Goal: Task Accomplishment & Management: Complete application form

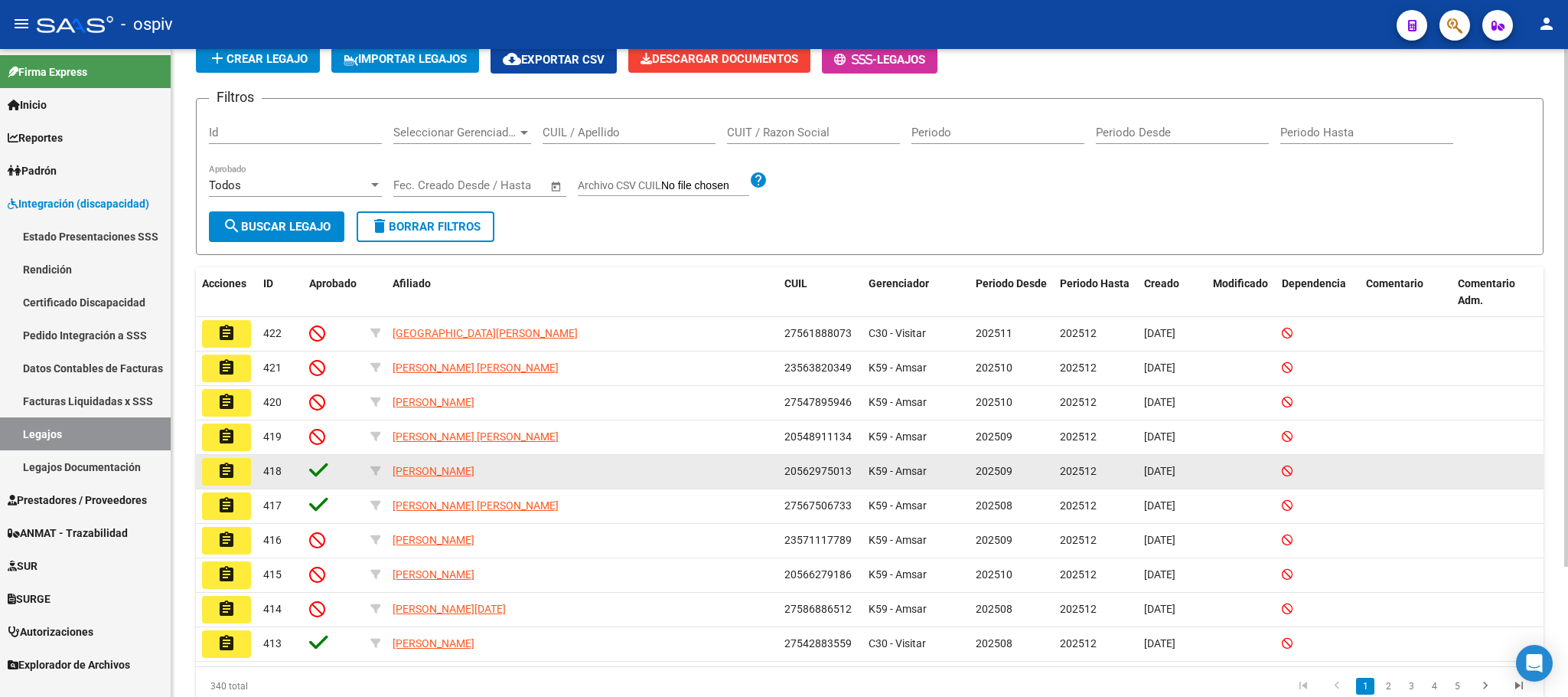
scroll to position [163, 0]
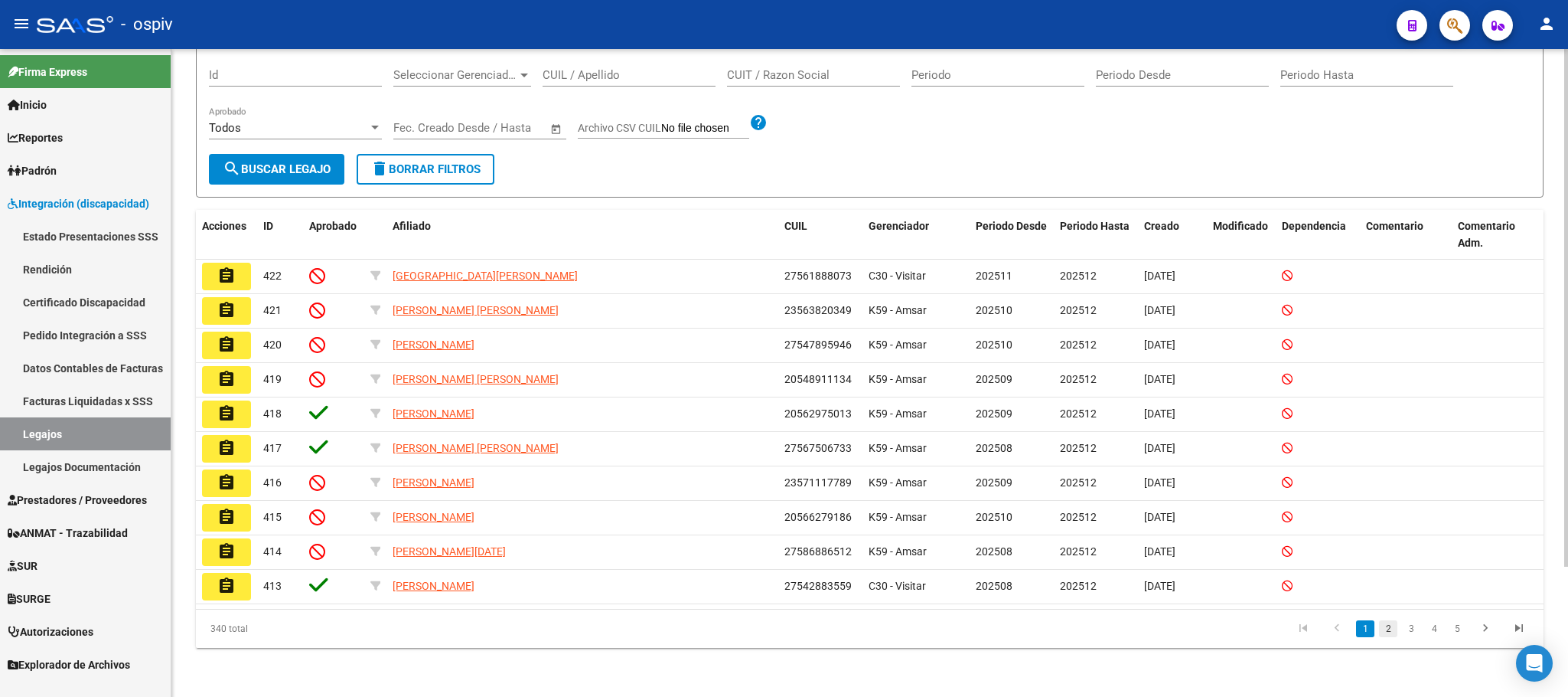
click at [1392, 629] on link "2" at bounding box center [1388, 629] width 18 height 17
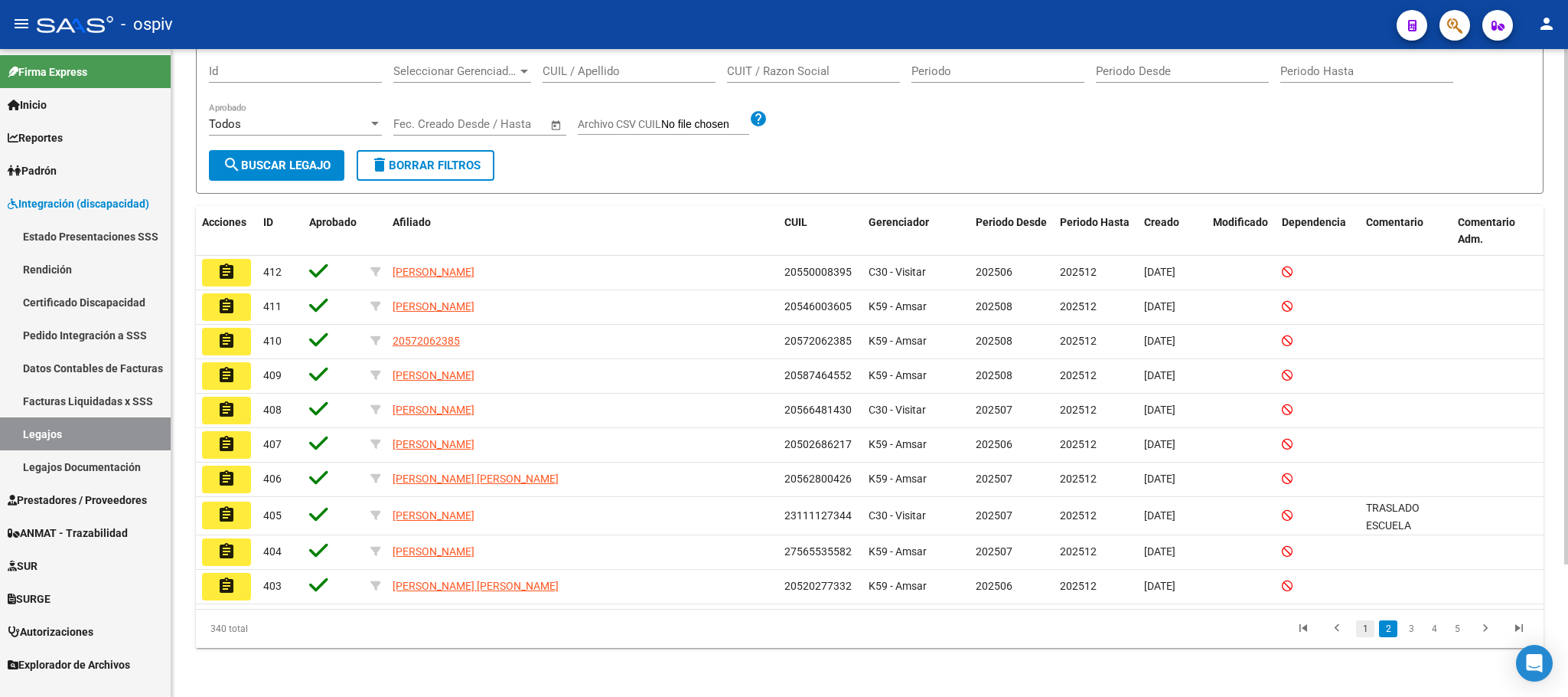
click at [1366, 632] on link "1" at bounding box center [1365, 629] width 18 height 17
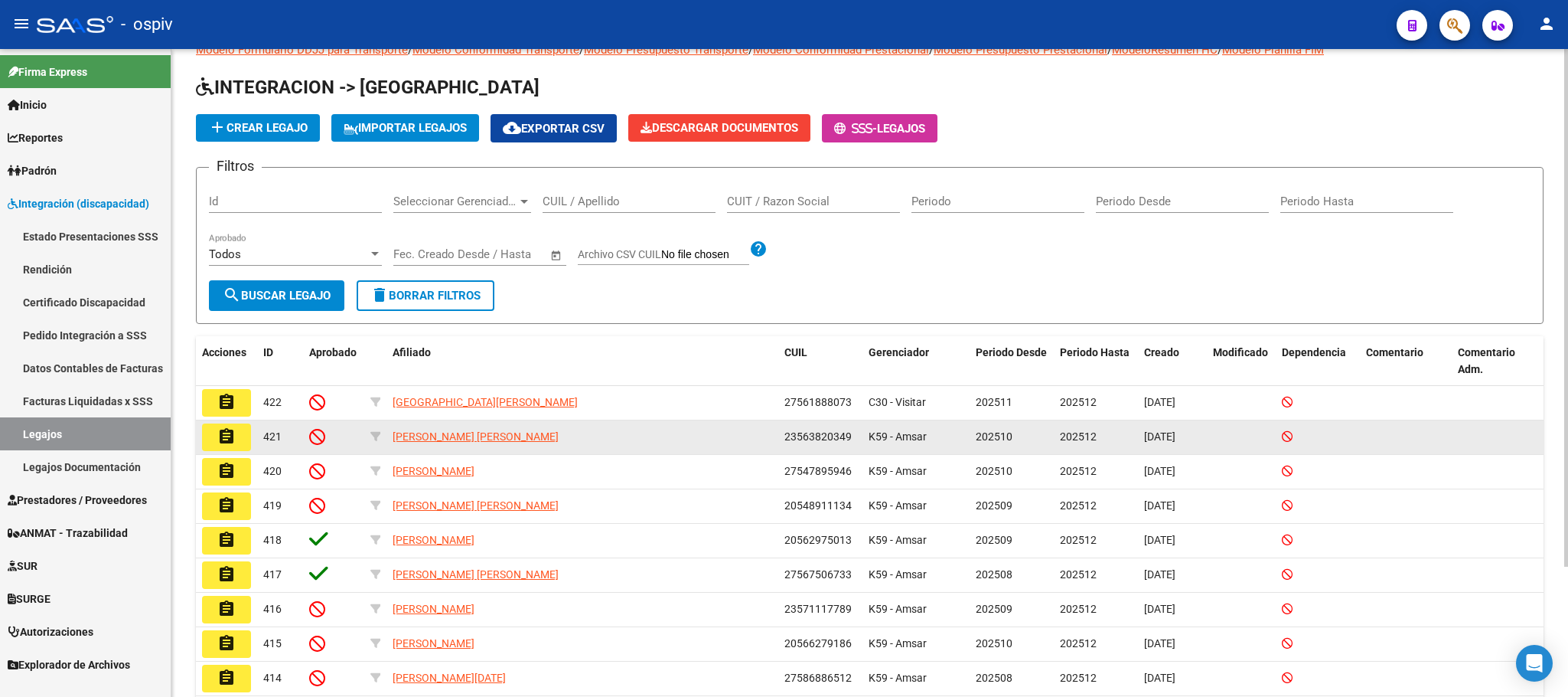
scroll to position [0, 0]
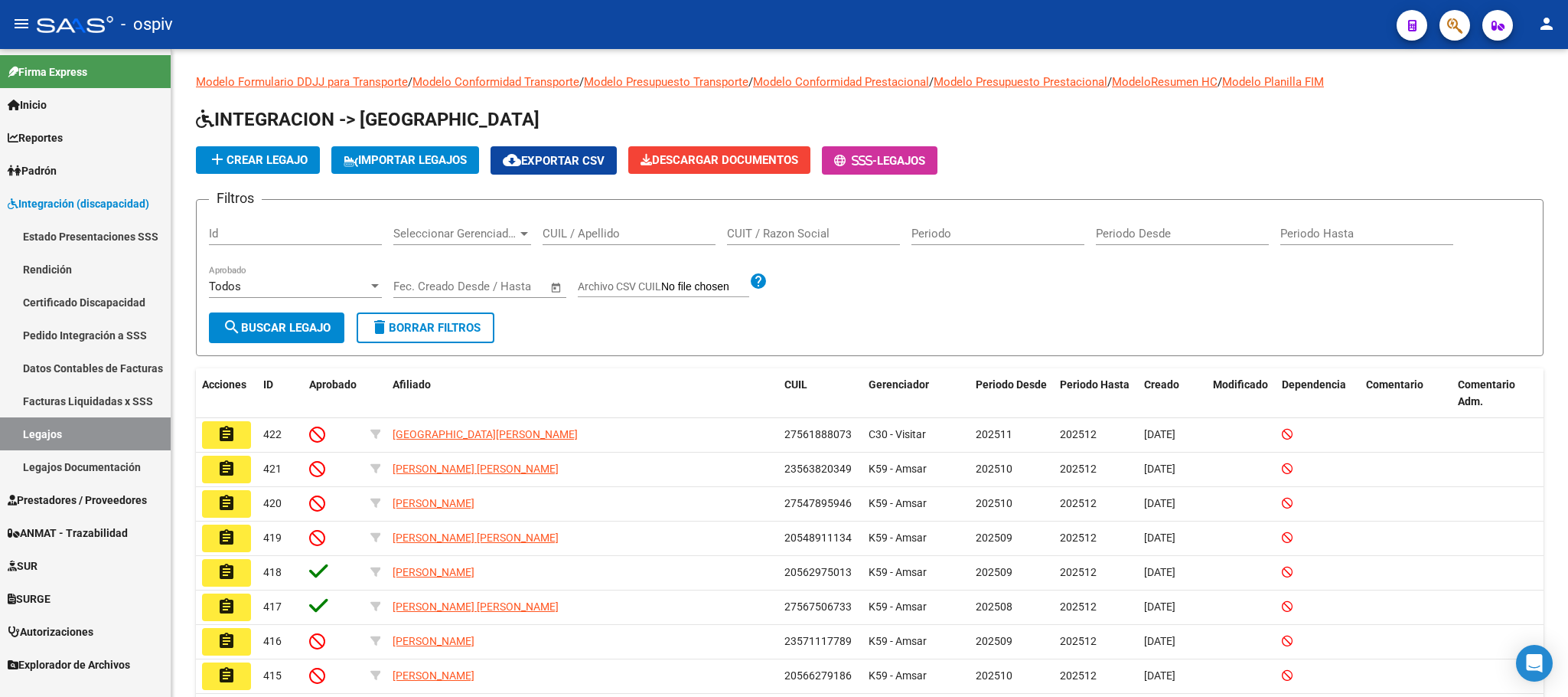
click at [69, 506] on span "Prestadores / Proveedores" at bounding box center [78, 500] width 140 height 17
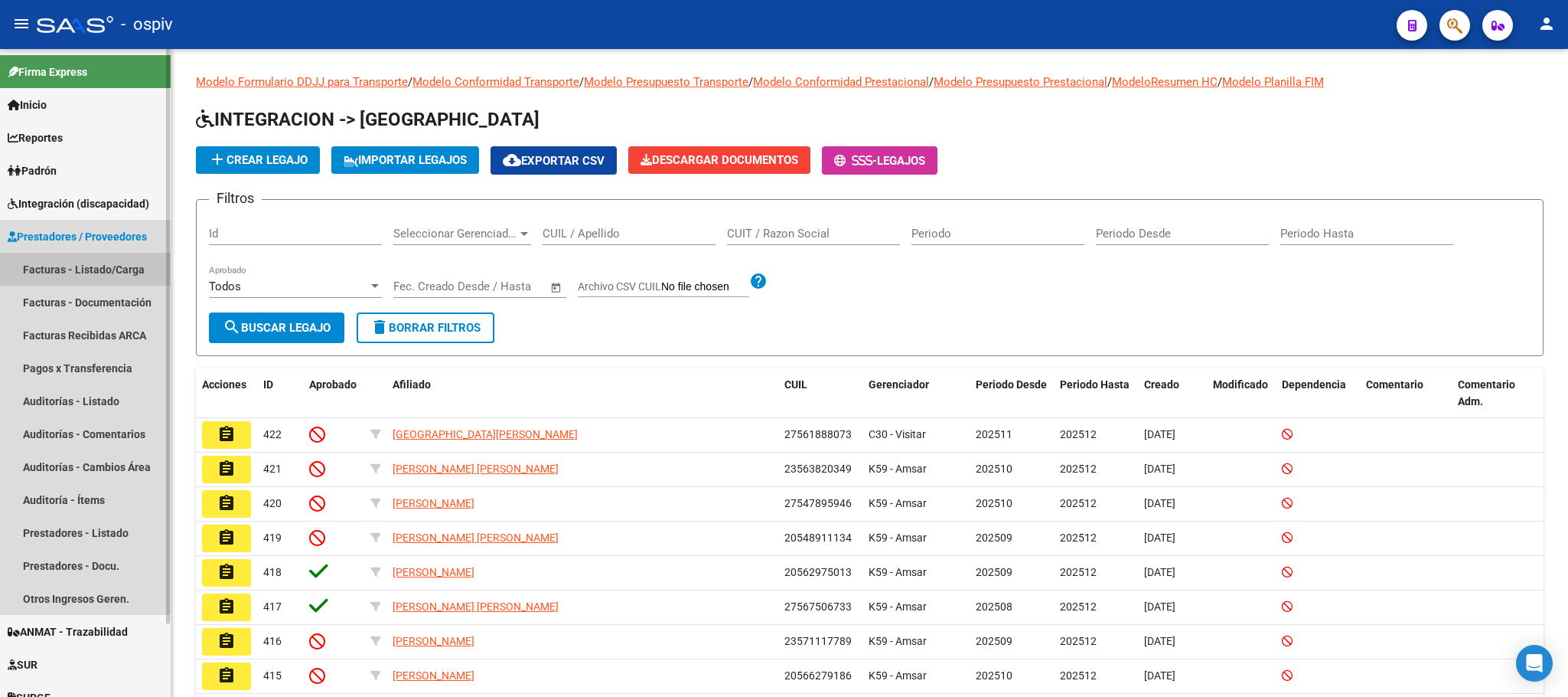
click at [63, 271] on link "Facturas - Listado/Carga" at bounding box center [85, 269] width 170 height 33
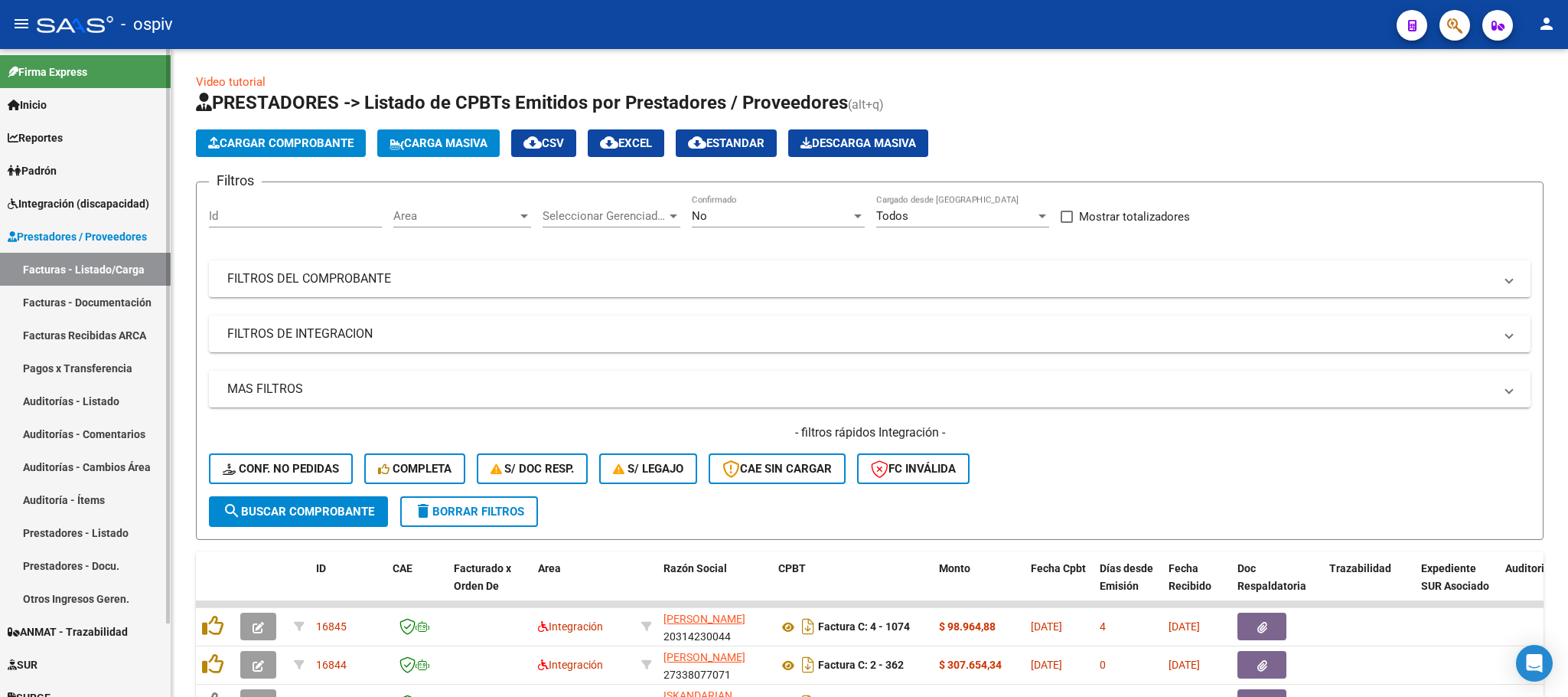
click at [78, 536] on link "Prestadores - Listado" at bounding box center [85, 532] width 170 height 33
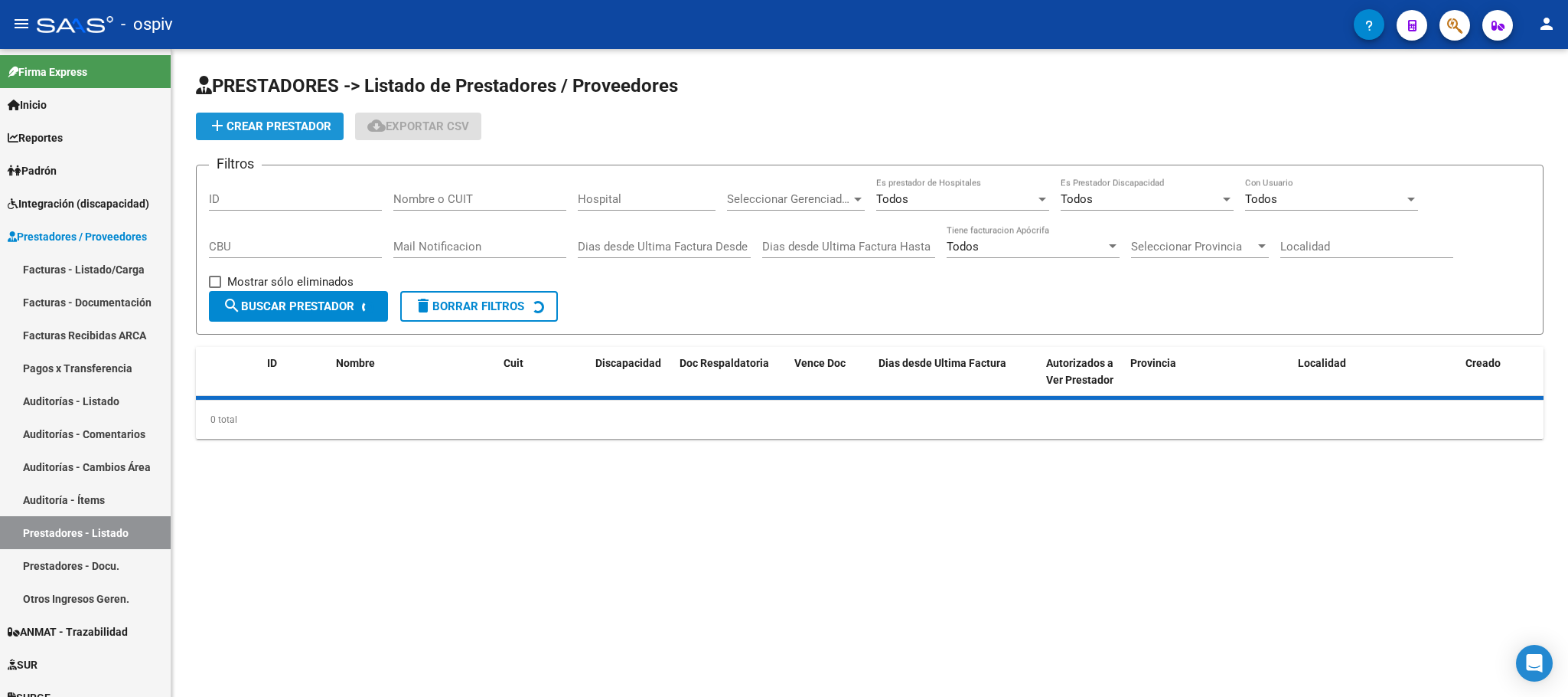
click at [284, 124] on span "add Crear Prestador" at bounding box center [269, 126] width 123 height 13
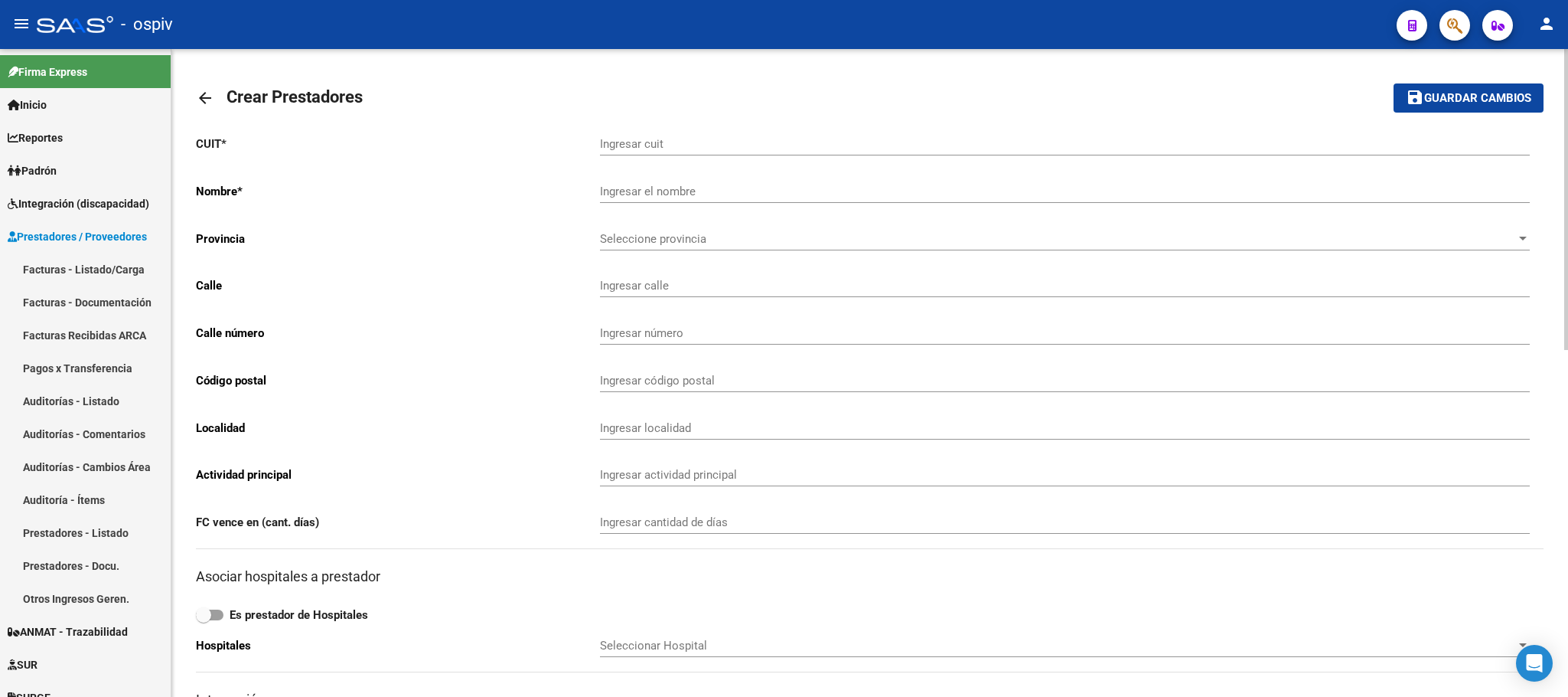
click at [624, 146] on input "Ingresar cuit" at bounding box center [1065, 144] width 930 height 13
paste input "27-35637250-1"
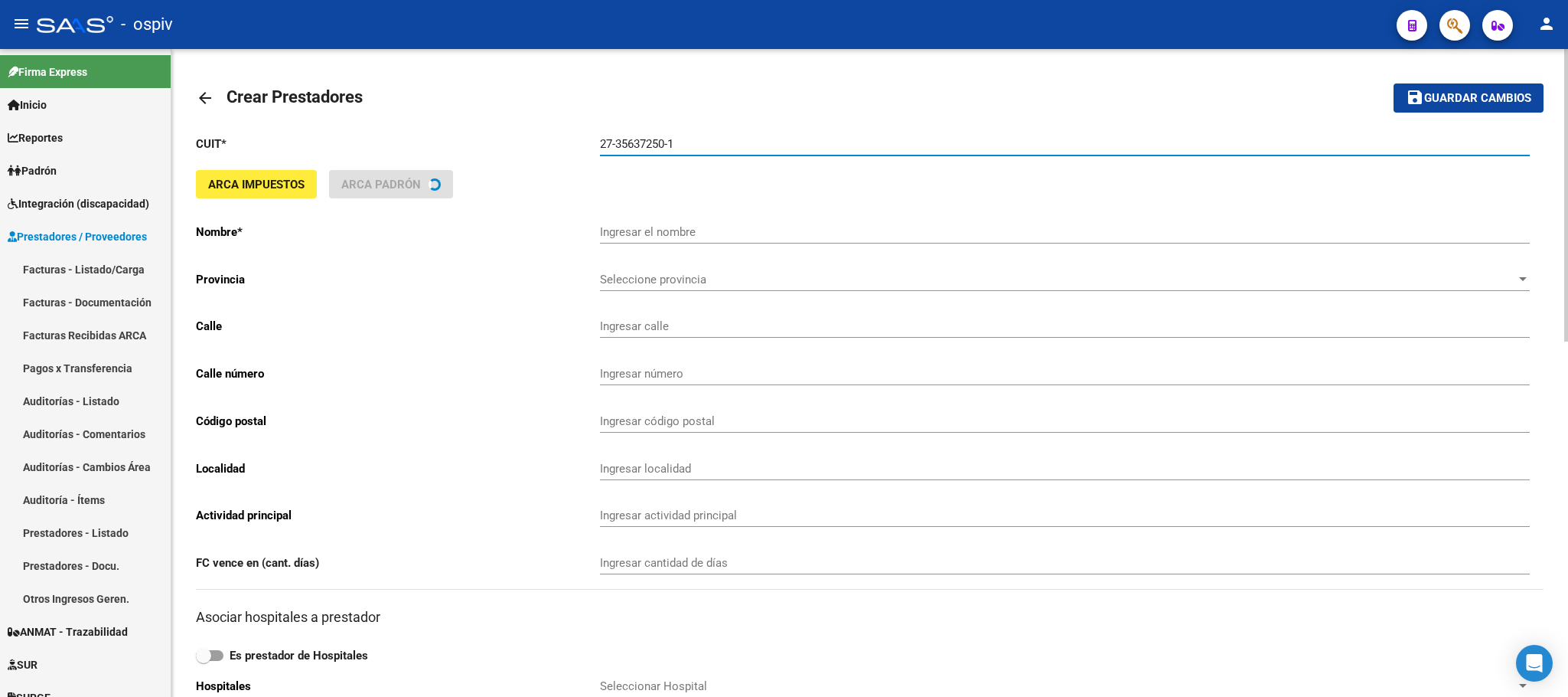
type input "27-35637250-1"
click at [1394, 83] on button "save Guardar cambios" at bounding box center [1468, 98] width 150 height 29
type input "[PERSON_NAME]"
type input "LUGONES 382"
type input "382"
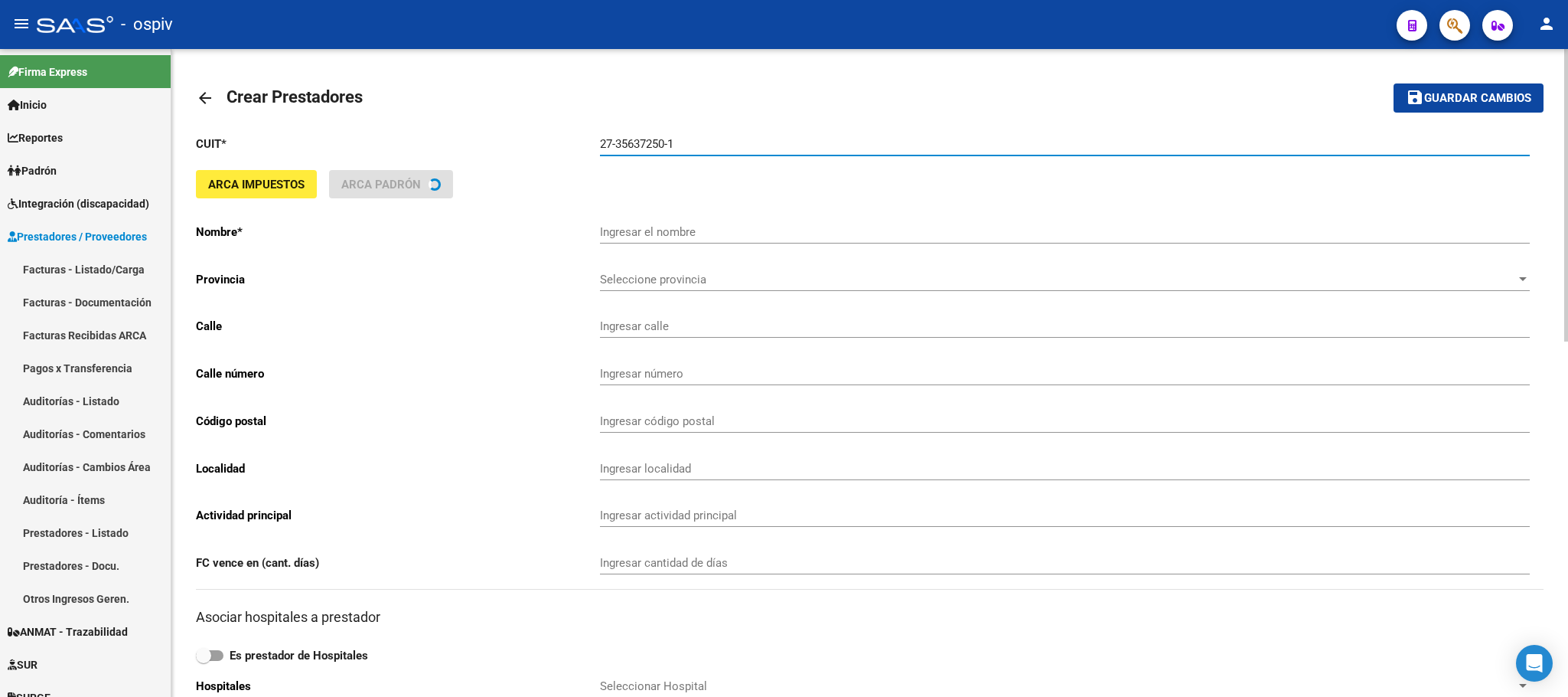
type input "2300"
type input "RAFAELA"
type input "869090"
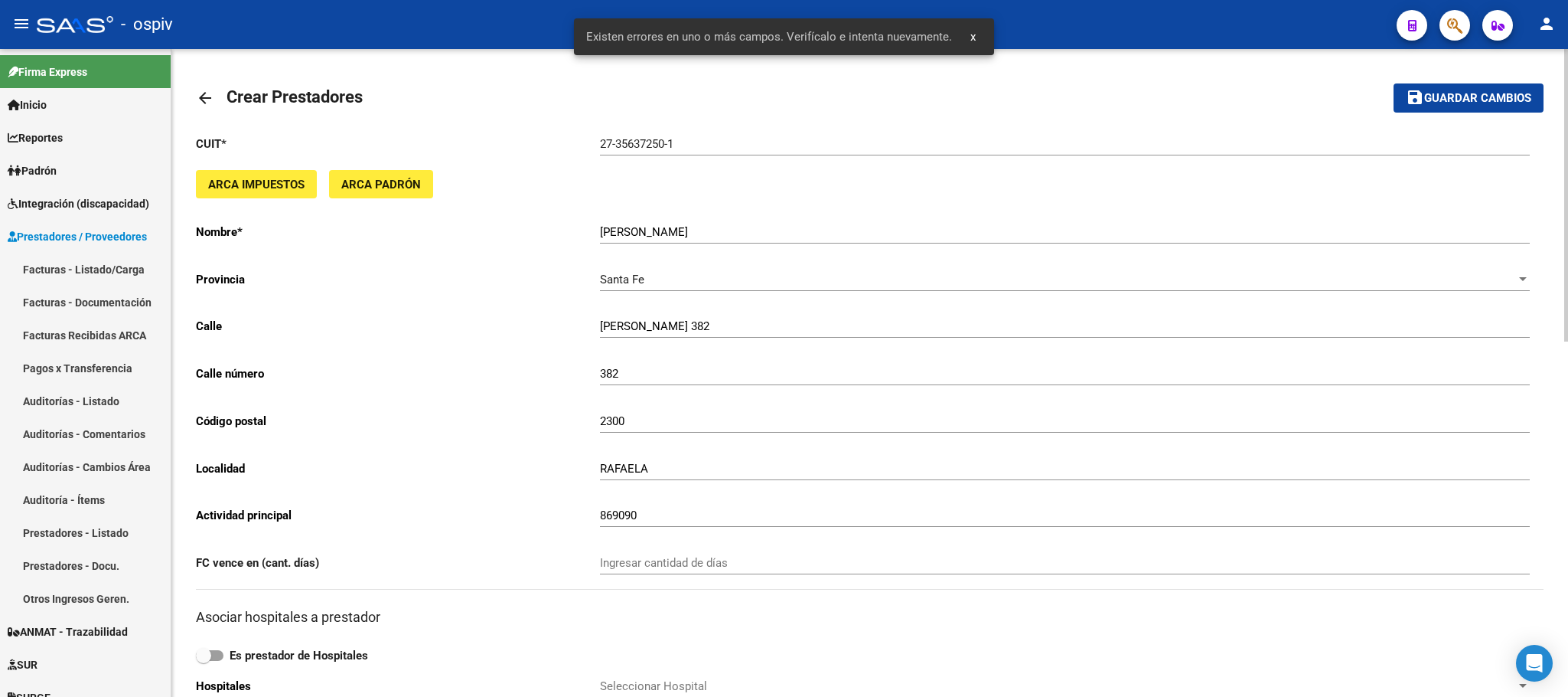
click at [845, 186] on div "ARCA Impuestos ARCA Padrón" at bounding box center [870, 191] width 1348 height 40
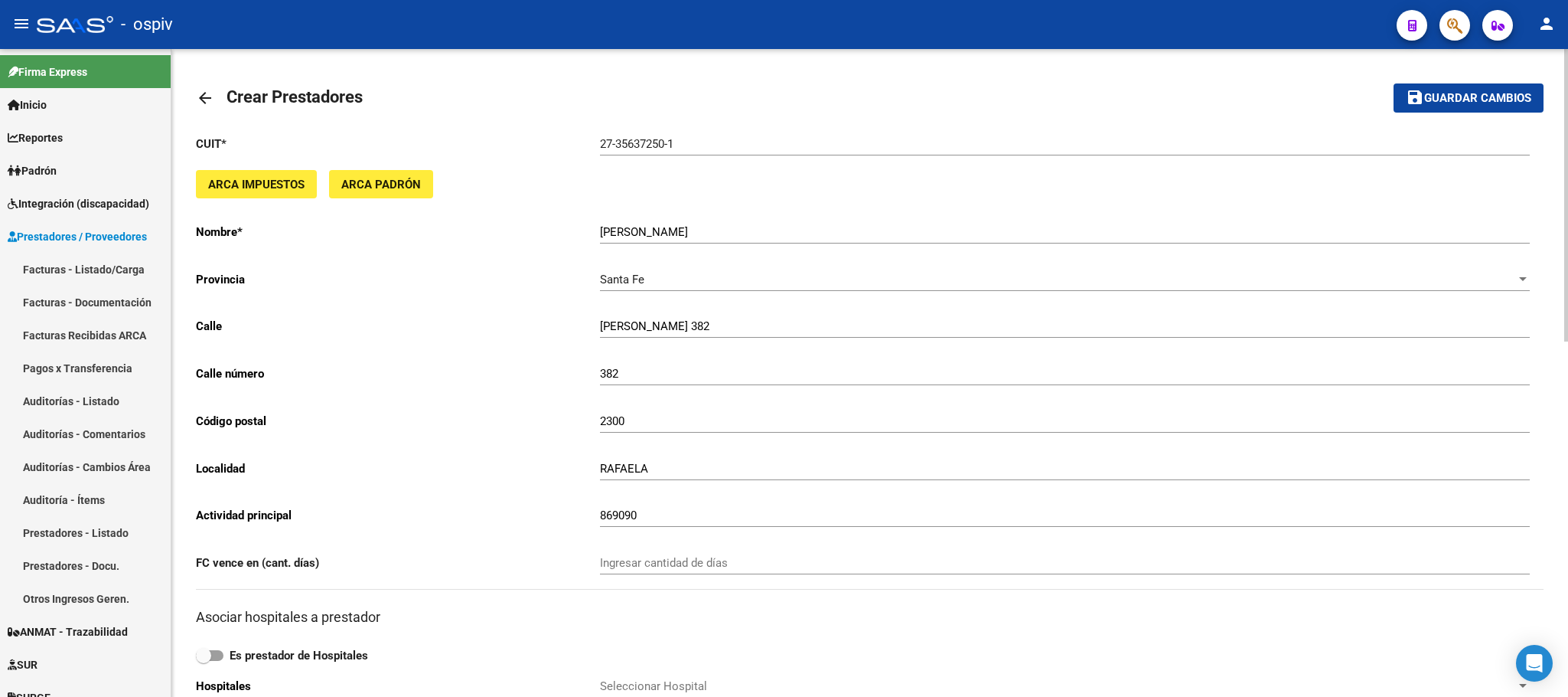
click at [1490, 108] on button "save Guardar cambios" at bounding box center [1468, 98] width 150 height 29
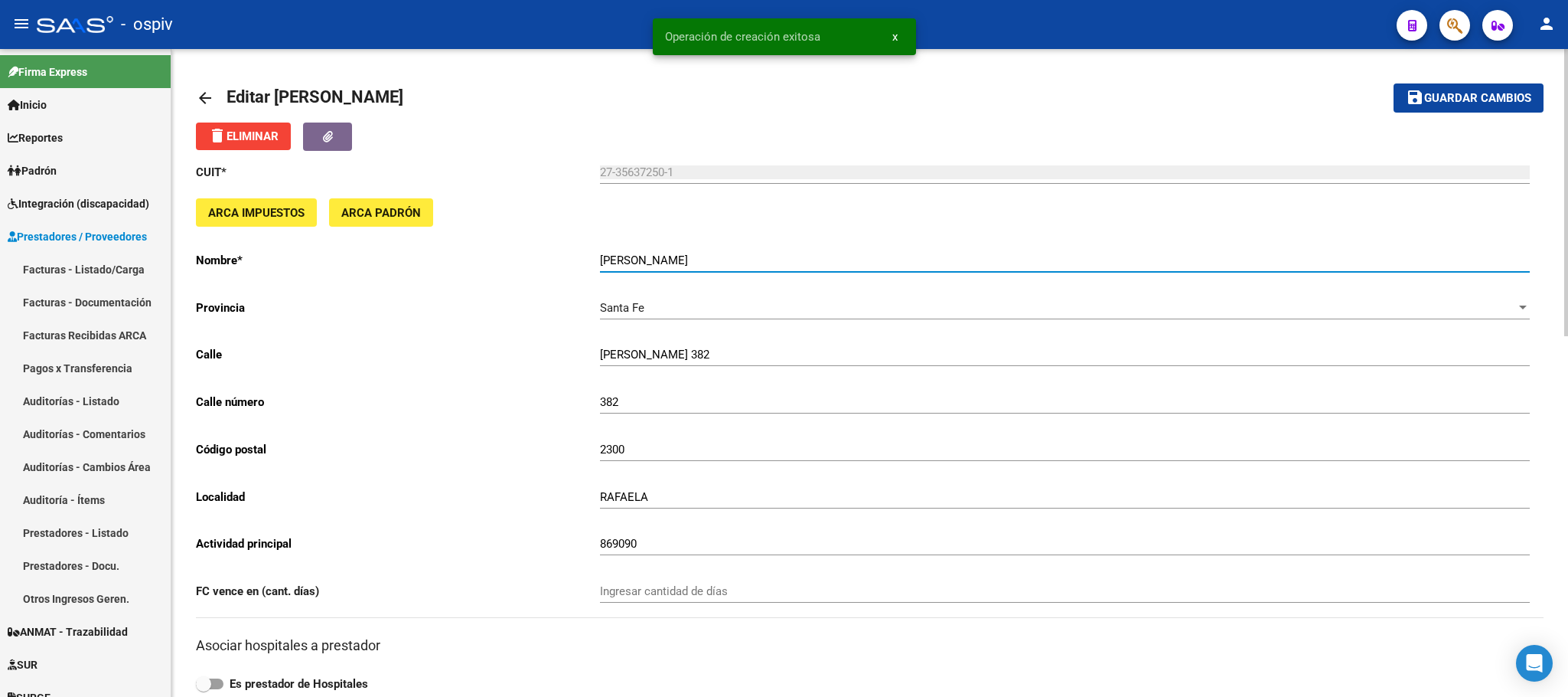
drag, startPoint x: 735, startPoint y: 256, endPoint x: 593, endPoint y: 262, distance: 142.1
click at [593, 262] on app-form-text-field "Nombre * BERTOLDI GISELA CARLA Ingresar el nombre" at bounding box center [863, 260] width 1334 height 13
paste input "27-35637250-1"
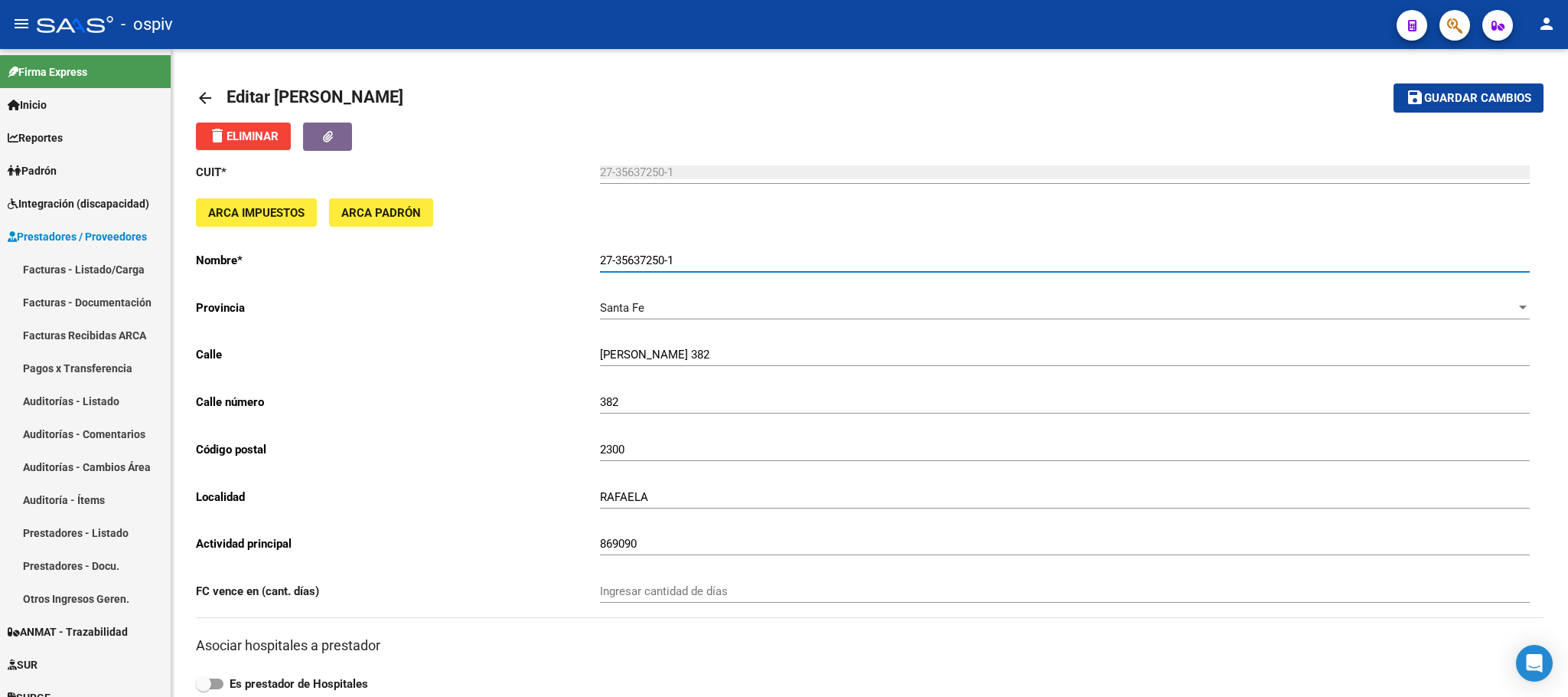
type input "27-35637250-1"
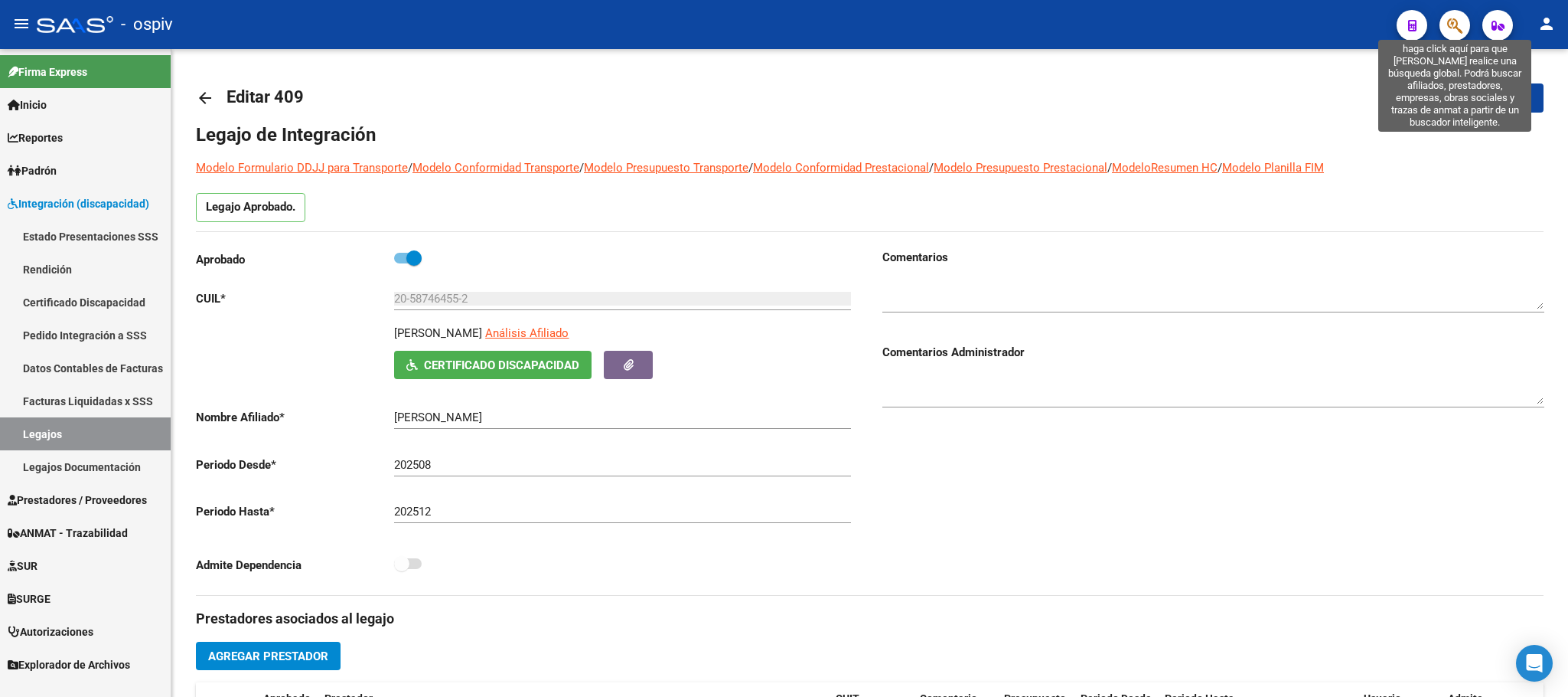
click at [1453, 29] on icon "button" at bounding box center [1455, 26] width 15 height 17
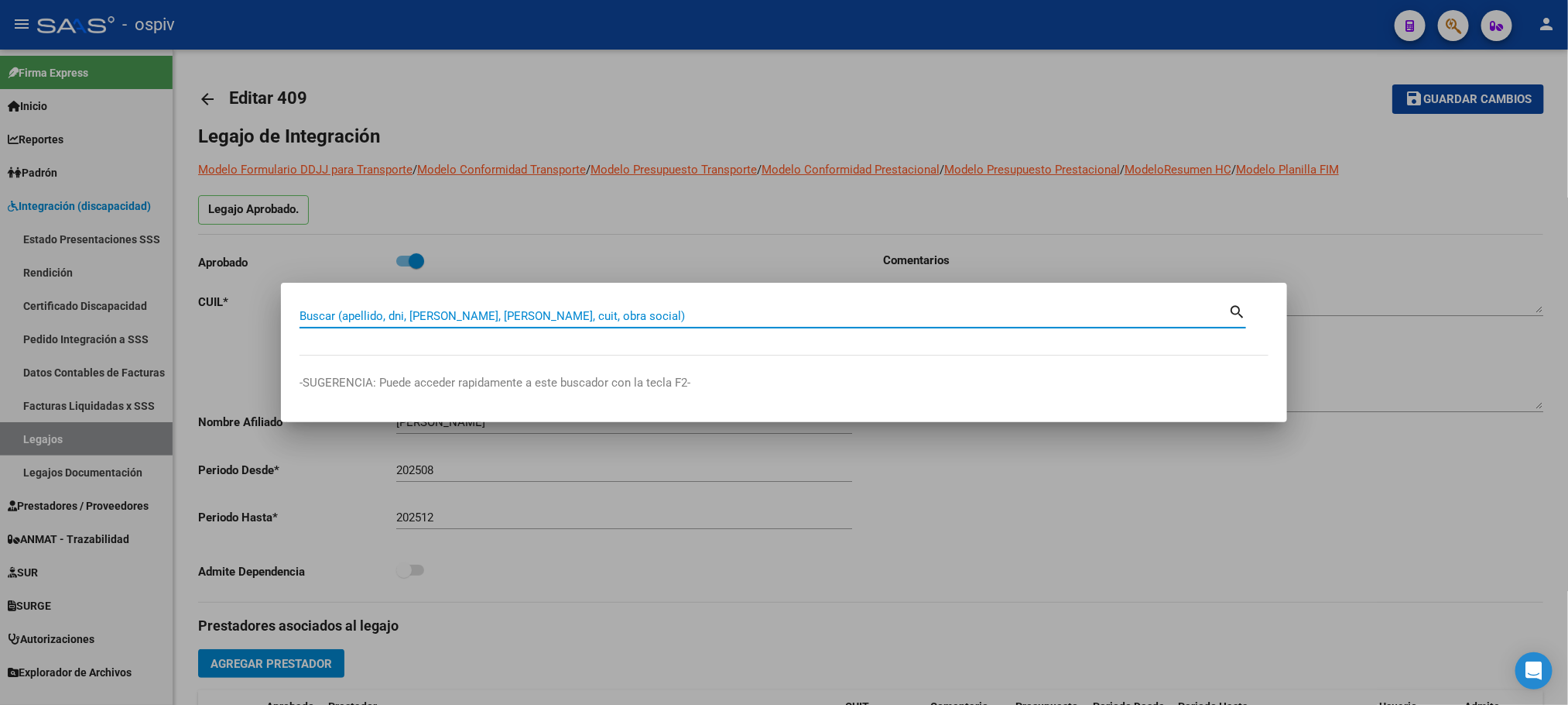
click at [428, 321] on input "Buscar (apellido, dni, cuil, nro traspaso, cuit, obra social)" at bounding box center [764, 316] width 929 height 14
paste input "27-35637250-1"
type input "27356372501"
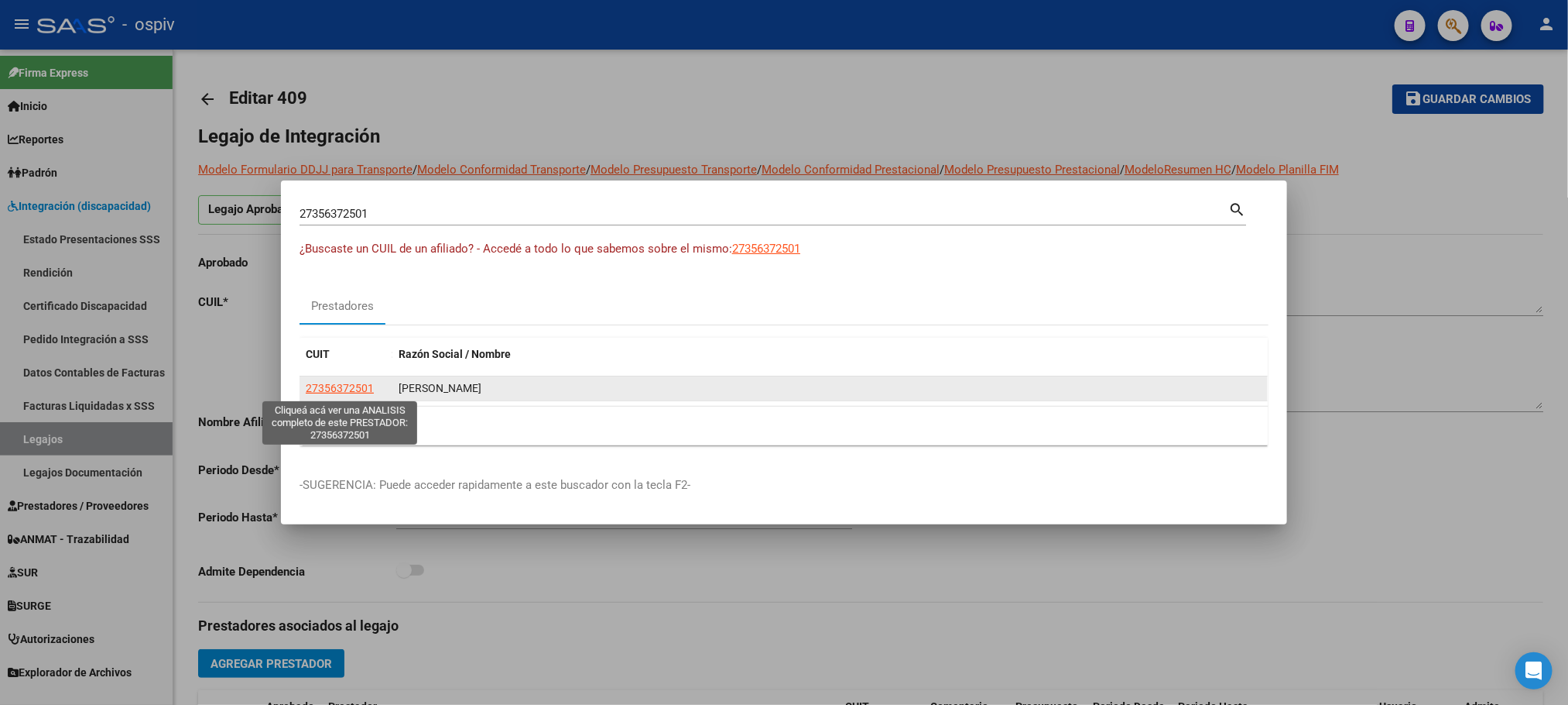
click at [328, 392] on span "27356372501" at bounding box center [340, 387] width 68 height 13
type textarea "27356372501"
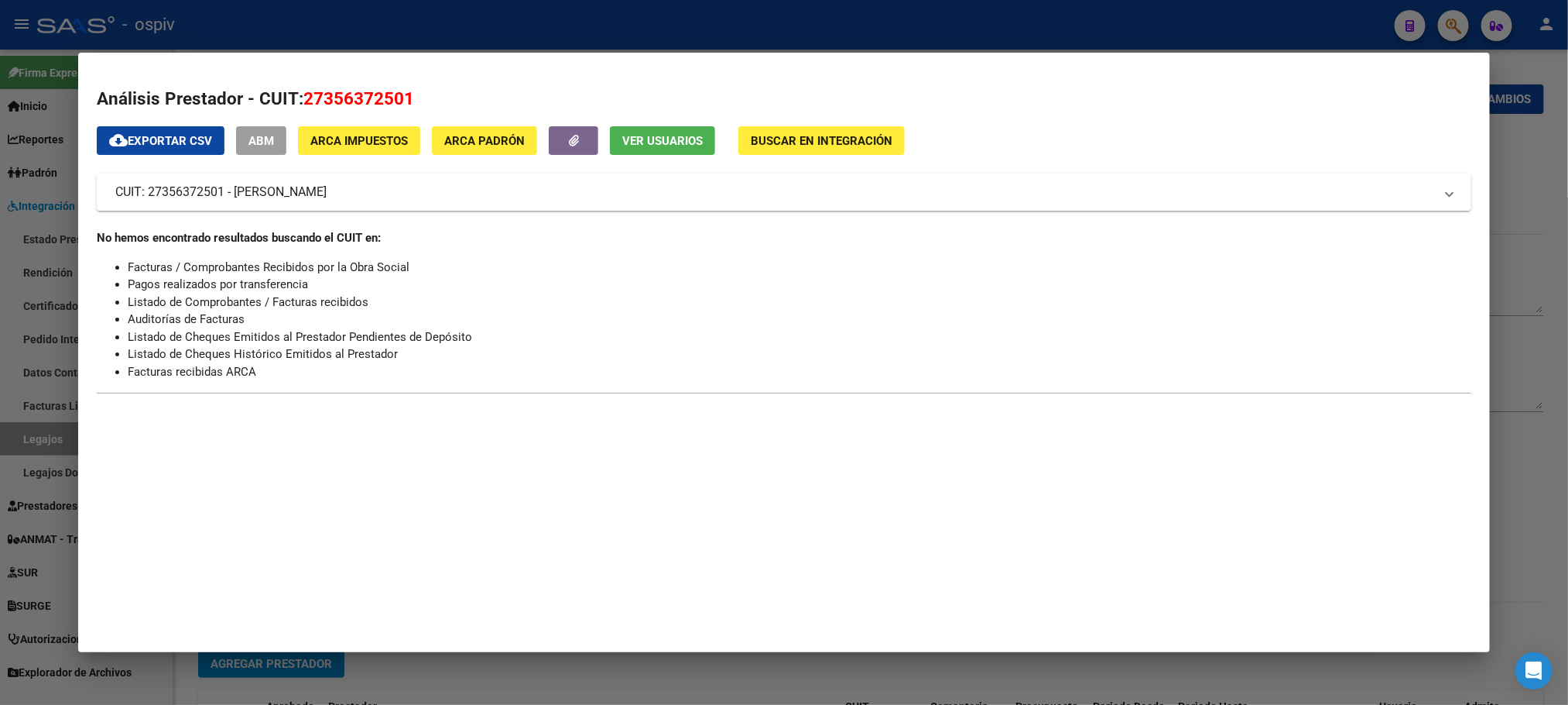
click at [258, 139] on span "ABM" at bounding box center [261, 140] width 25 height 14
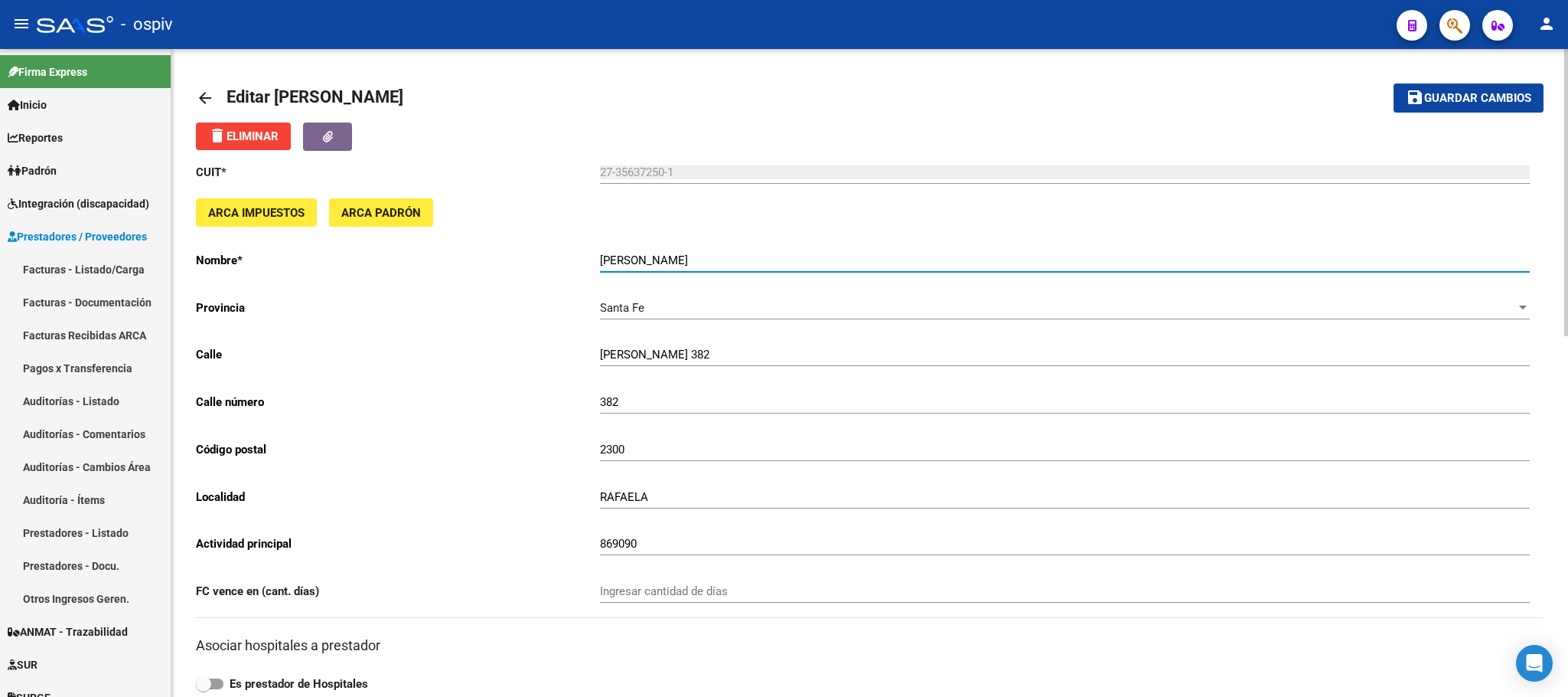
drag, startPoint x: 715, startPoint y: 261, endPoint x: 601, endPoint y: 261, distance: 114.0
click at [601, 261] on input "[PERSON_NAME]" at bounding box center [1065, 260] width 930 height 13
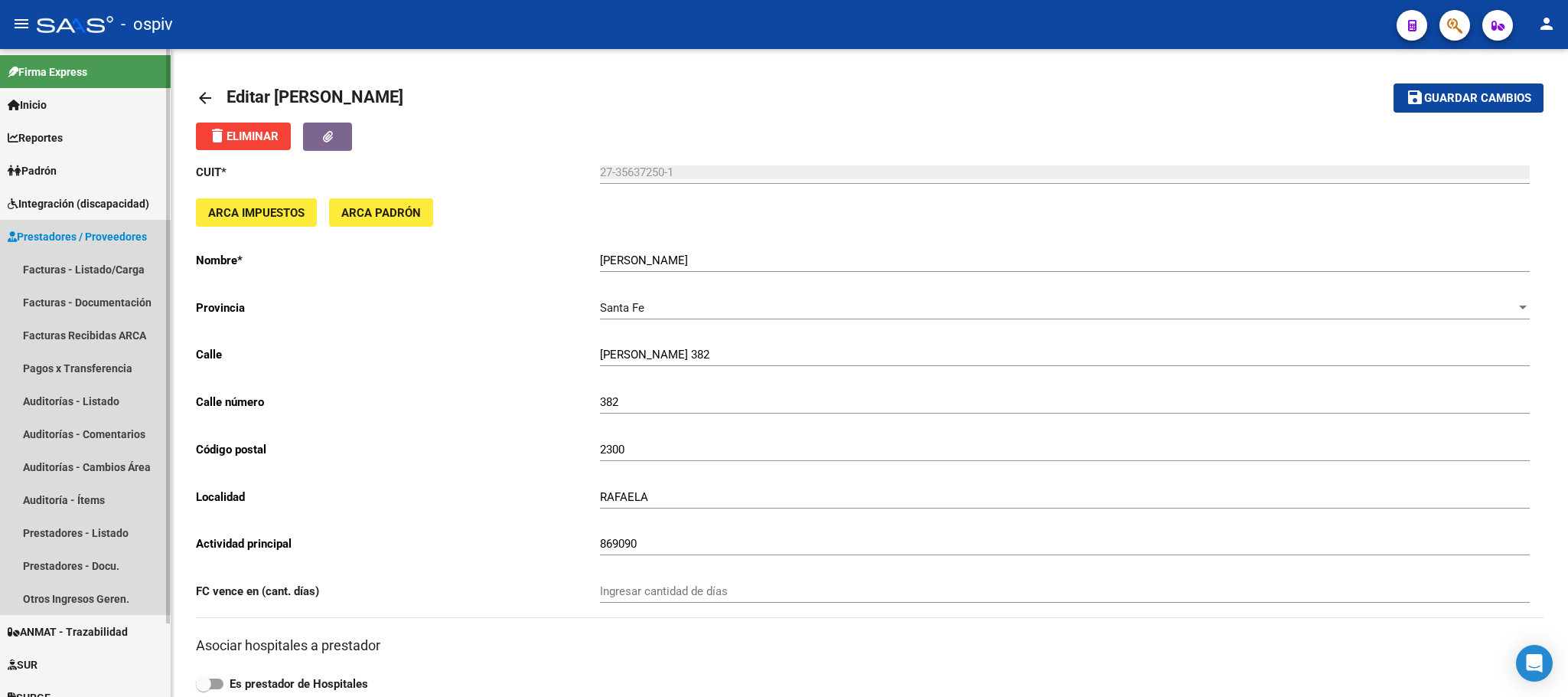
click at [71, 238] on span "Prestadores / Proveedores" at bounding box center [78, 236] width 140 height 17
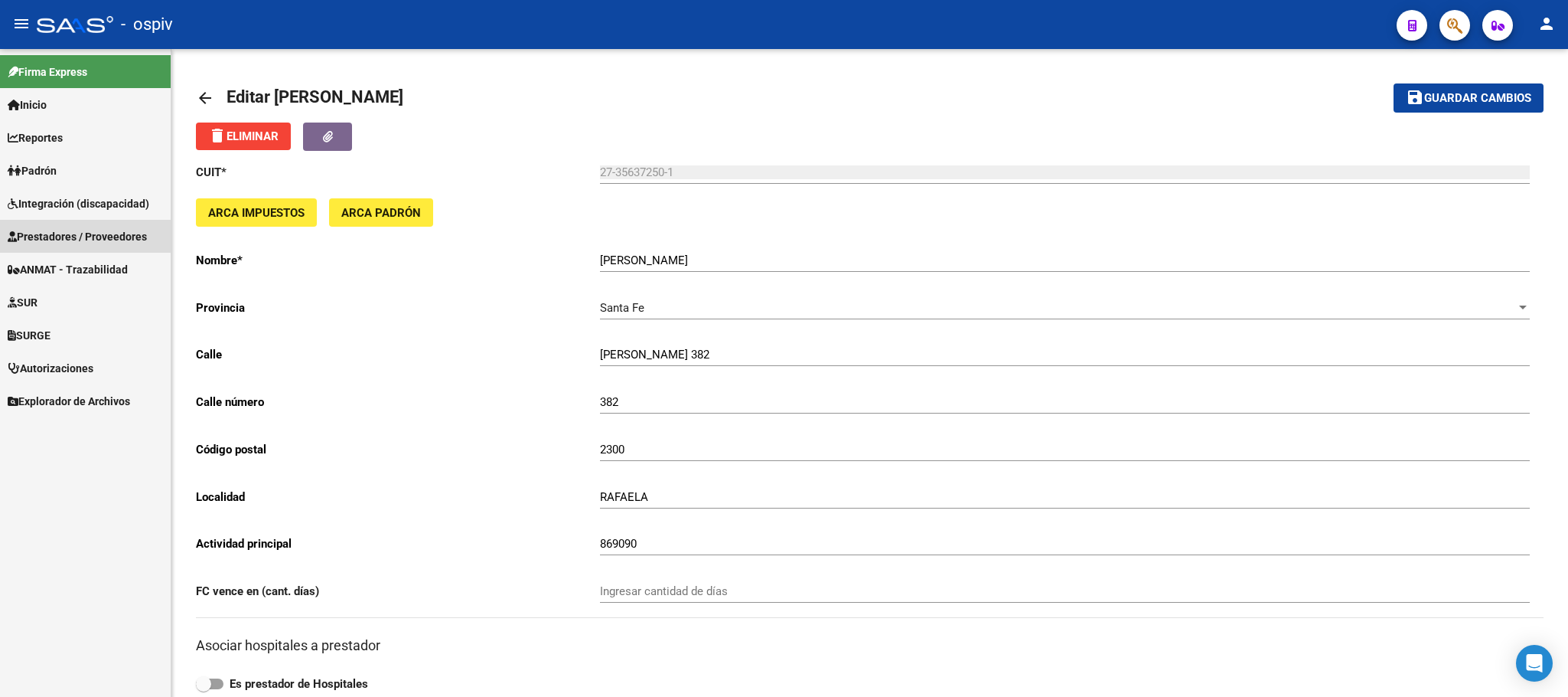
click at [100, 232] on span "Prestadores / Proveedores" at bounding box center [78, 236] width 140 height 17
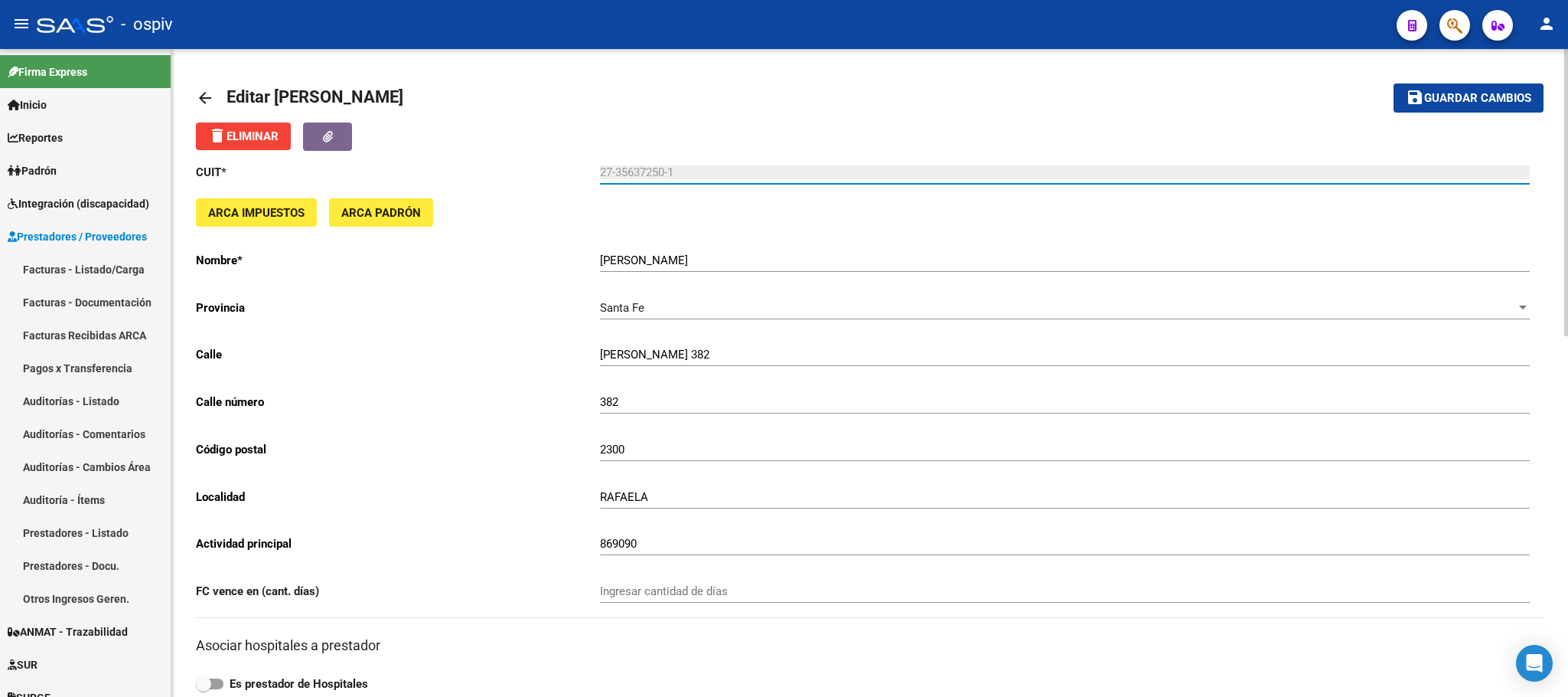
drag, startPoint x: 680, startPoint y: 172, endPoint x: 586, endPoint y: 166, distance: 94.2
click at [586, 166] on app-form-text-field "CUIT * 27-35637250-1 Ingresar cuit" at bounding box center [863, 172] width 1334 height 13
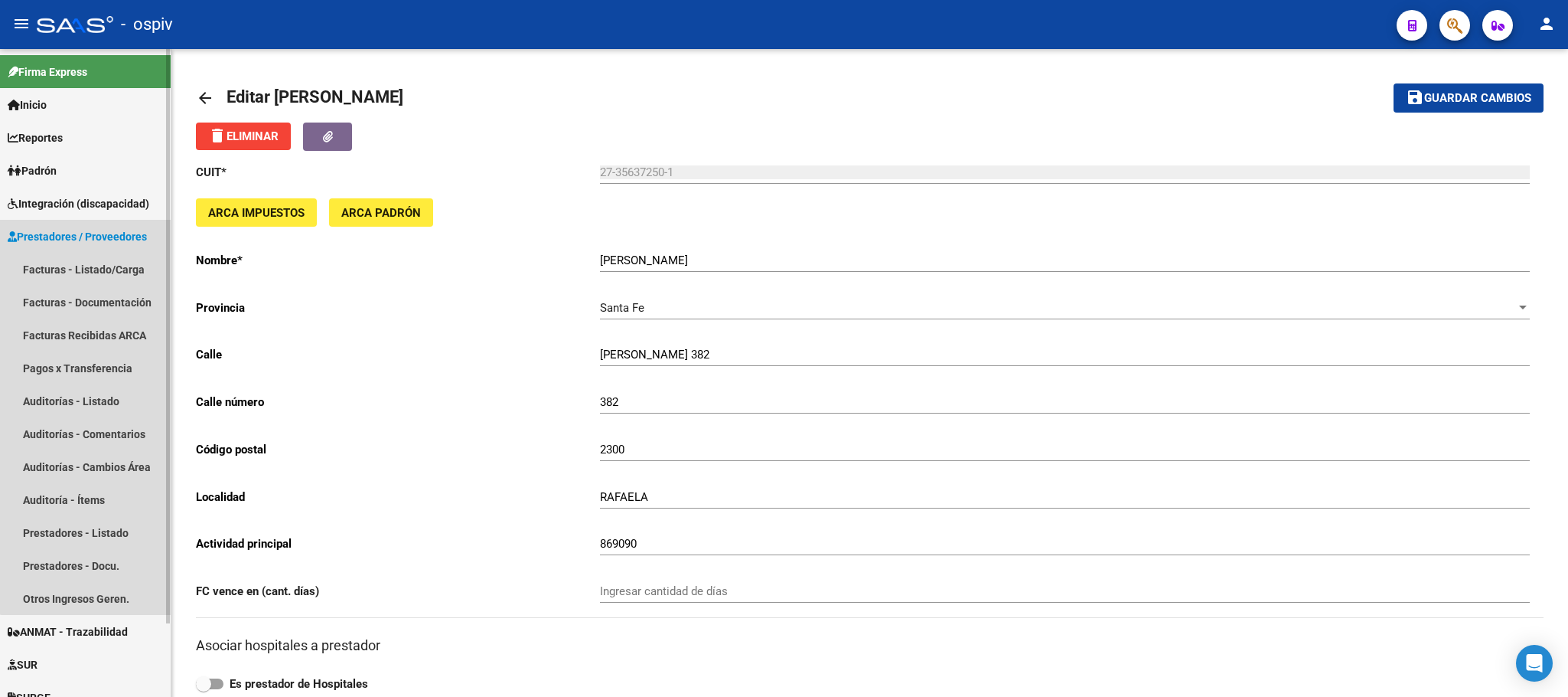
click at [95, 236] on span "Prestadores / Proveedores" at bounding box center [78, 236] width 140 height 17
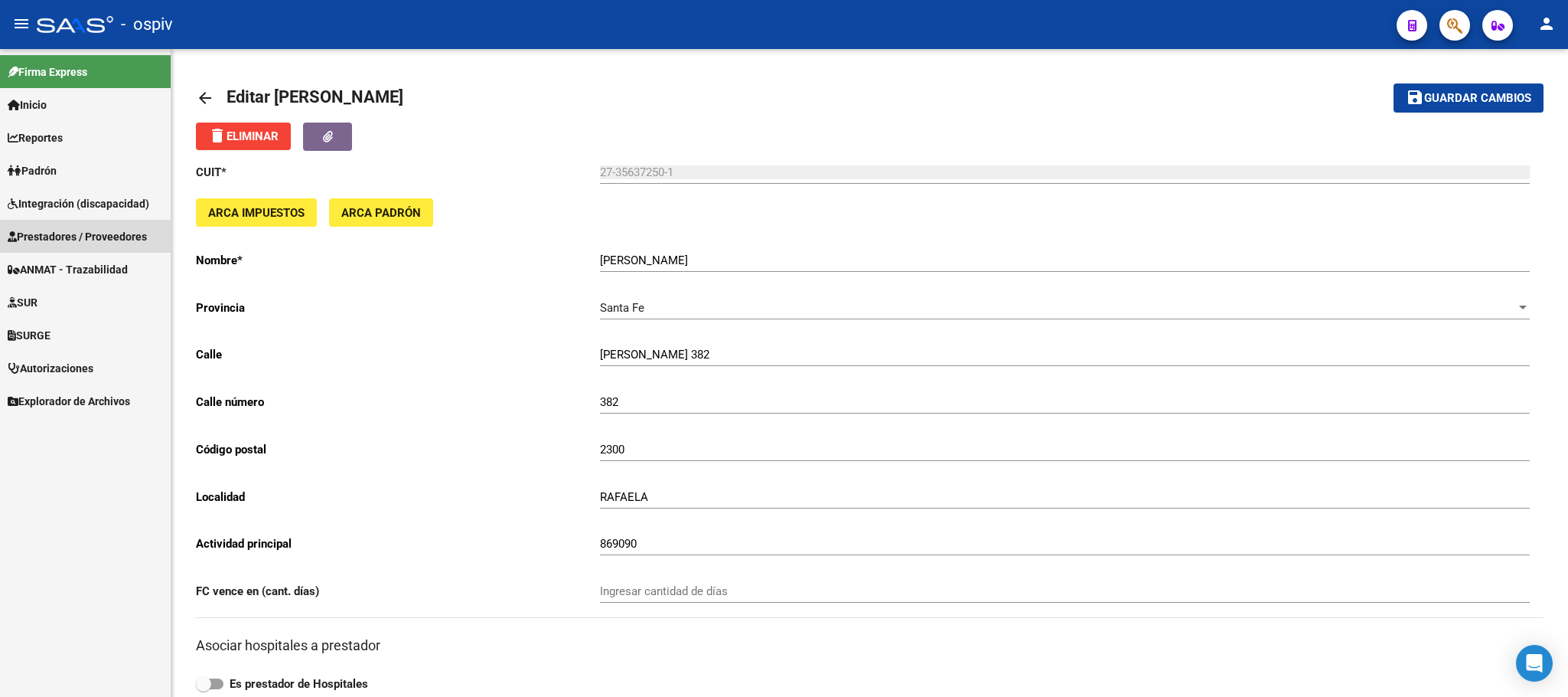
click at [117, 238] on span "Prestadores / Proveedores" at bounding box center [78, 236] width 140 height 17
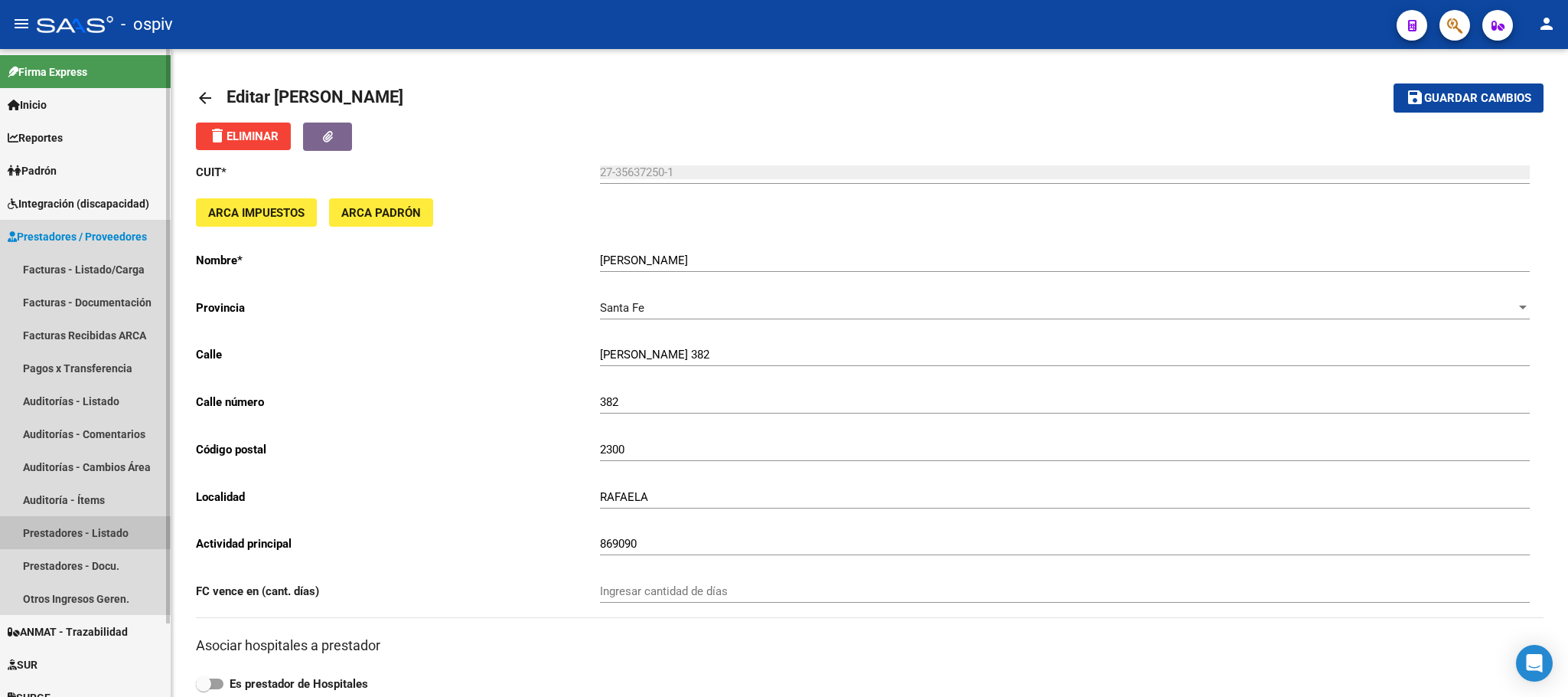
click at [72, 530] on link "Prestadores - Listado" at bounding box center [85, 532] width 170 height 33
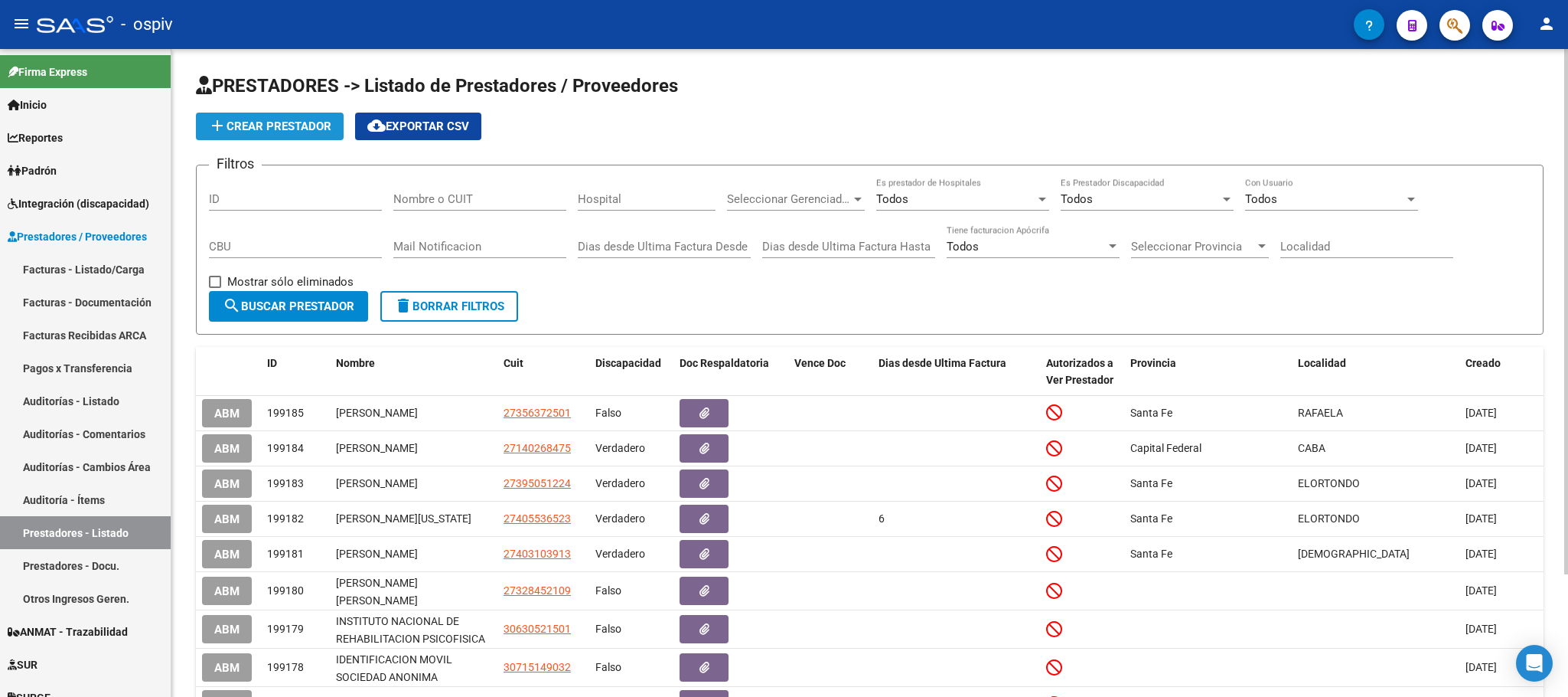
click at [285, 123] on span "add Crear Prestador" at bounding box center [269, 126] width 123 height 13
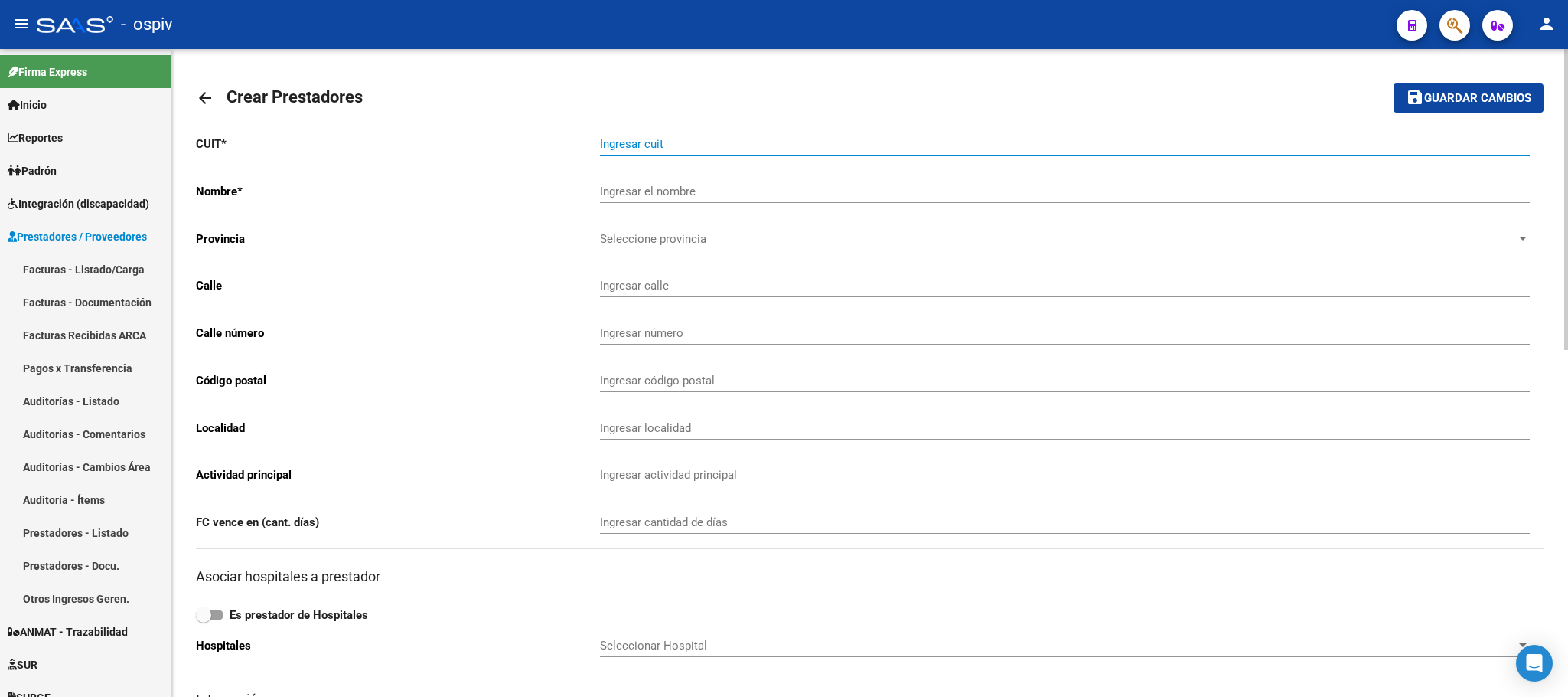
click at [655, 144] on input "Ingresar cuit" at bounding box center [1065, 144] width 930 height 13
paste input "27-34669170-6"
type input "27-34669170-6"
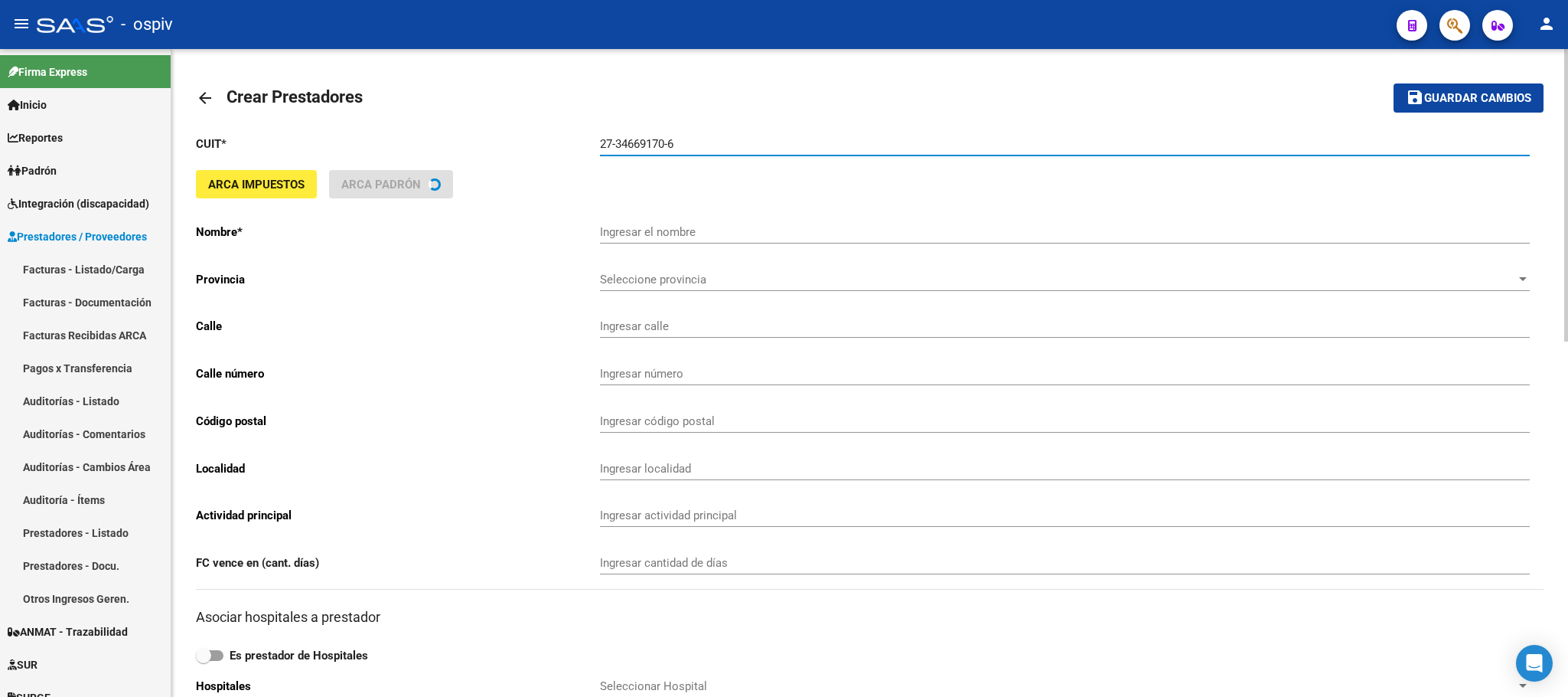
type input "PRIOTTI LIDA VICTORIA"
type input "JUAN DE GARAY 1213"
type input "1213"
type input "2400"
type input "SAN FRANCISCO"
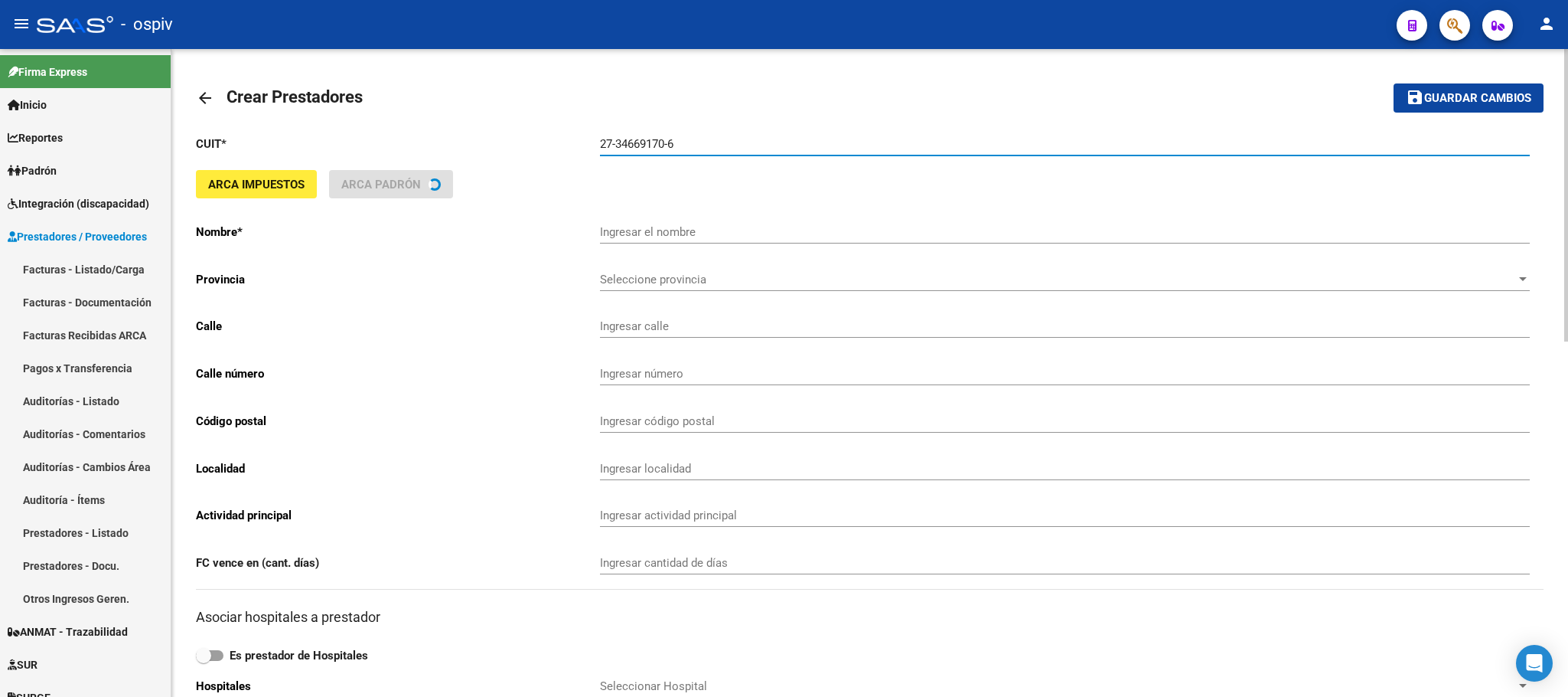
type input "869090"
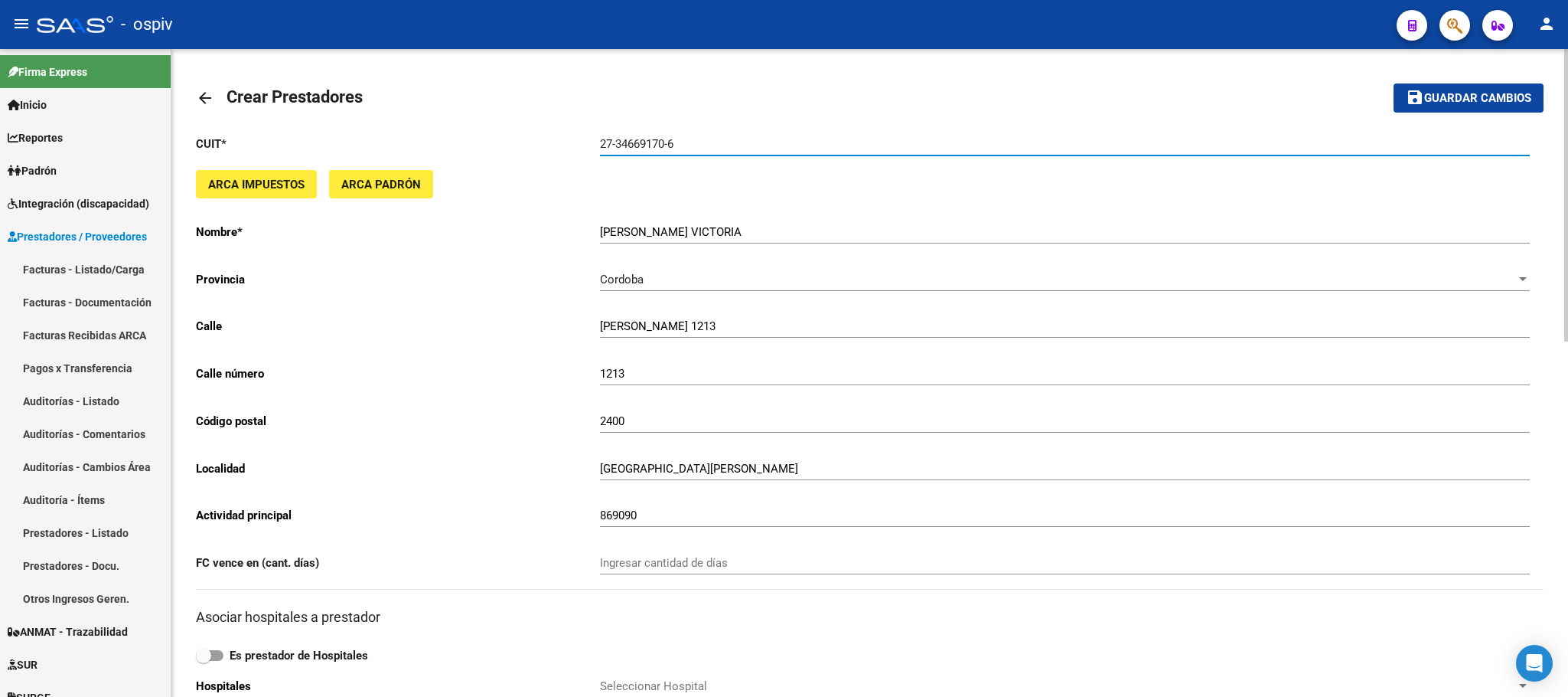
type input "27-34669170-6"
click at [1493, 98] on span "Guardar cambios" at bounding box center [1478, 99] width 107 height 13
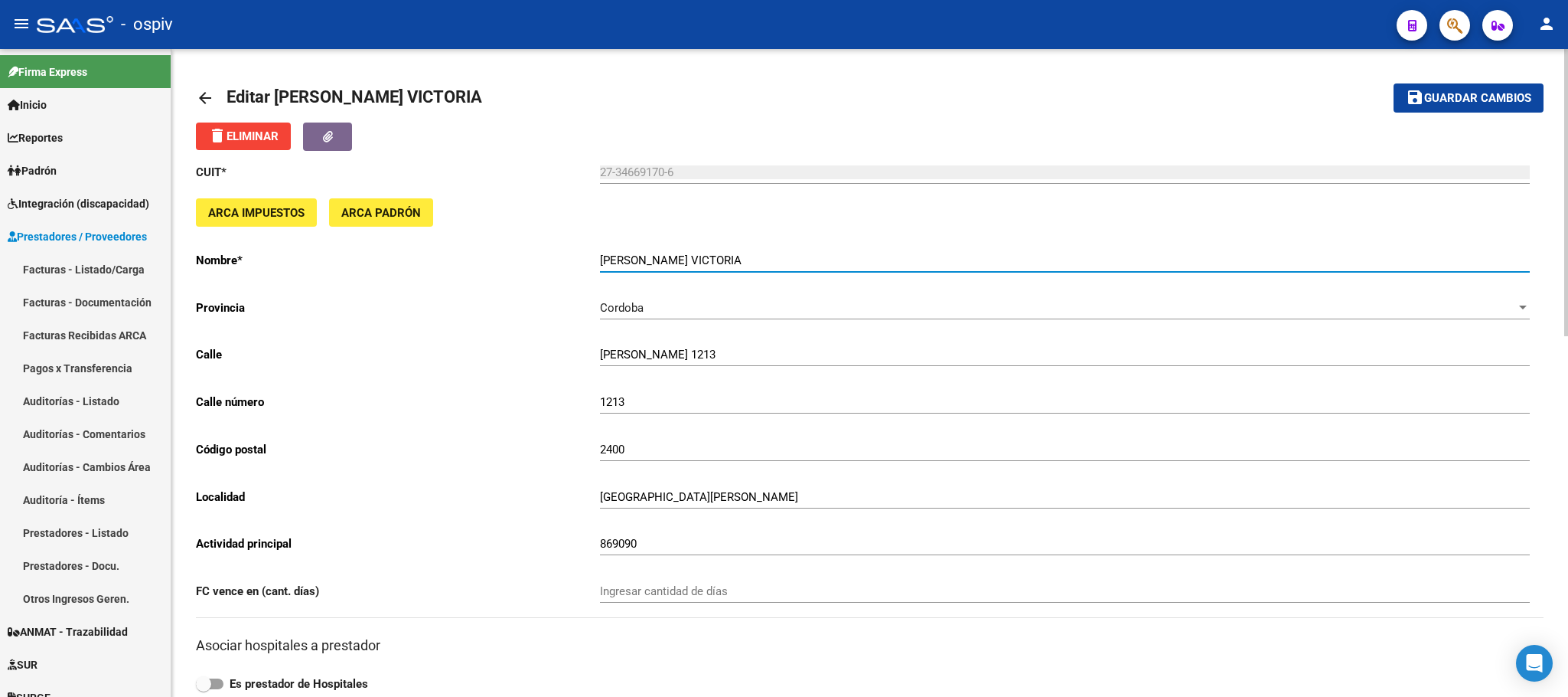
drag, startPoint x: 730, startPoint y: 258, endPoint x: 597, endPoint y: 254, distance: 133.1
click at [597, 254] on app-form-text-field "Nombre * PRIOTTI LIDA VICTORIA Ingresar el nombre" at bounding box center [863, 260] width 1334 height 13
click at [745, 212] on div "ARCA Impuestos ARCA Padrón" at bounding box center [870, 218] width 1348 height 40
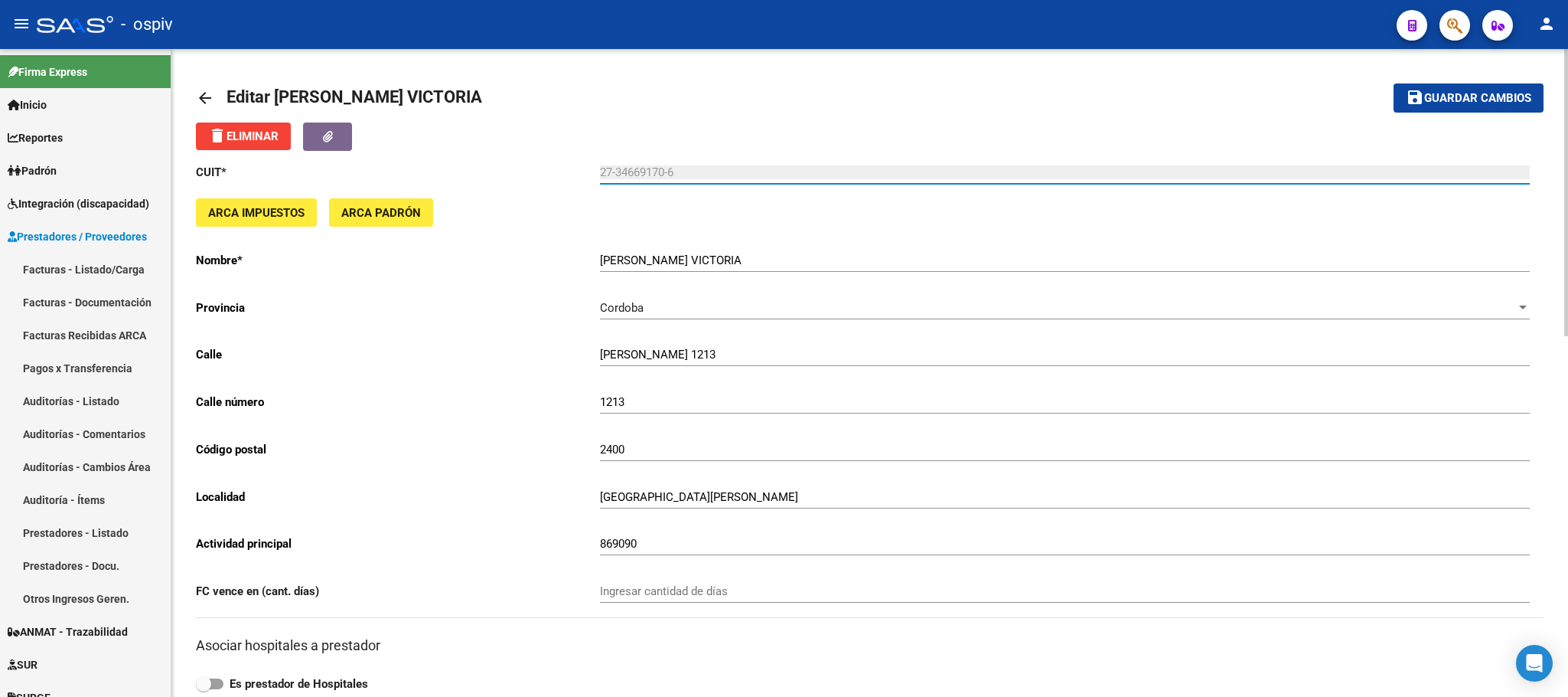
drag, startPoint x: 680, startPoint y: 173, endPoint x: 595, endPoint y: 163, distance: 85.6
click at [595, 163] on div "CUIT * 27-34669170-6 Ingresar cuit ARCA Impuestos ARCA Padrón Nombre * PRIOTTI …" at bounding box center [870, 673] width 1348 height 1045
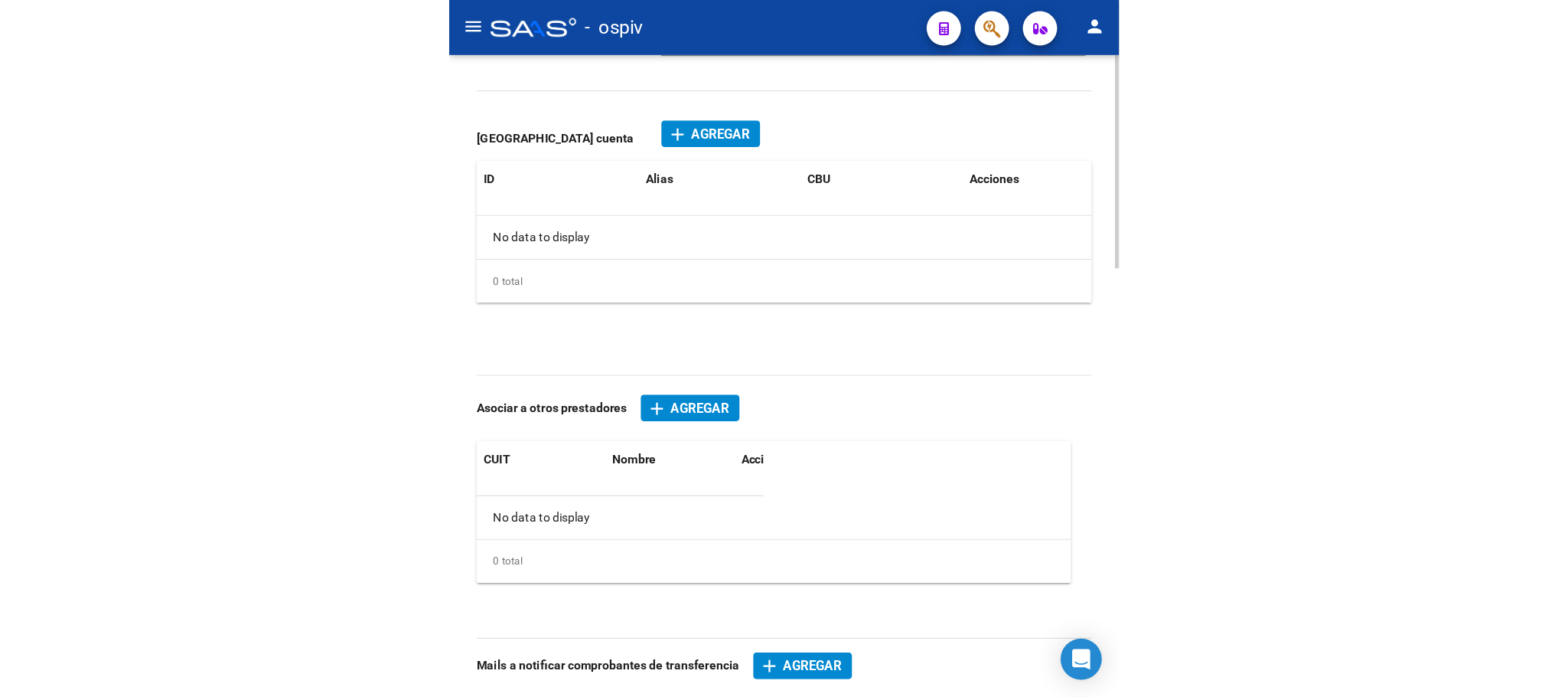
scroll to position [766, 0]
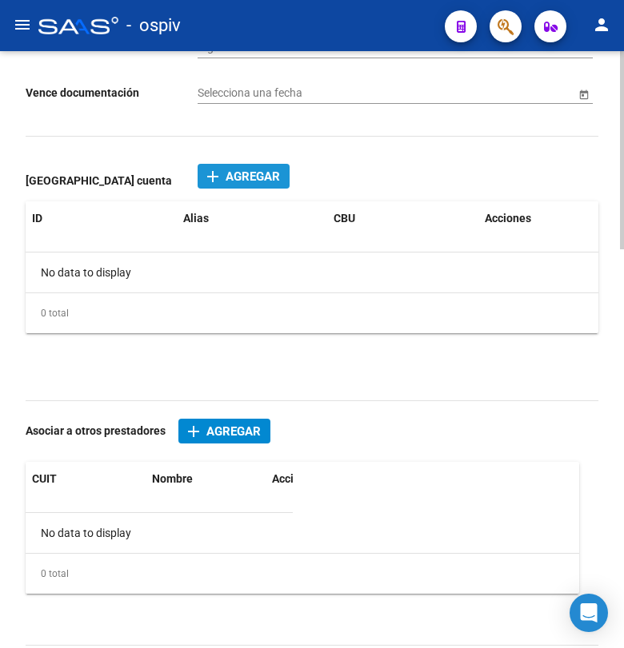
click at [238, 178] on span "Agregar" at bounding box center [252, 177] width 54 height 14
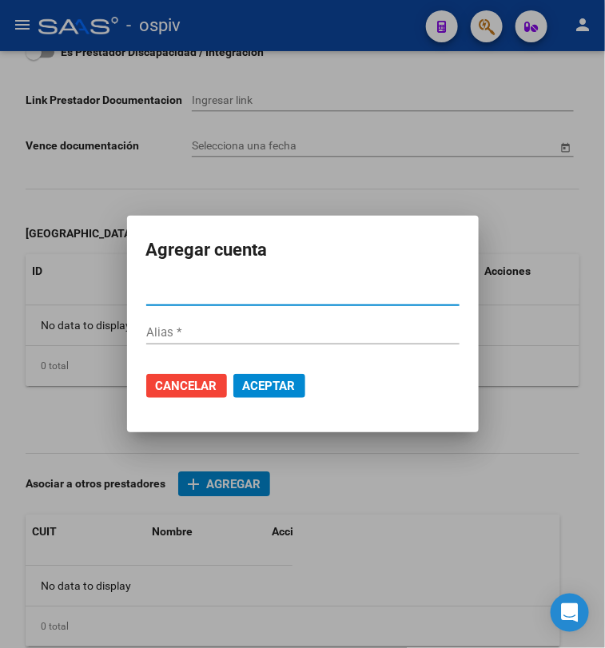
click at [149, 296] on input "CBU *" at bounding box center [302, 293] width 313 height 14
type input "011046713004676704465"
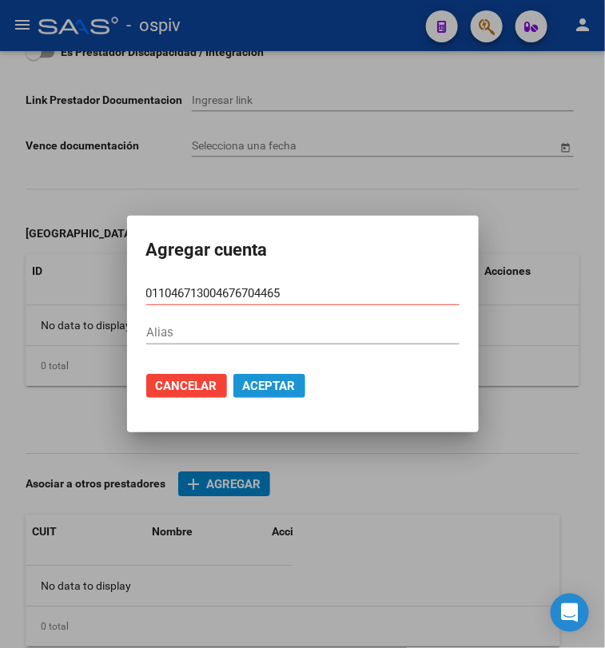
click at [243, 382] on span "Aceptar" at bounding box center [269, 386] width 53 height 14
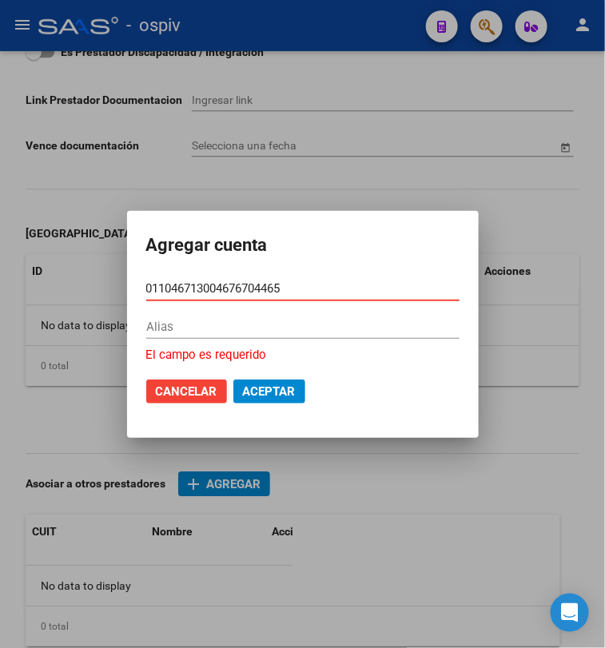
click at [221, 283] on input "011046713004676704465" at bounding box center [302, 288] width 313 height 14
drag, startPoint x: 219, startPoint y: 289, endPoint x: 56, endPoint y: 286, distance: 163.1
click at [127, 286] on mat-dialog-content "011046713004676704465 CBU * Alias El campo es requerido" at bounding box center [303, 321] width 352 height 88
click at [156, 396] on span "Cancelar" at bounding box center [187, 392] width 62 height 14
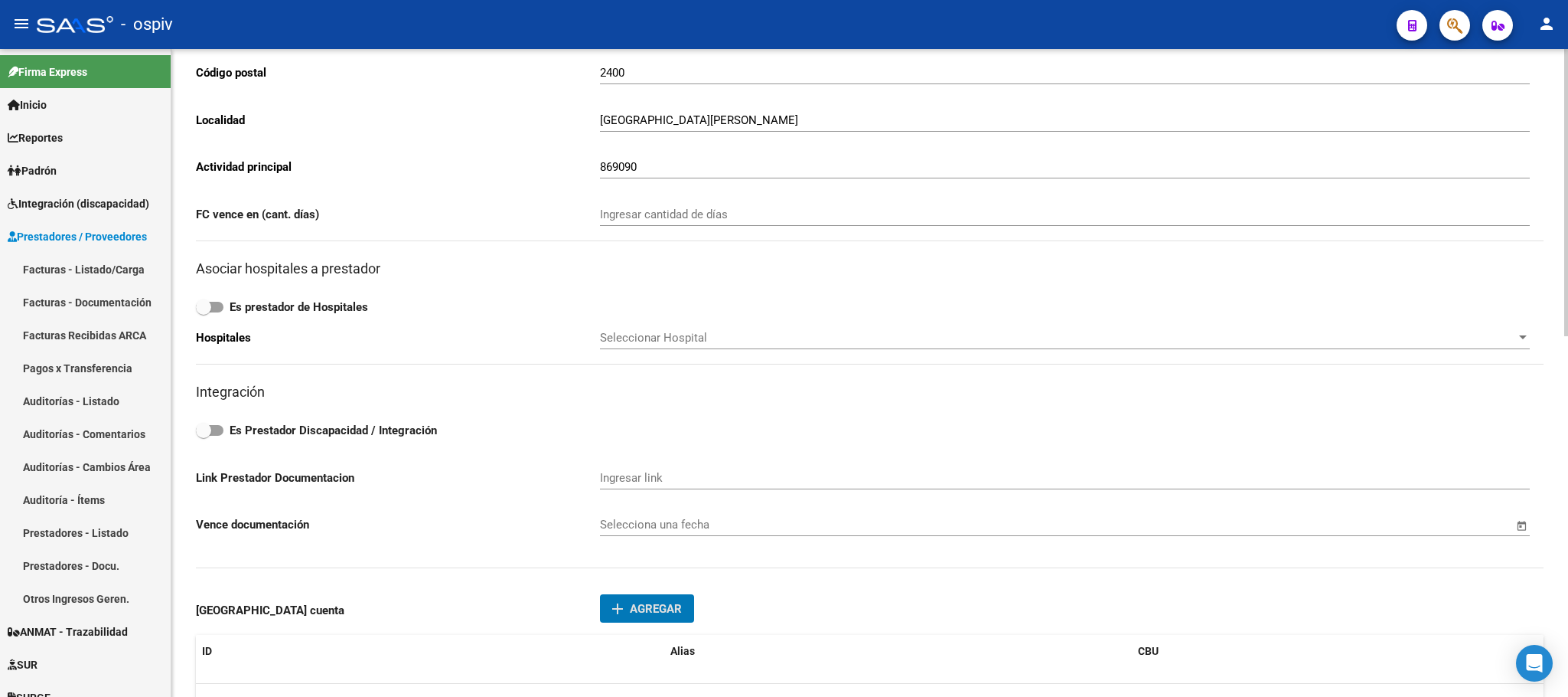
scroll to position [430, 0]
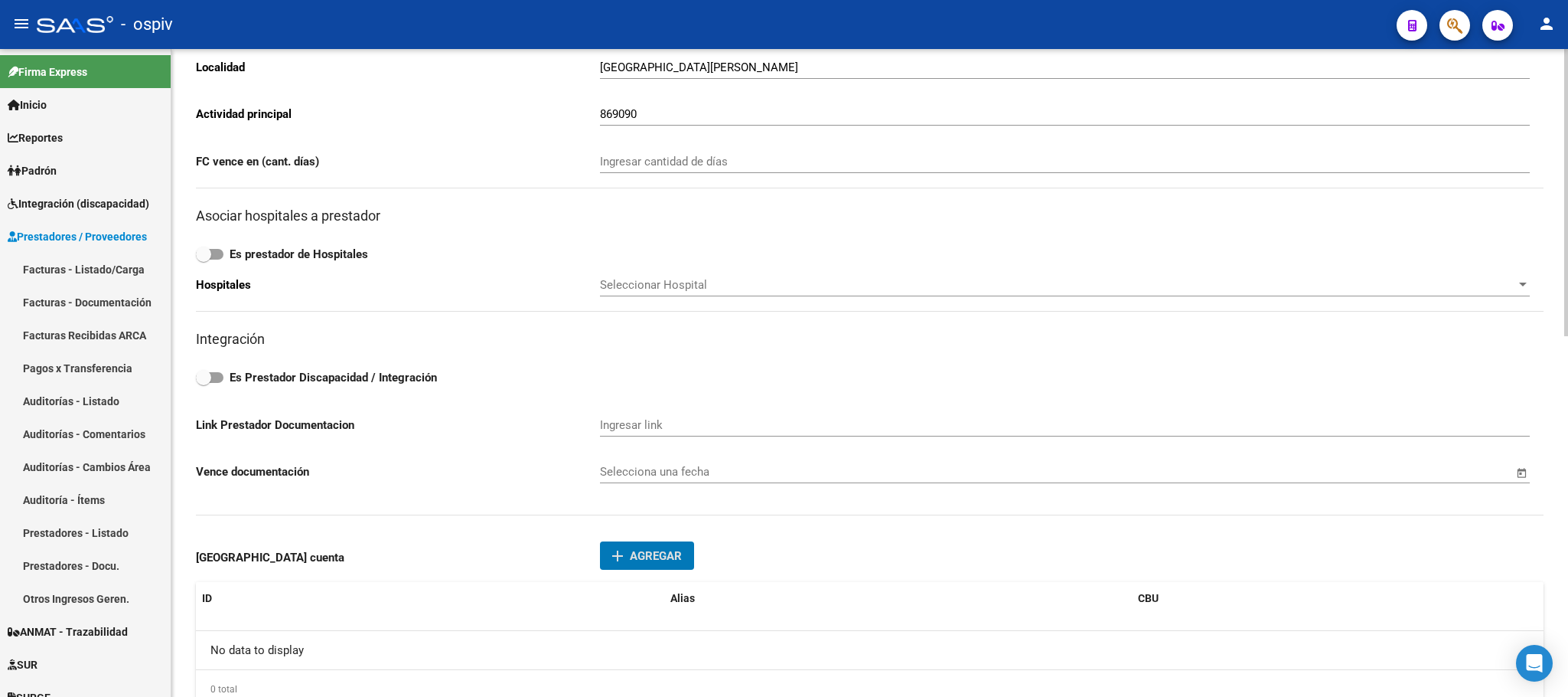
click at [220, 380] on span at bounding box center [210, 377] width 28 height 11
click at [204, 383] on input "Es Prestador Discapacidad / Integración" at bounding box center [203, 383] width 1 height 1
checkbox input "true"
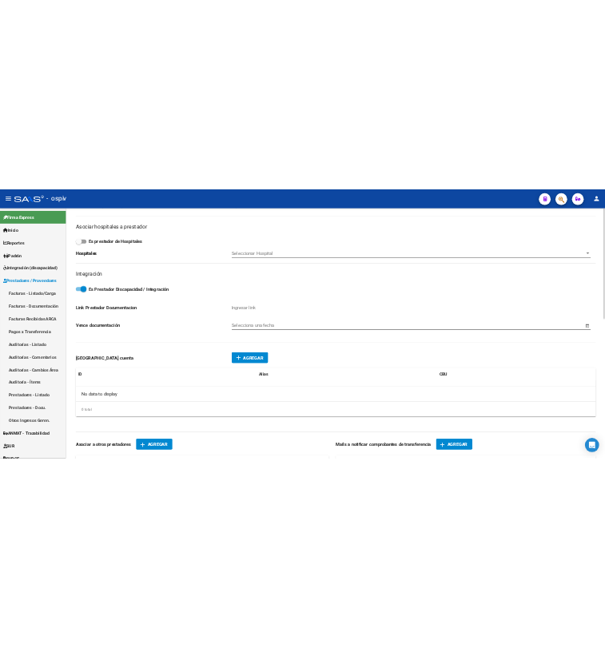
scroll to position [648, 0]
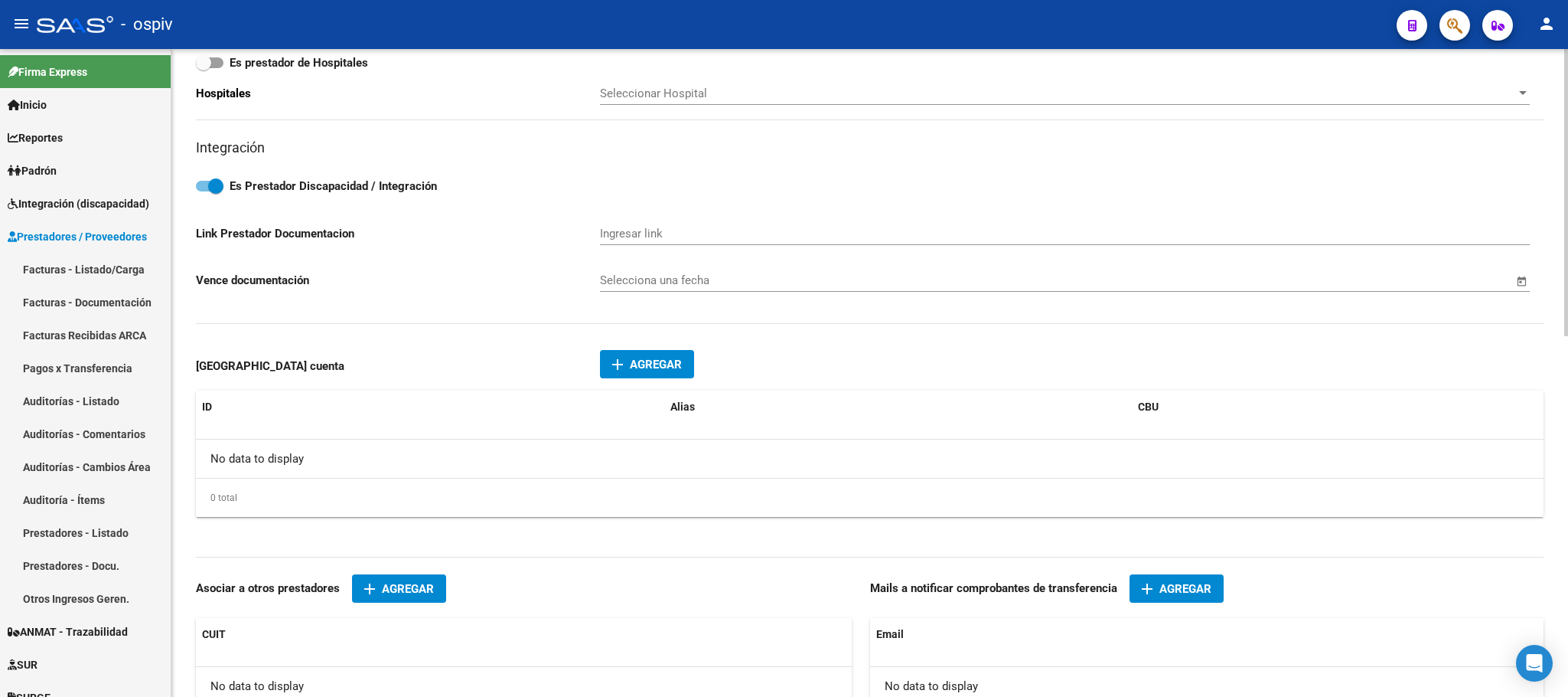
click at [643, 371] on span "Agregar" at bounding box center [656, 364] width 52 height 13
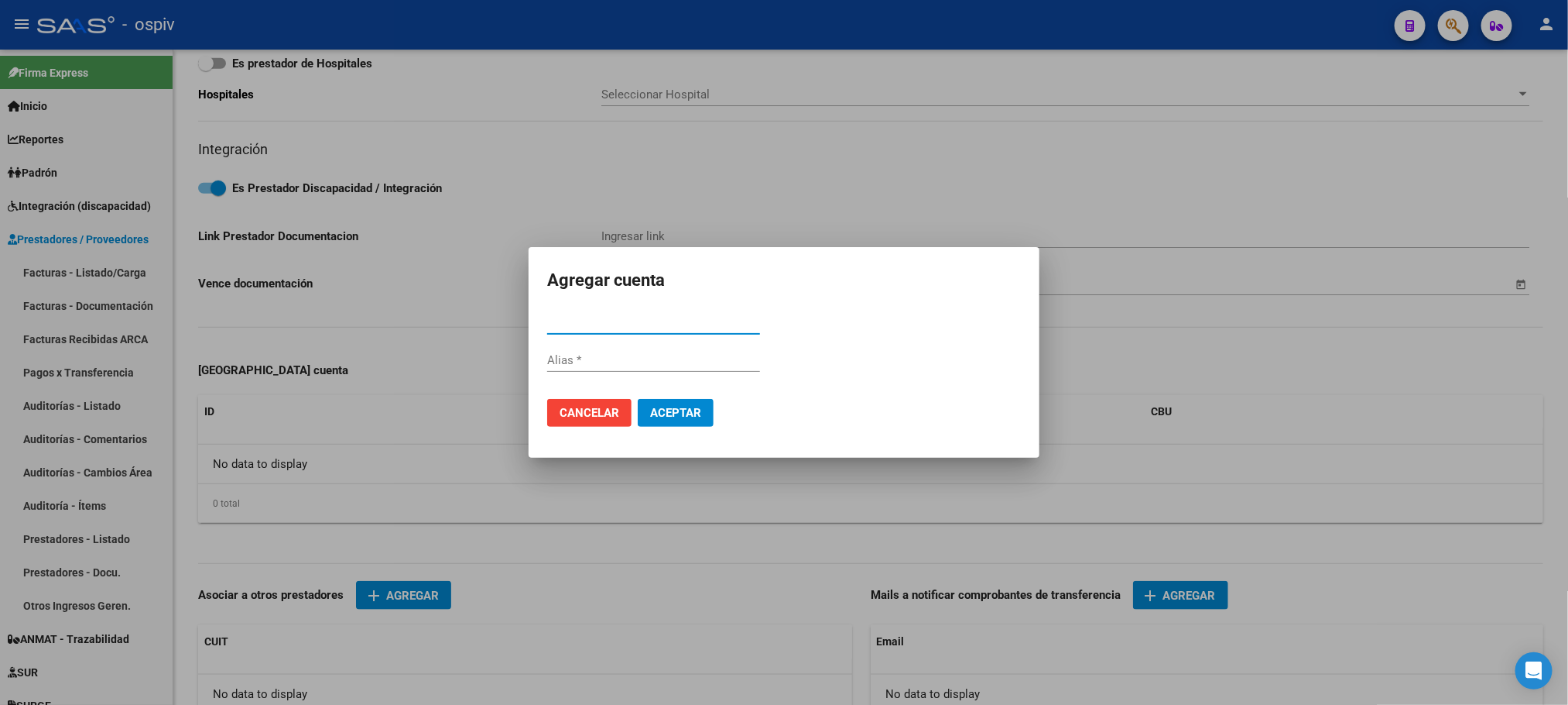
click at [589, 323] on input "CBU *" at bounding box center [653, 322] width 213 height 14
paste input "011046713004676704465"
click at [638, 399] on button "Aceptar" at bounding box center [676, 413] width 75 height 28
click at [669, 415] on span "Aceptar" at bounding box center [676, 413] width 51 height 14
click at [692, 319] on input "011046713004676704465" at bounding box center [653, 322] width 213 height 14
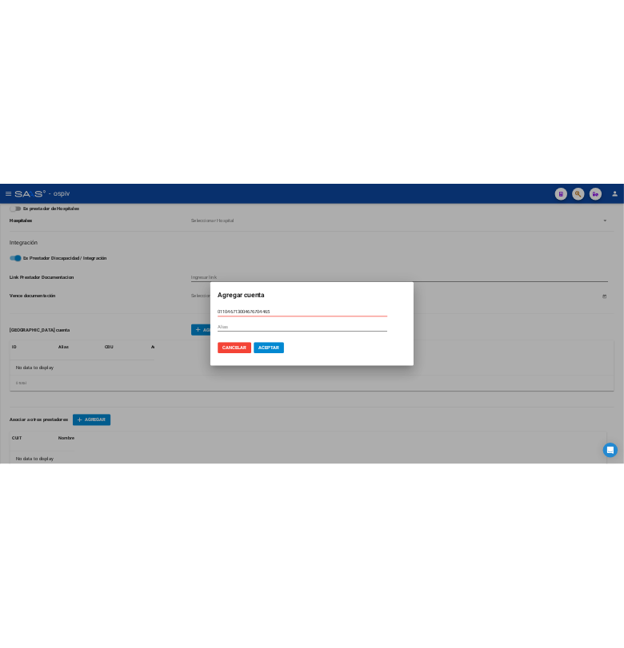
scroll to position [604, 0]
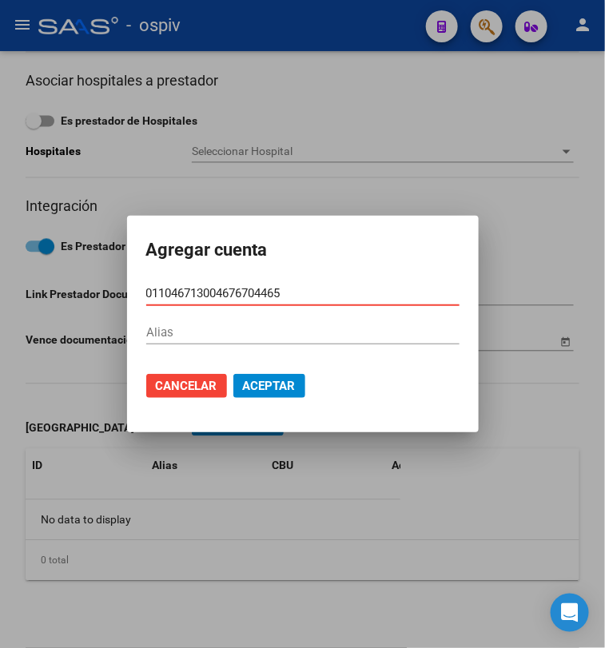
drag, startPoint x: 226, startPoint y: 286, endPoint x: 247, endPoint y: 285, distance: 20.8
click at [238, 286] on input "011046713004676704465" at bounding box center [302, 293] width 313 height 14
type input "0"
type input "0110467130046767044065"
click at [243, 389] on span "Aceptar" at bounding box center [269, 386] width 53 height 14
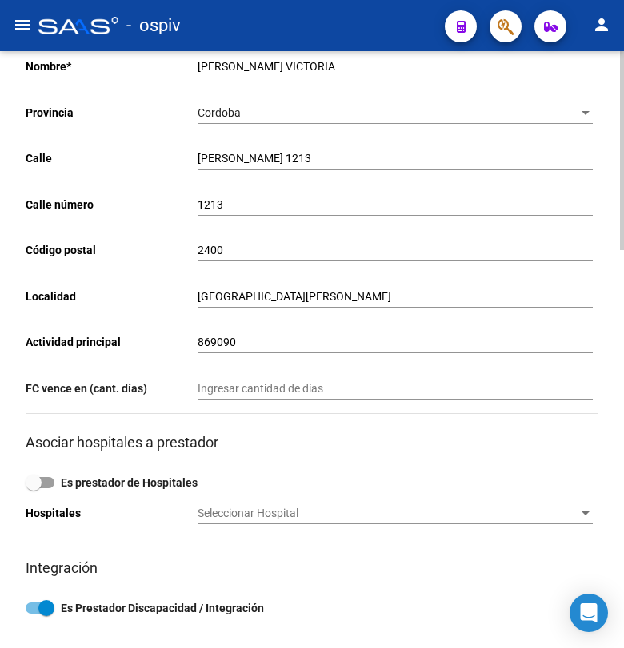
scroll to position [0, 0]
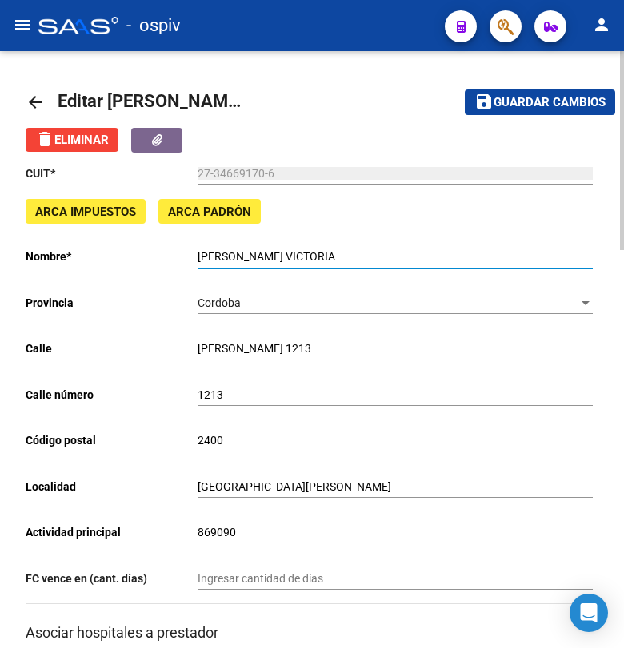
drag, startPoint x: 317, startPoint y: 257, endPoint x: 170, endPoint y: 257, distance: 147.1
click at [170, 257] on app-form-text-field "Nombre * PRIOTTI LIDA VICTORIA Ingresar el nombre" at bounding box center [309, 256] width 567 height 13
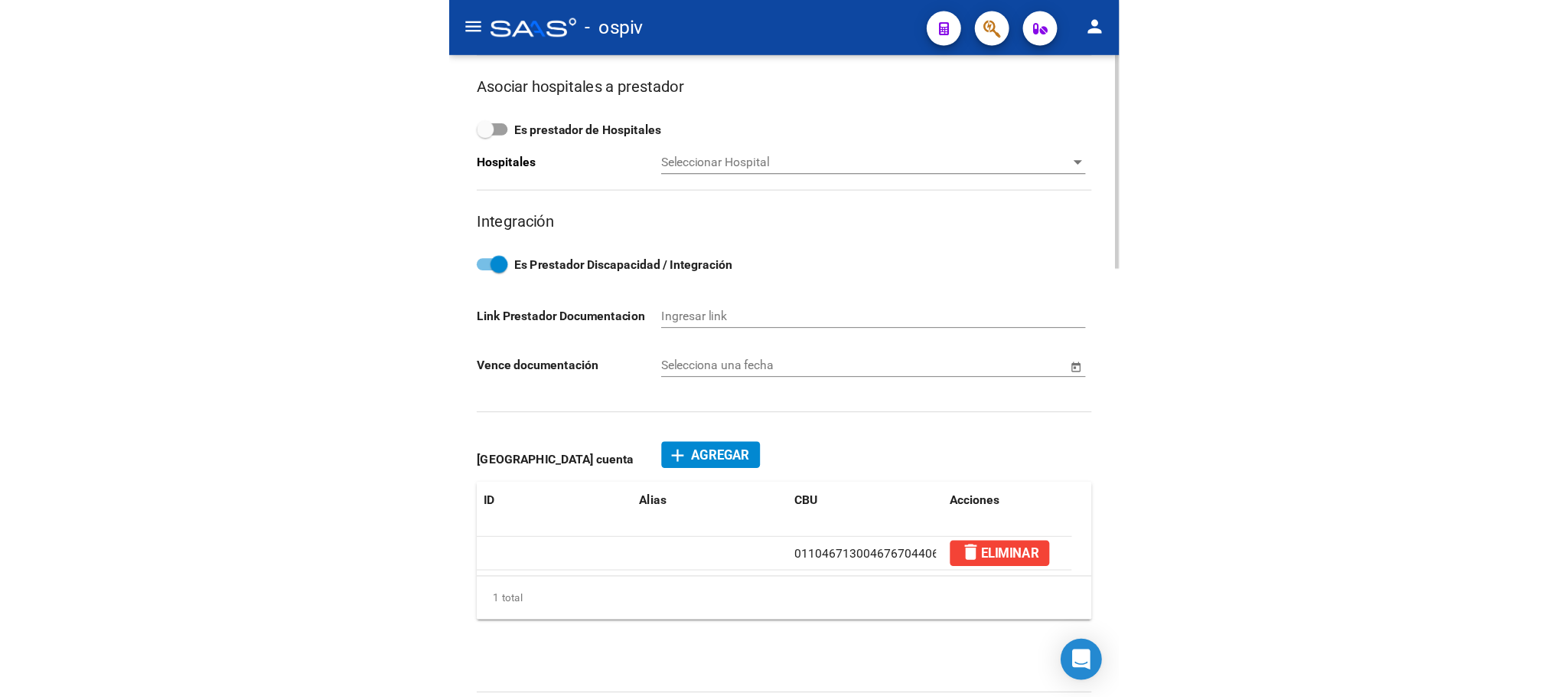
scroll to position [574, 0]
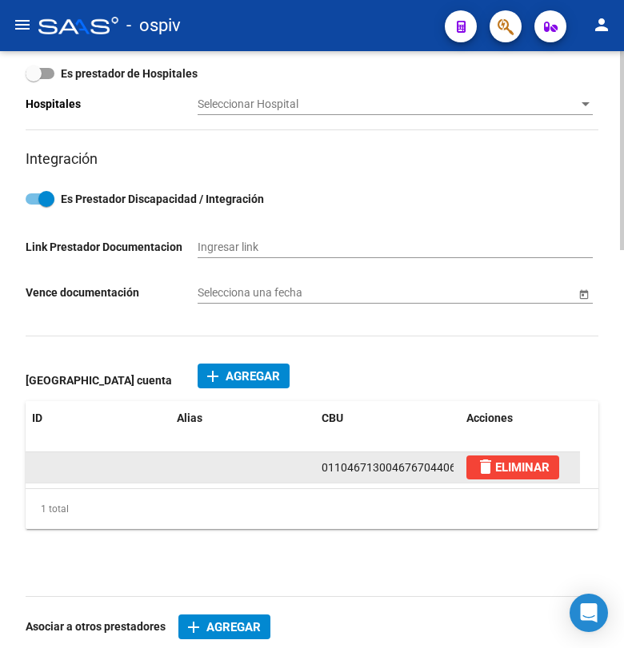
drag, startPoint x: 458, startPoint y: 464, endPoint x: 307, endPoint y: 477, distance: 151.7
click at [307, 477] on div "0110467130046767044065 delete ELIMINAR" at bounding box center [303, 468] width 554 height 31
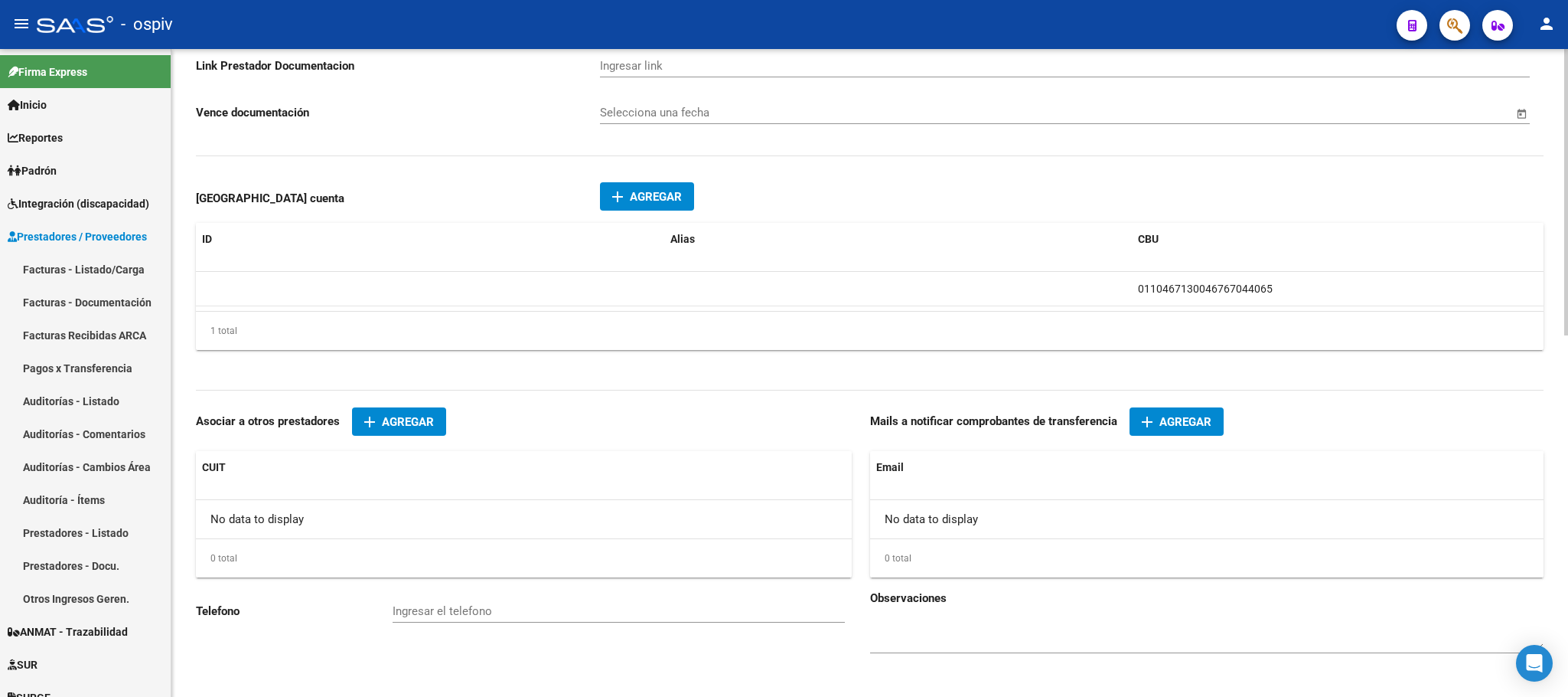
scroll to position [816, 0]
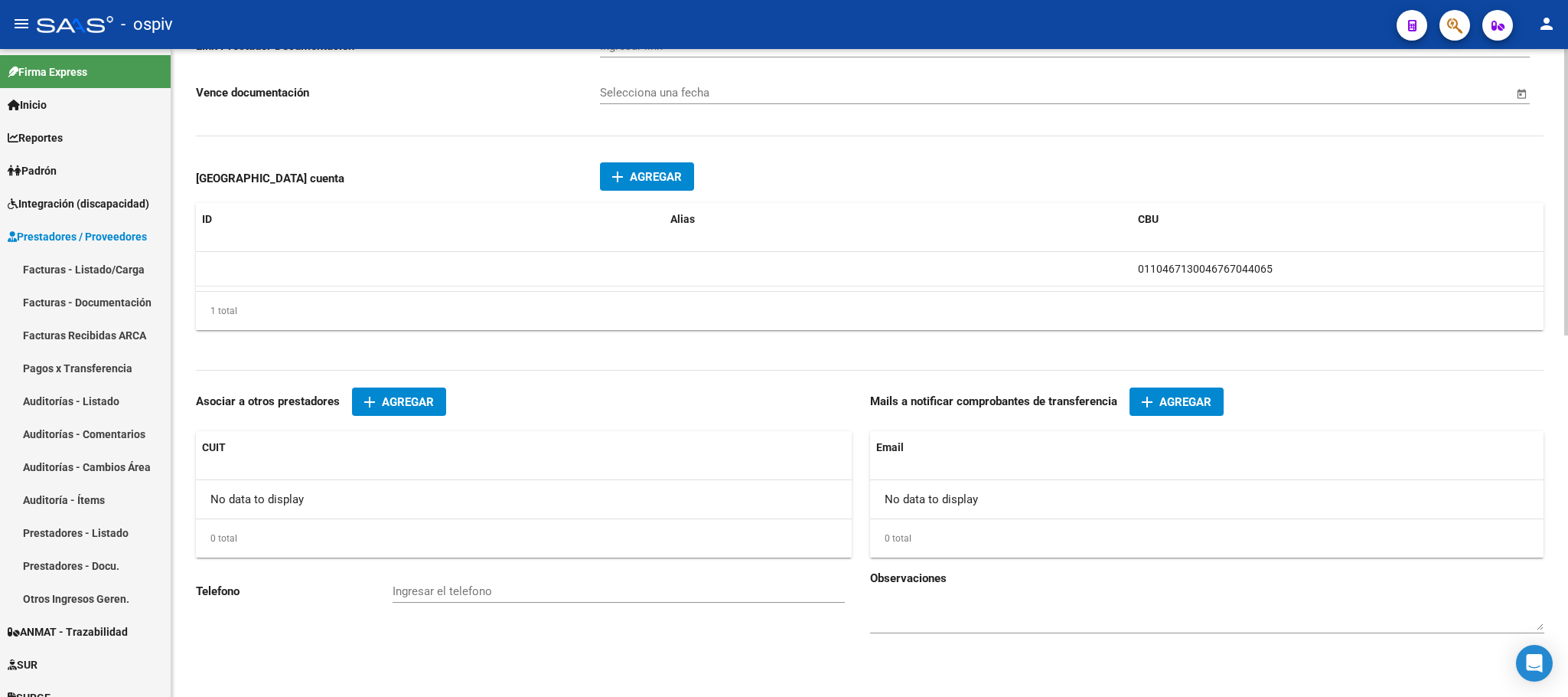
click at [1172, 397] on span "Agregar" at bounding box center [1185, 402] width 52 height 13
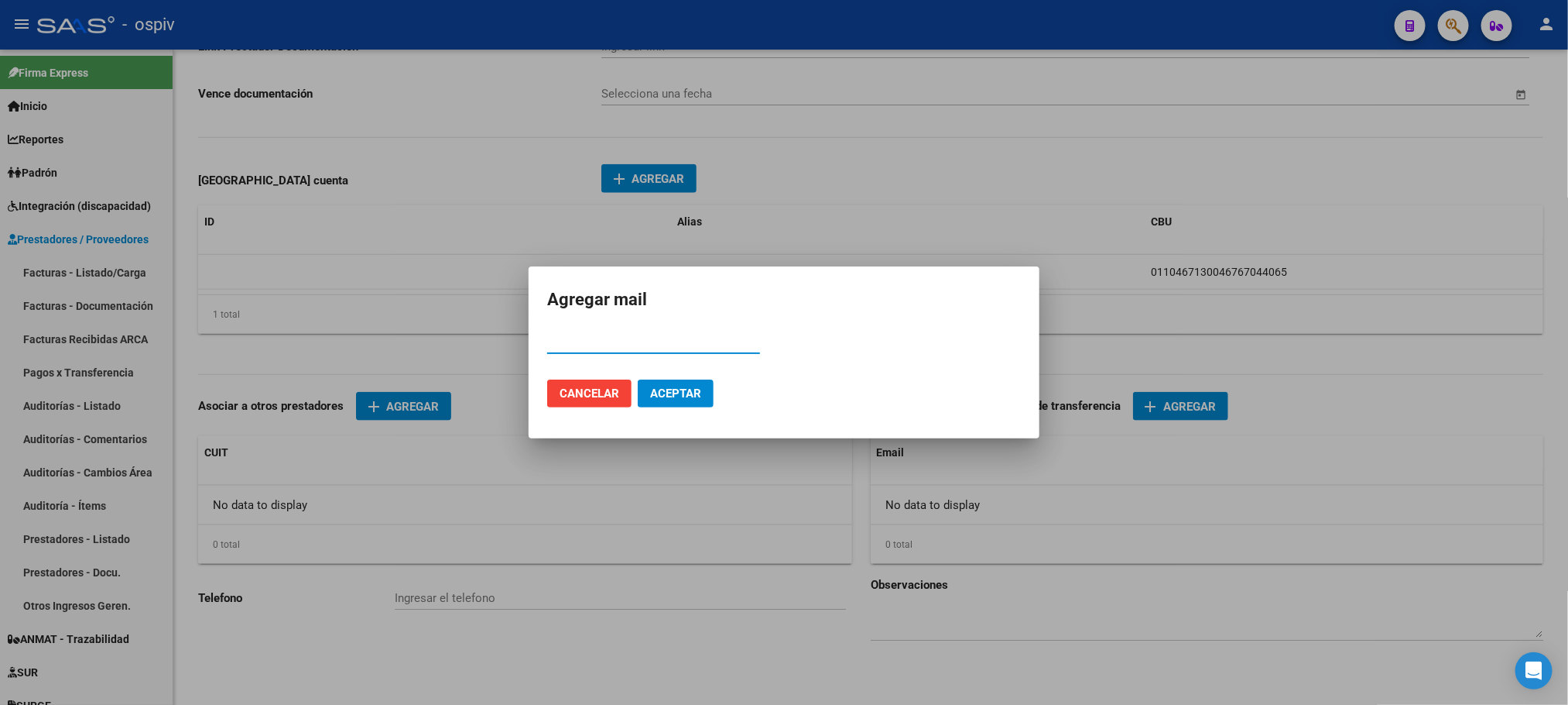
click at [629, 338] on input "Email" at bounding box center [653, 341] width 213 height 14
paste input "psp.lida.priotti@gmail.com"
type input "psp.lida.priotti@gmail.com"
click at [685, 392] on span "Aceptar" at bounding box center [676, 393] width 51 height 14
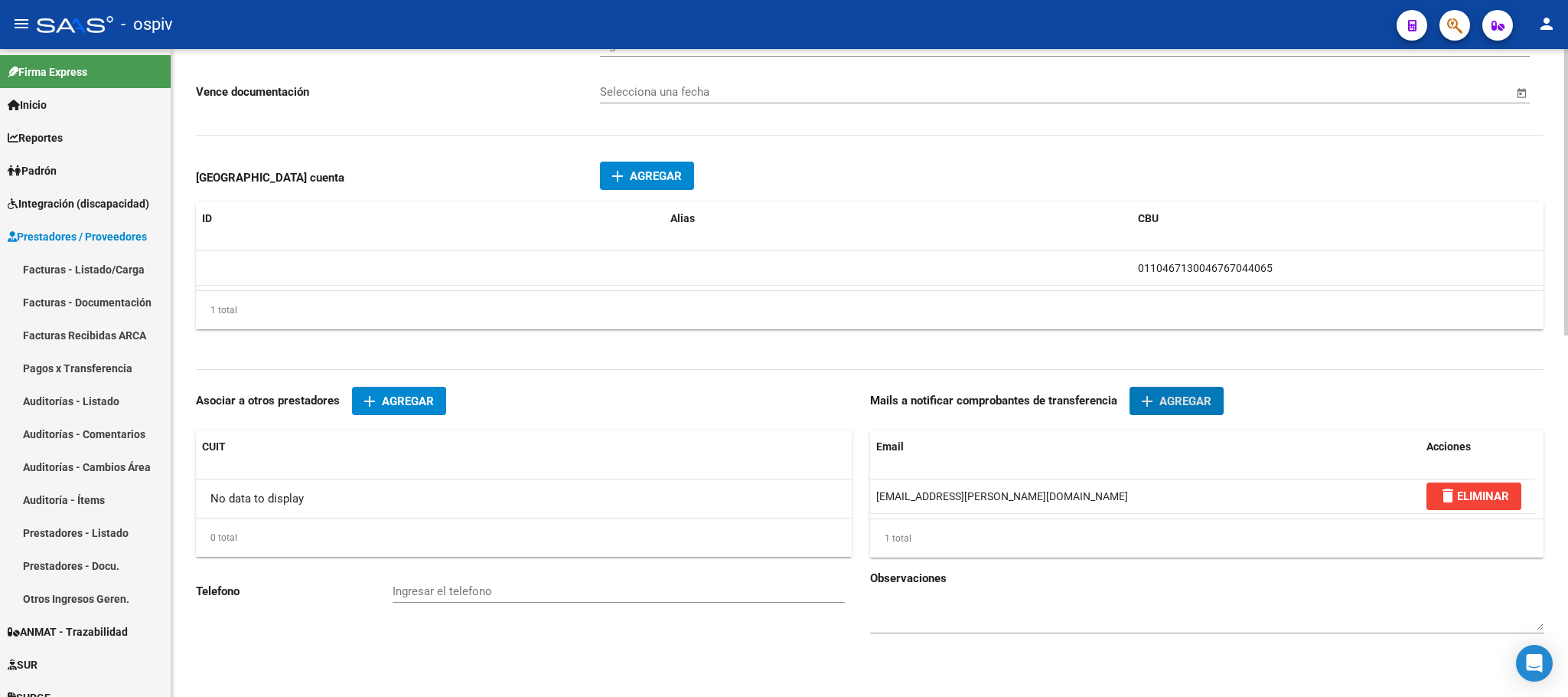
scroll to position [0, 0]
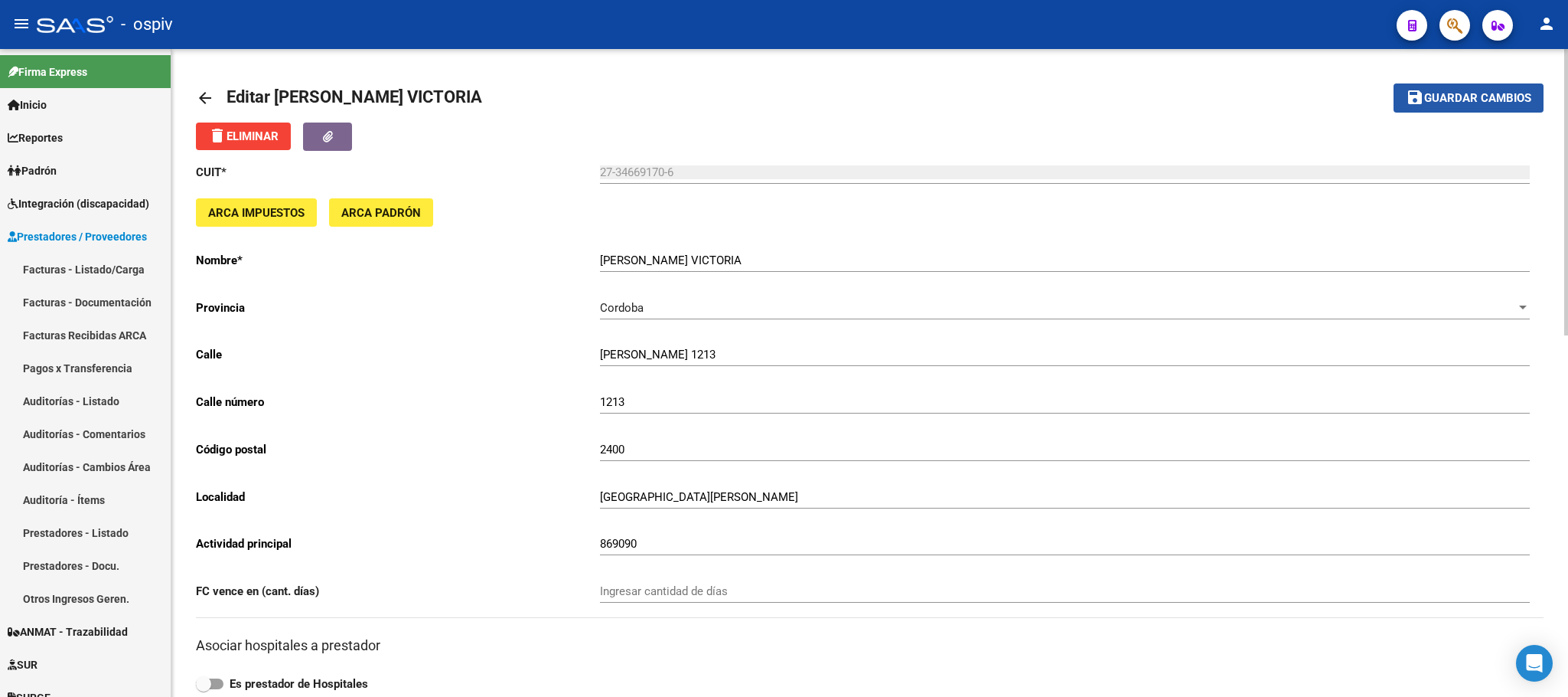
click at [1451, 94] on span "Guardar cambios" at bounding box center [1478, 99] width 107 height 13
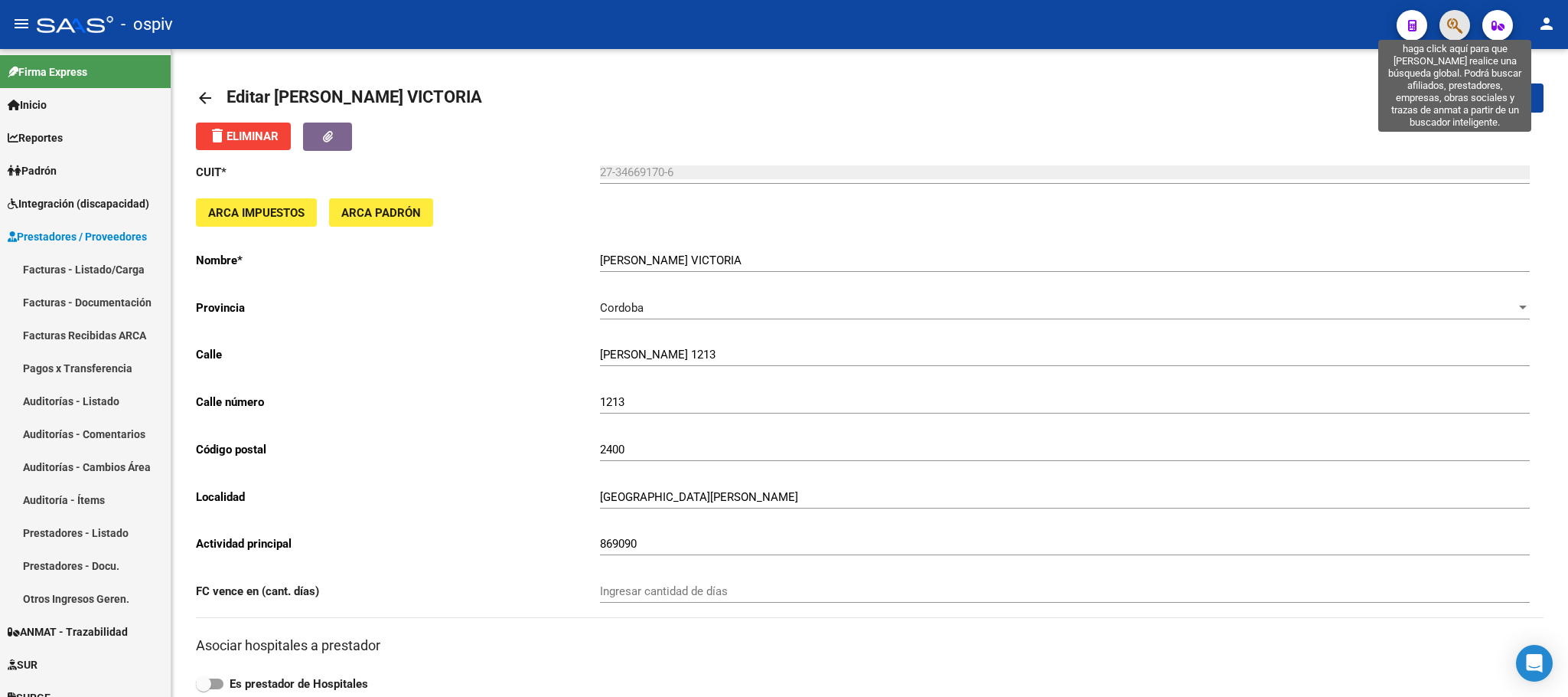
click at [1453, 30] on icon "button" at bounding box center [1455, 26] width 15 height 17
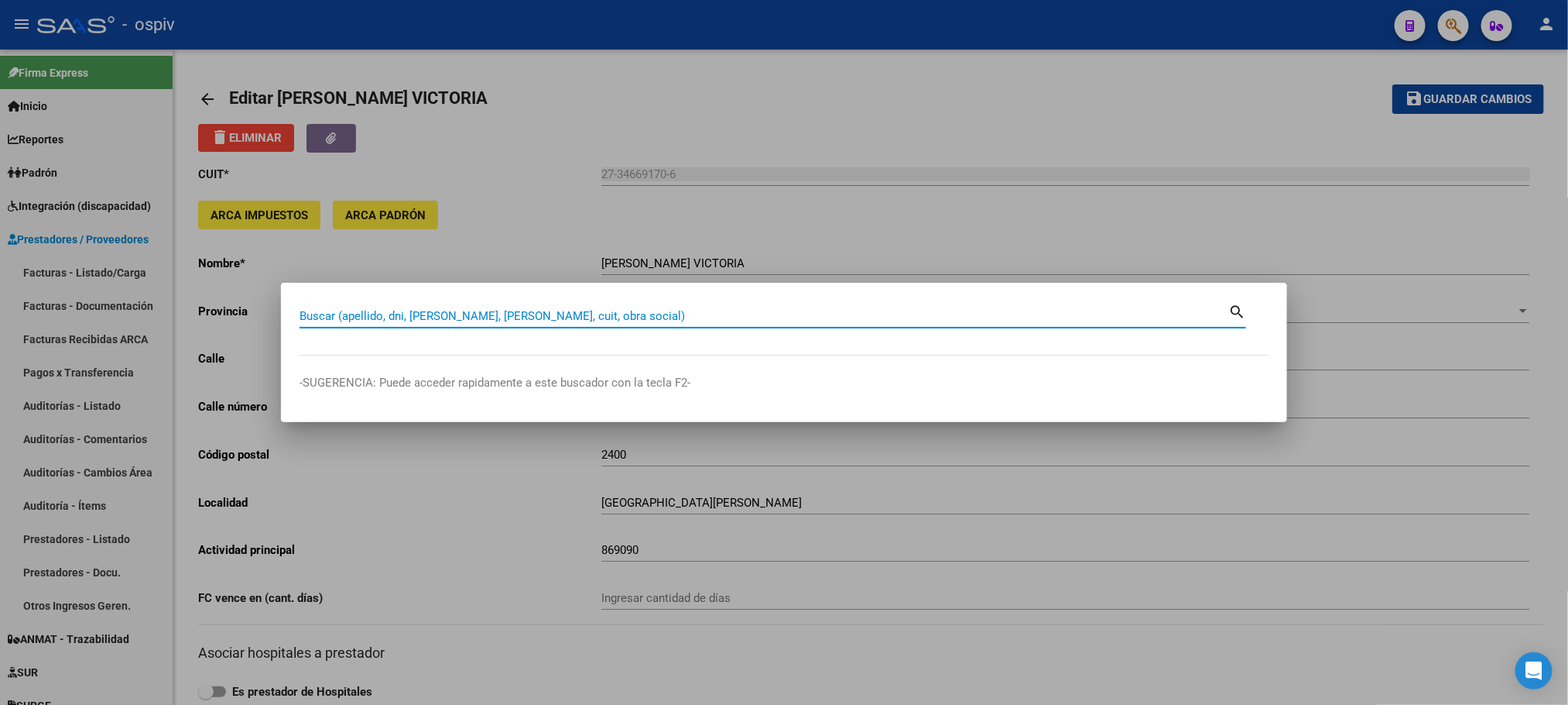
click at [652, 314] on input "Buscar (apellido, dni, cuil, nro traspaso, cuit, obra social)" at bounding box center [764, 316] width 929 height 14
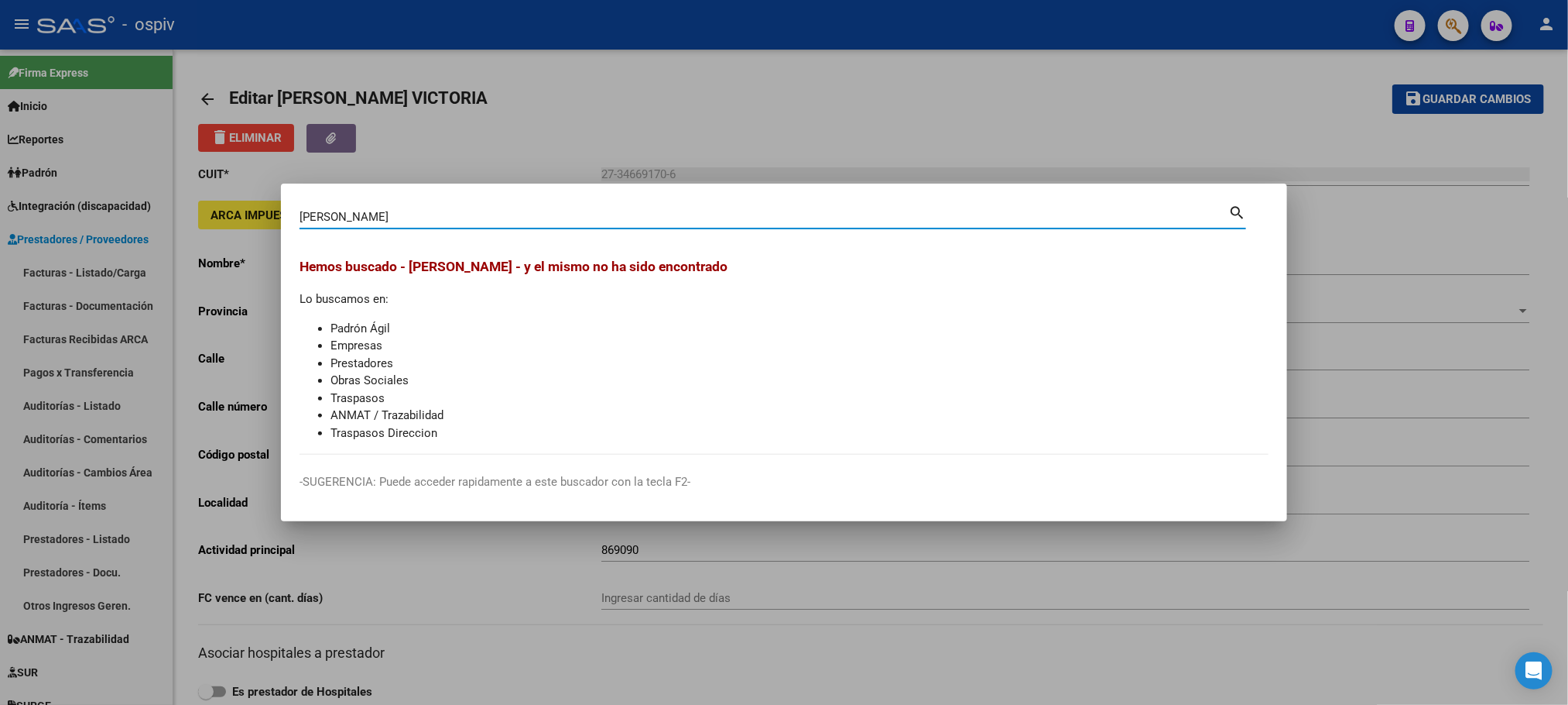
type input "PAROLO"
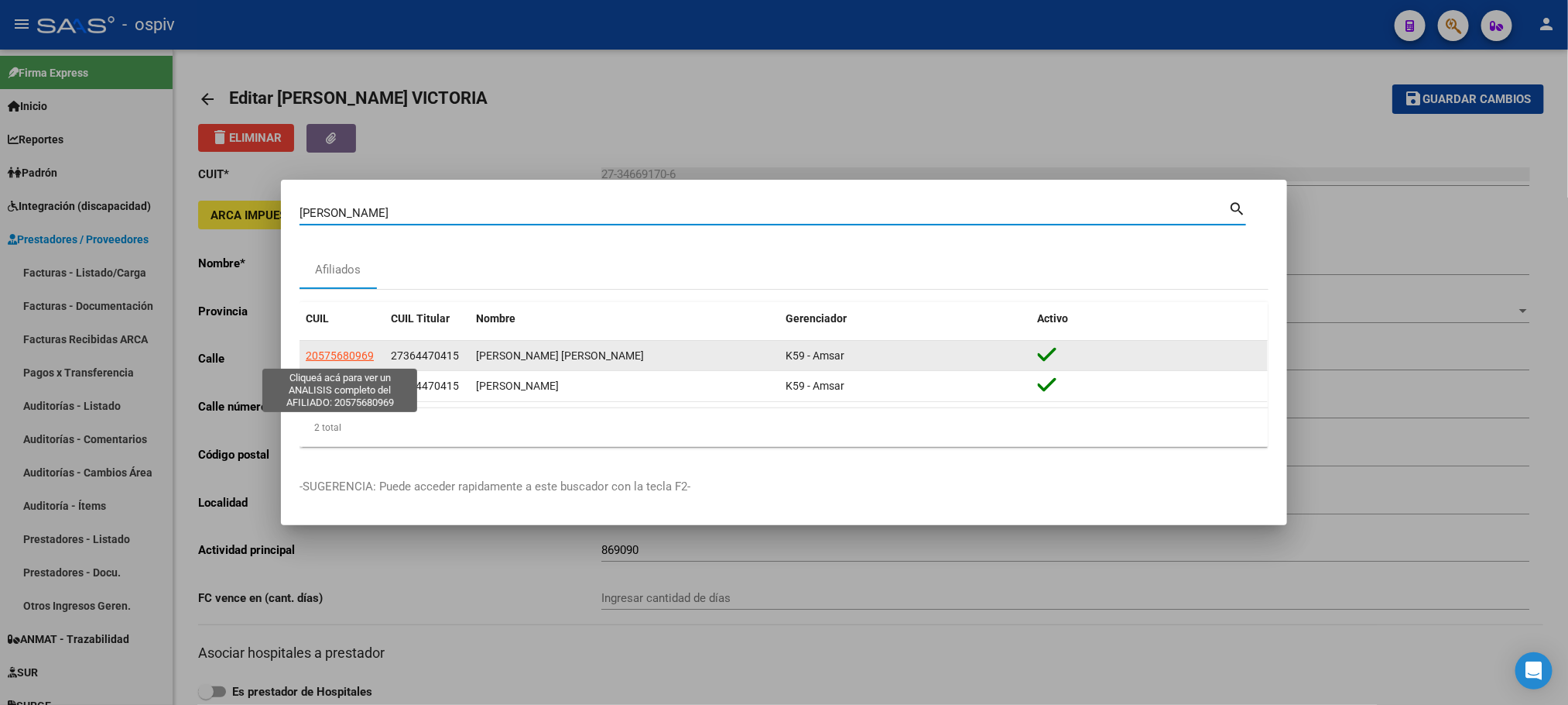
click at [356, 358] on span "20575680969" at bounding box center [340, 355] width 68 height 13
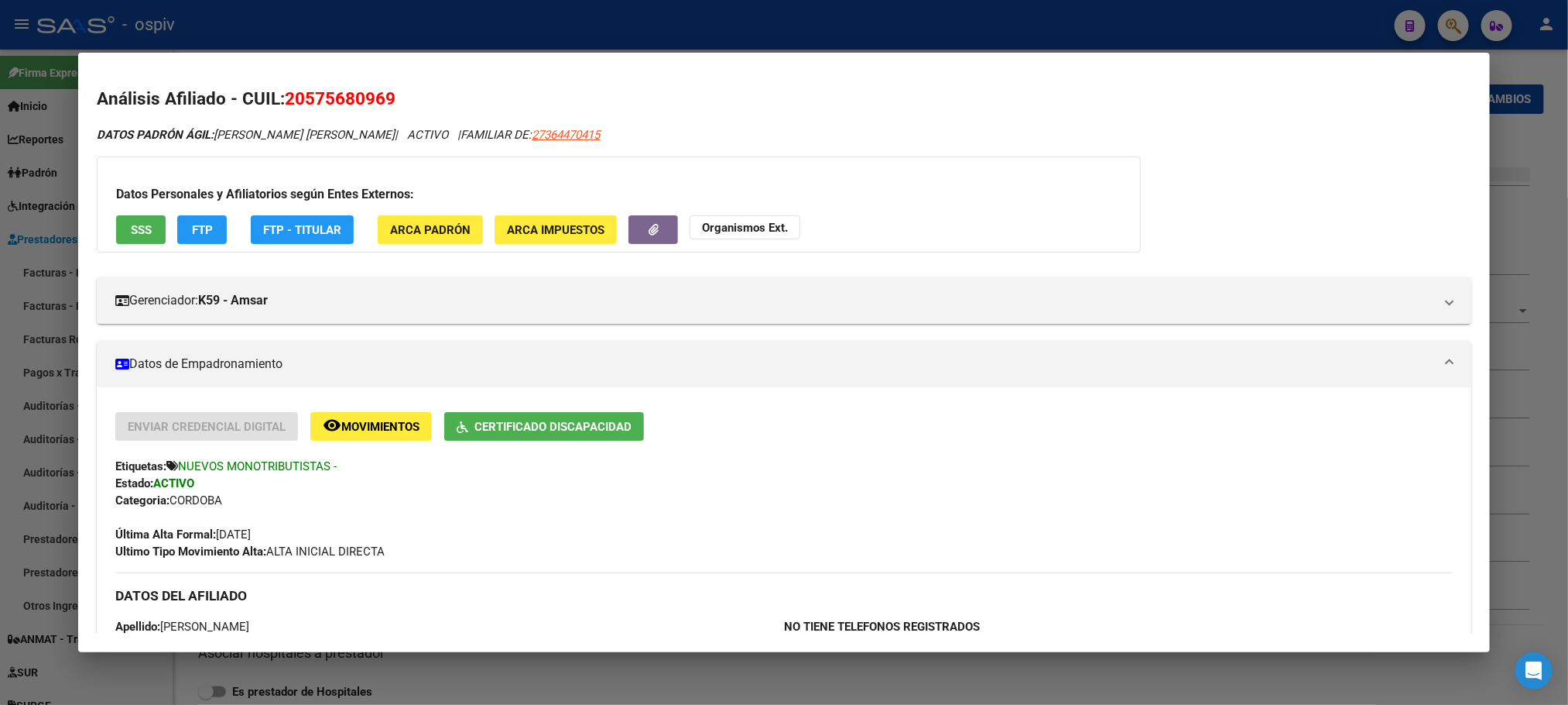
drag, startPoint x: 392, startPoint y: 100, endPoint x: 277, endPoint y: 99, distance: 115.0
click at [277, 99] on h2 "Análisis Afiliado - CUIL: 20575680969" at bounding box center [783, 99] width 1373 height 26
click at [450, 21] on div at bounding box center [784, 352] width 1568 height 705
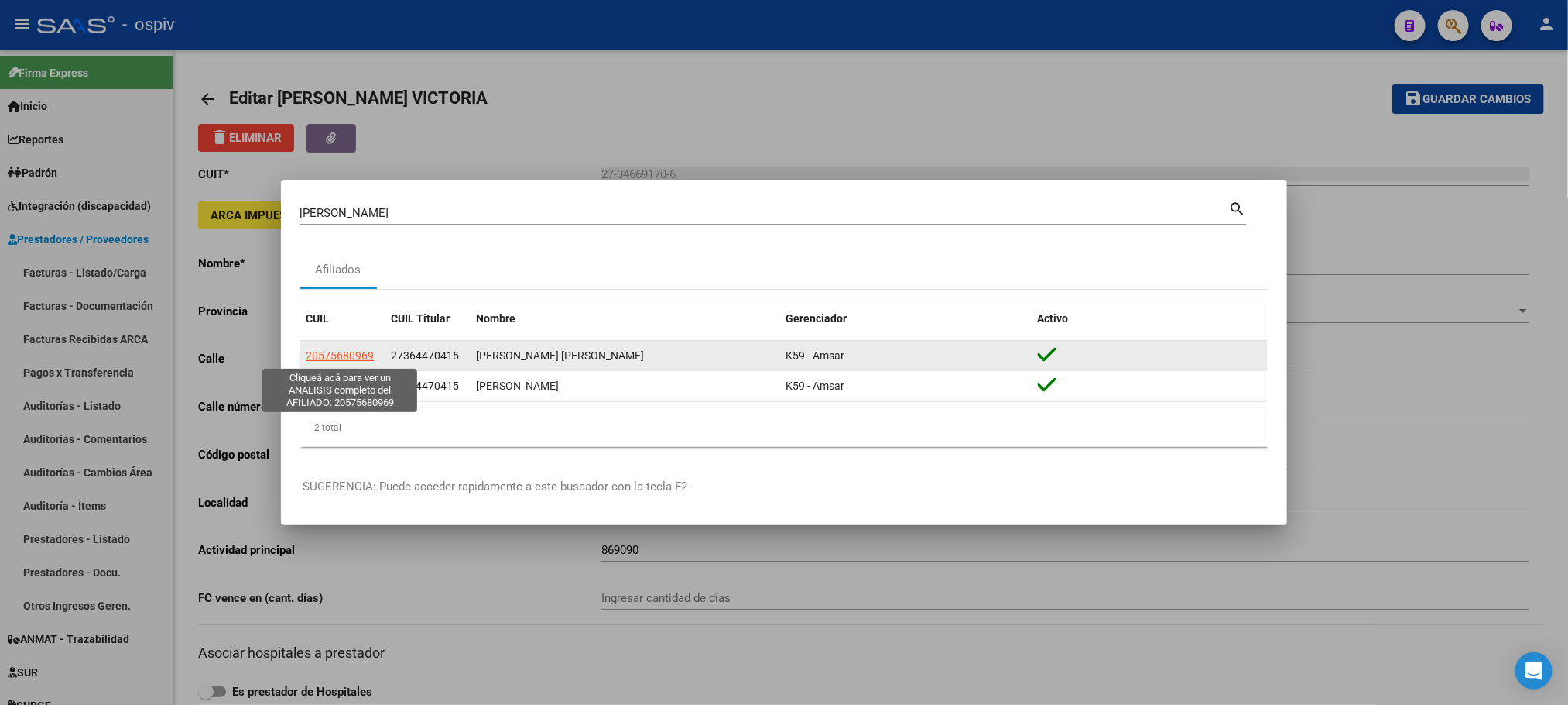
click at [349, 360] on span "20575680969" at bounding box center [340, 355] width 68 height 13
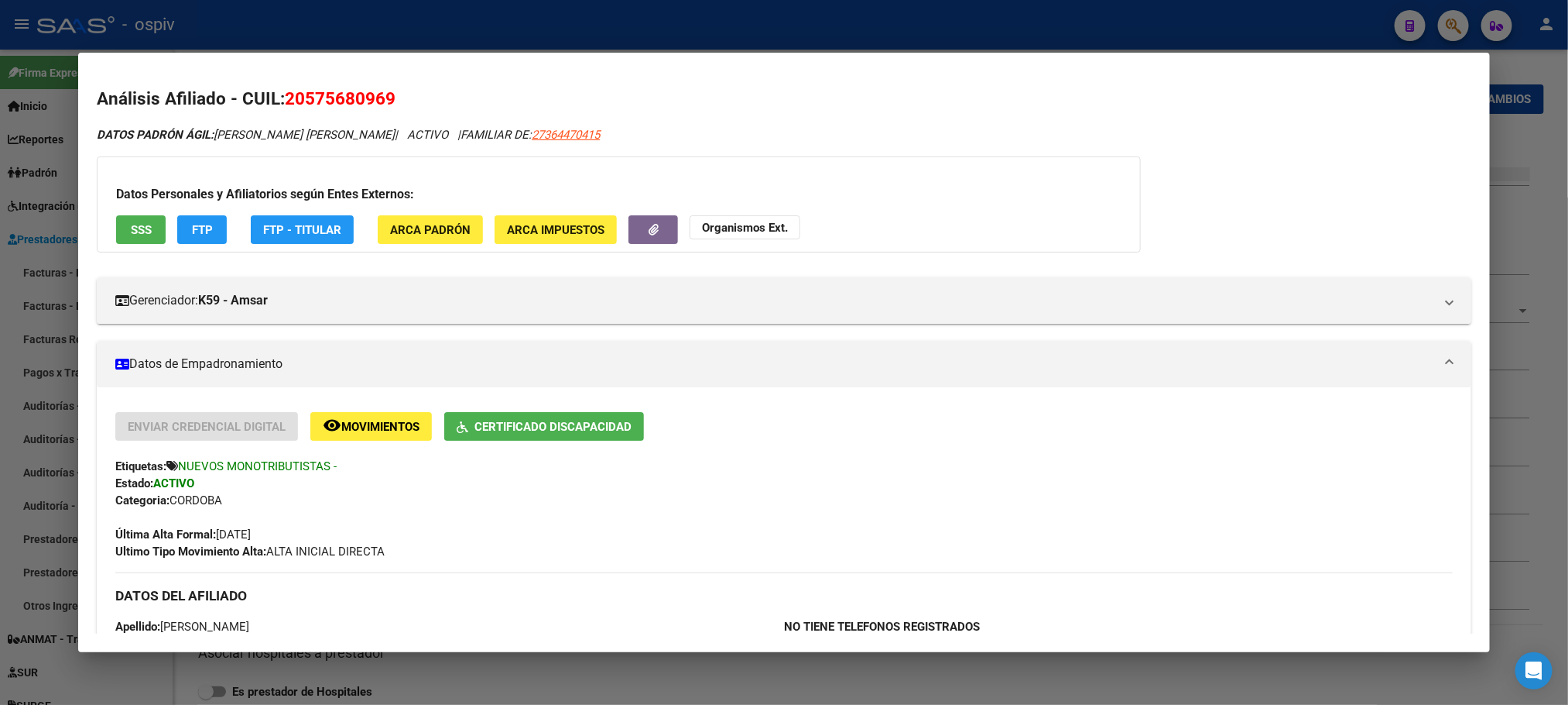
click at [560, 25] on div at bounding box center [784, 352] width 1568 height 705
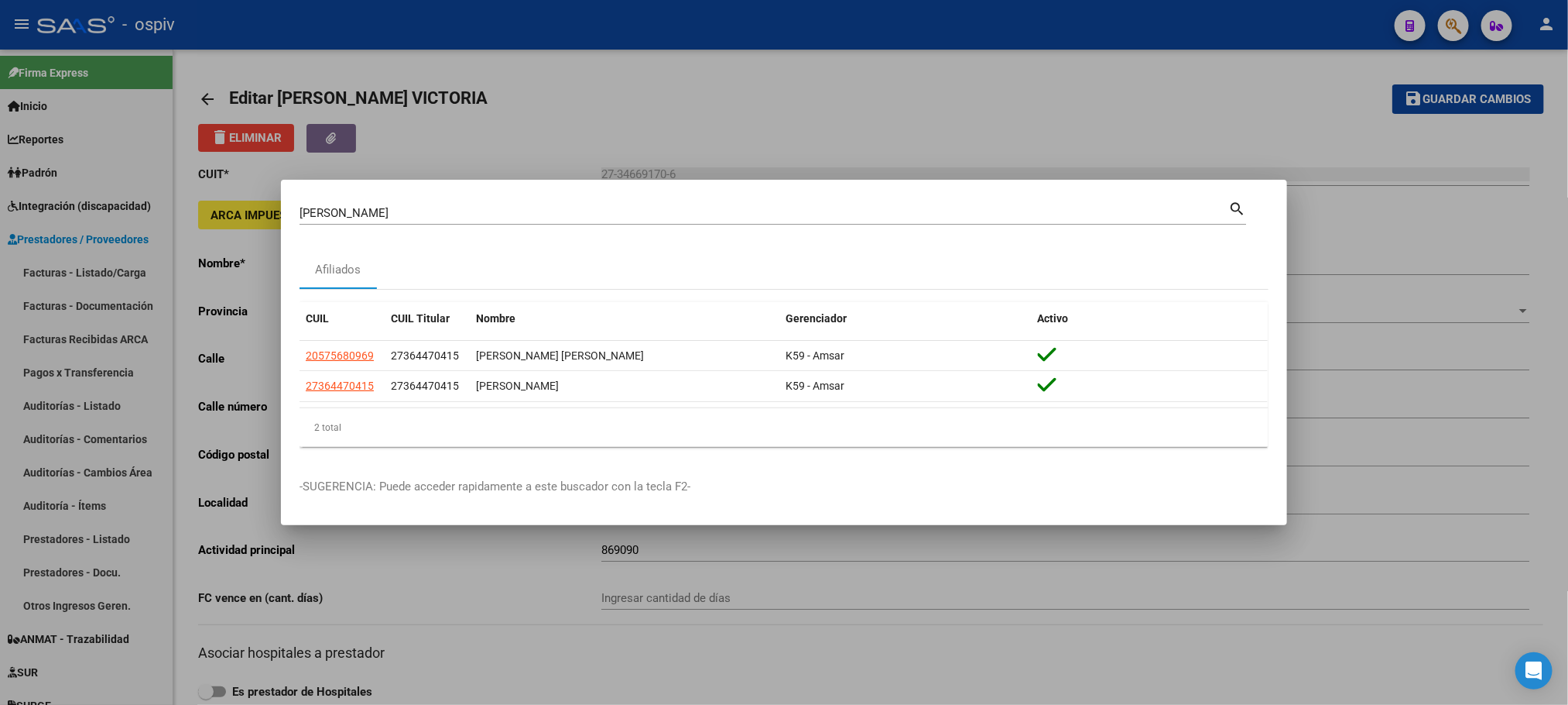
click at [569, 13] on div at bounding box center [784, 352] width 1568 height 705
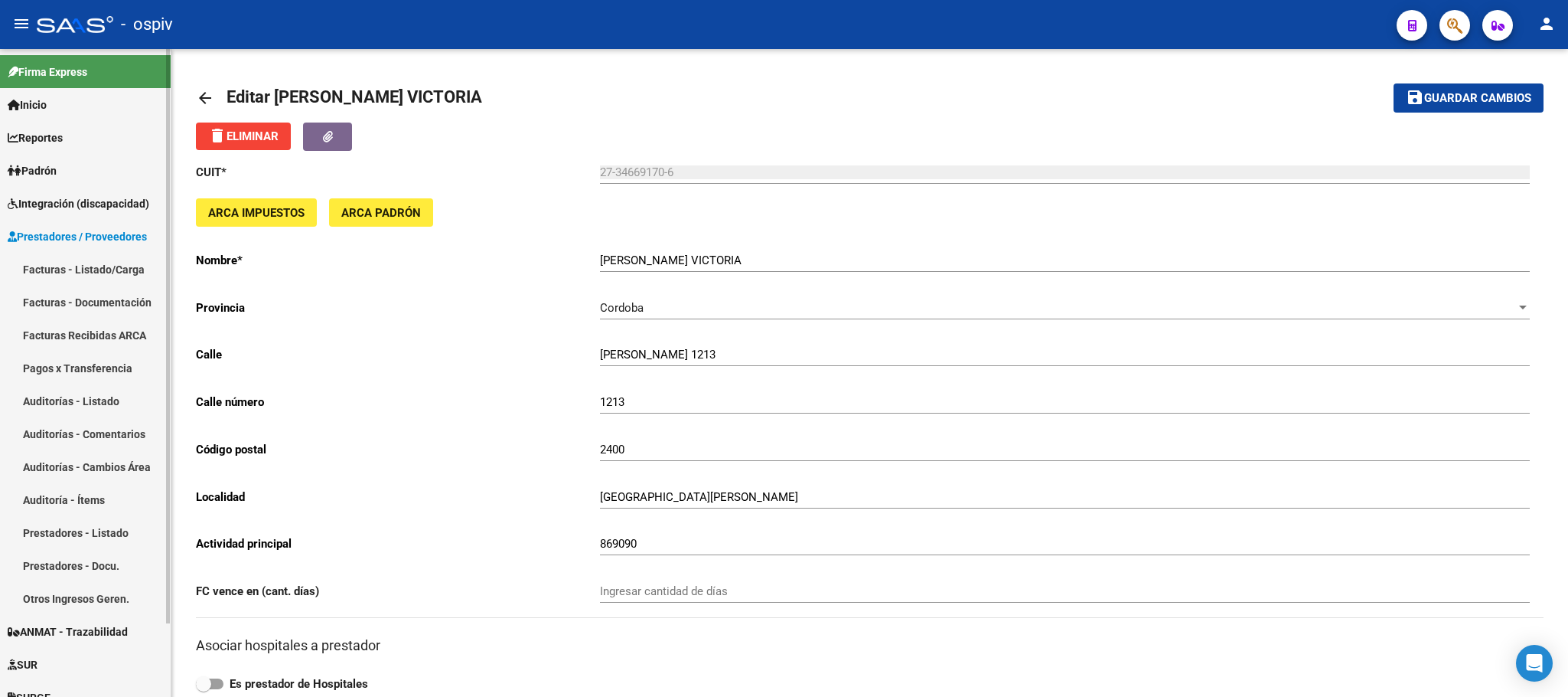
click at [65, 200] on span "Integración (discapacidad)" at bounding box center [78, 204] width 142 height 17
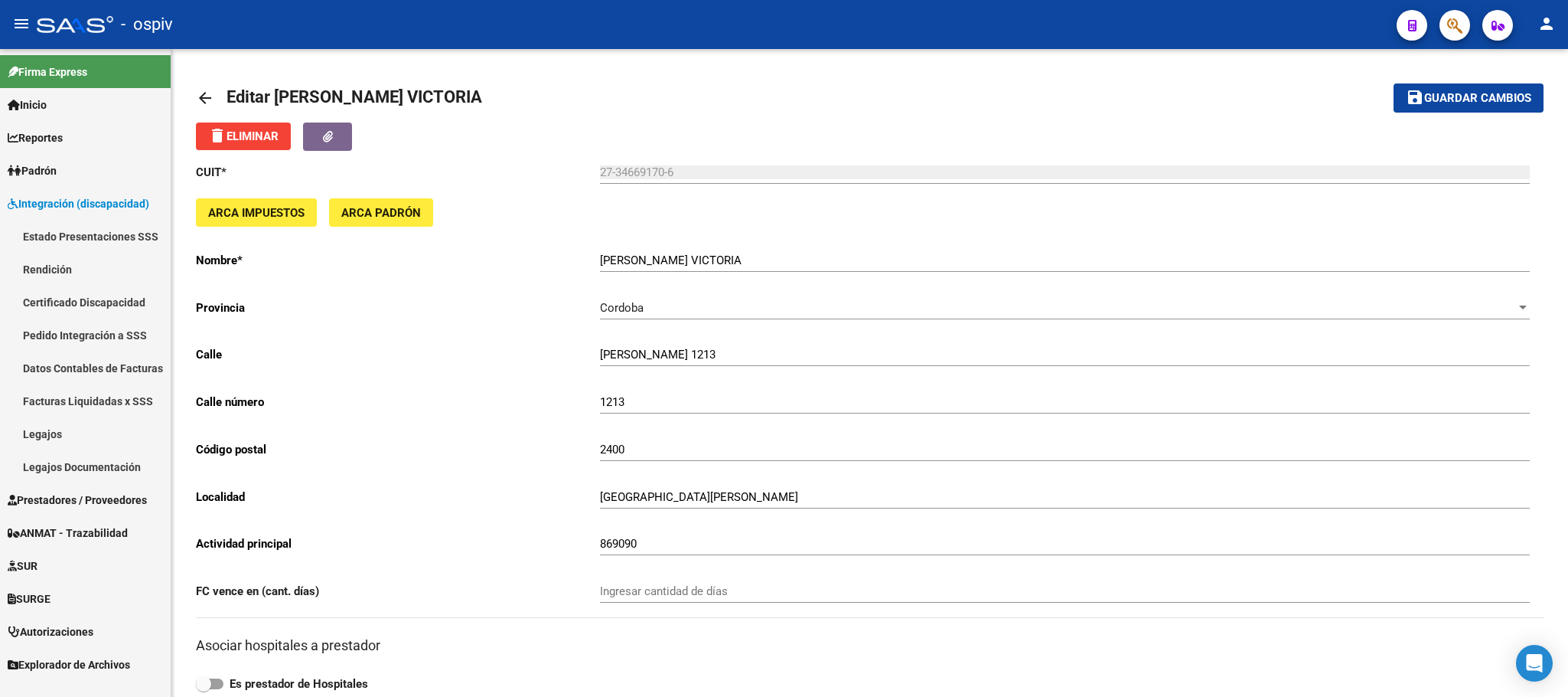
click at [49, 434] on link "Legajos" at bounding box center [85, 434] width 170 height 33
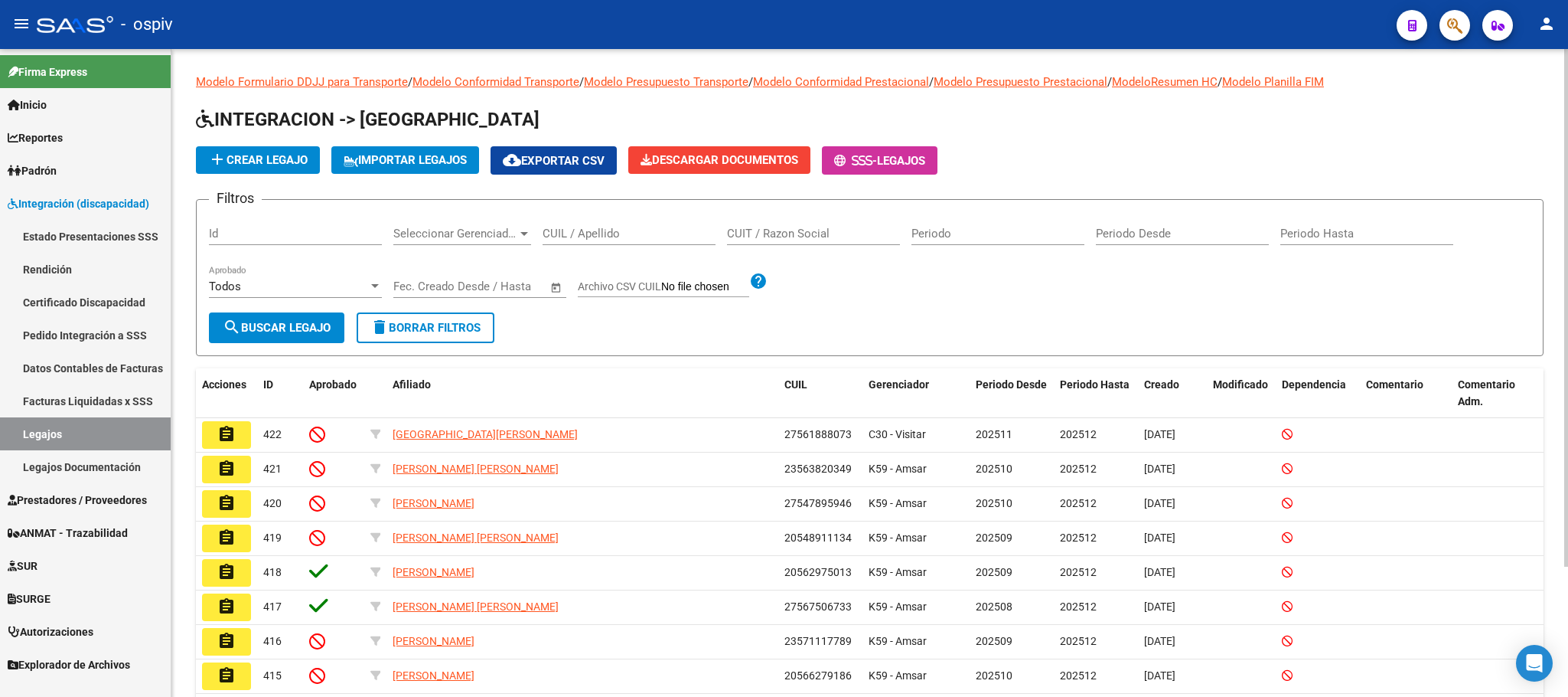
click at [269, 156] on span "add Crear Legajo" at bounding box center [258, 160] width 100 height 13
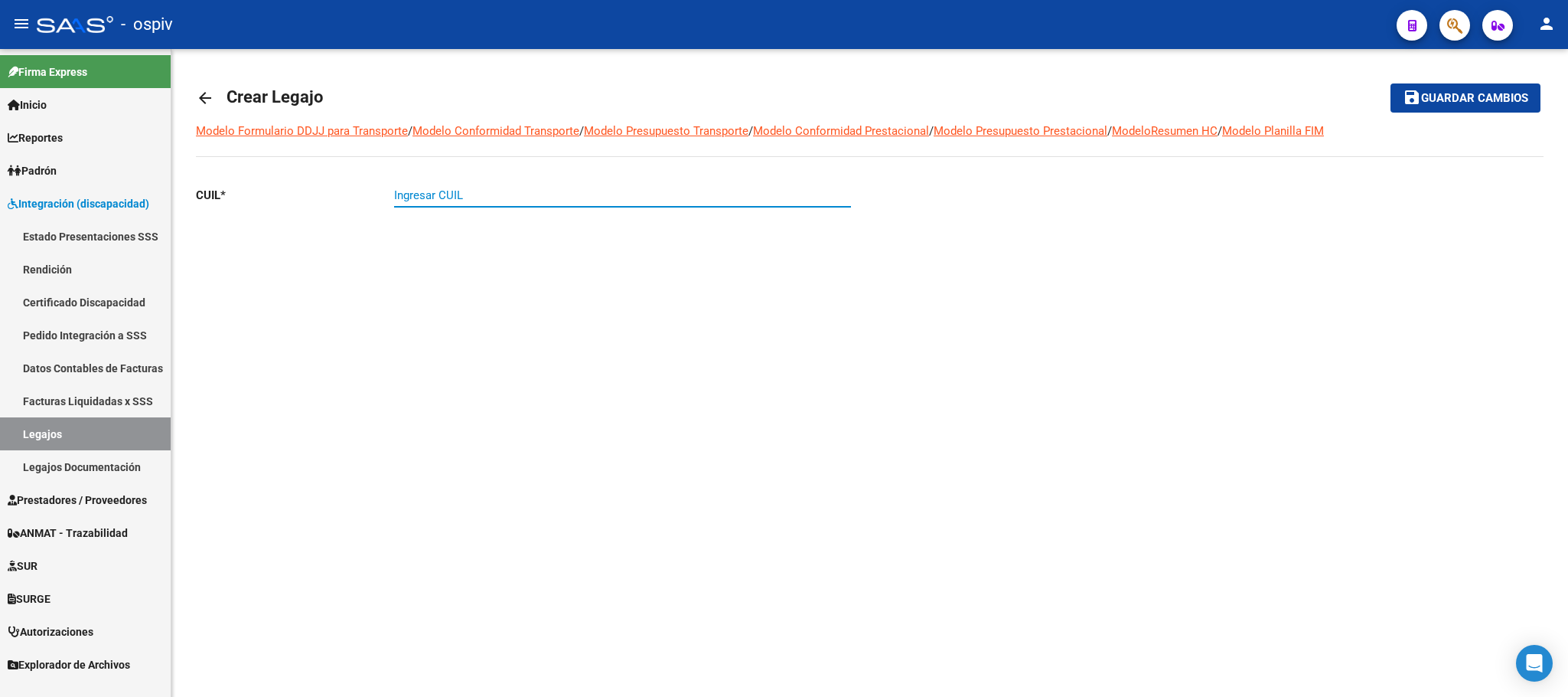
click at [484, 192] on input "Ingresar CUIL" at bounding box center [622, 195] width 457 height 13
paste input "20-57568096-9"
type input "20-57568096-9"
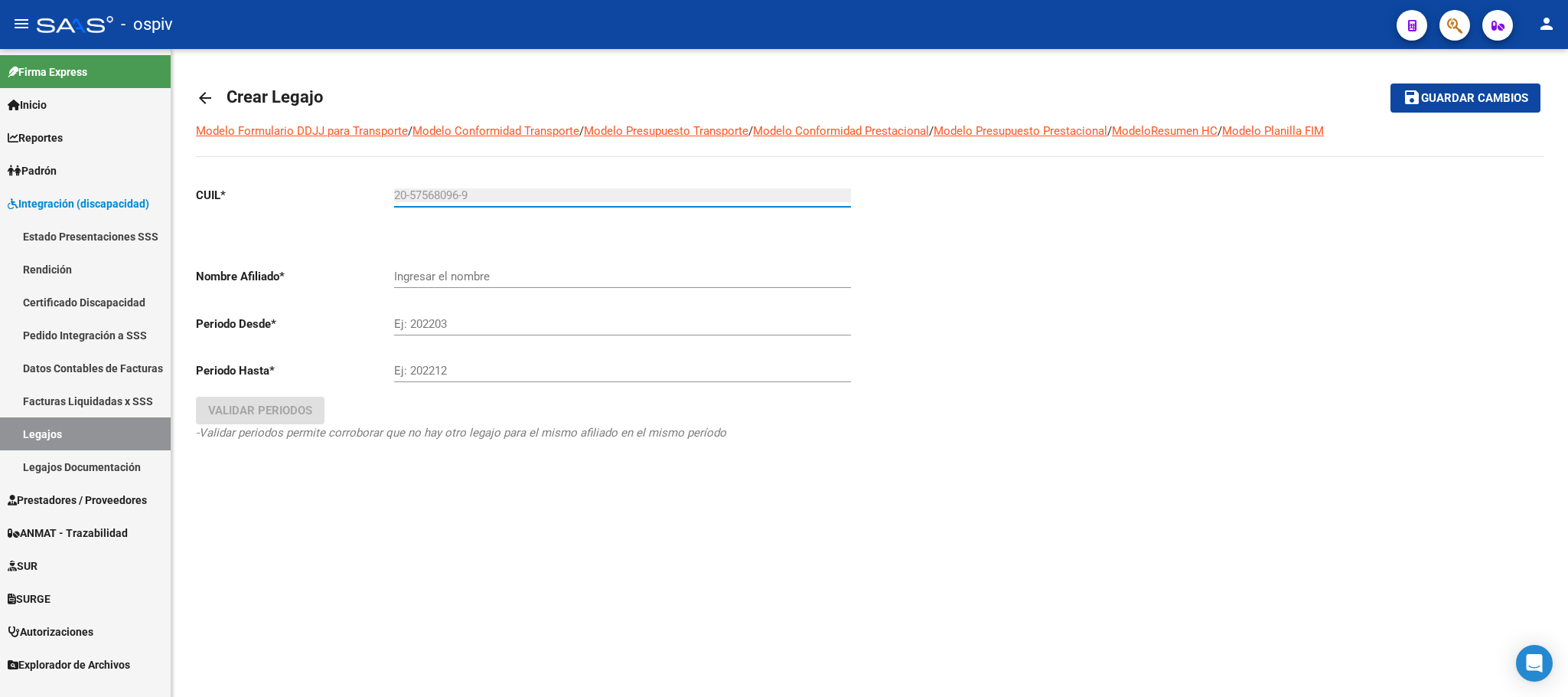
type input "PAROLO IAN EZEQUIEL"
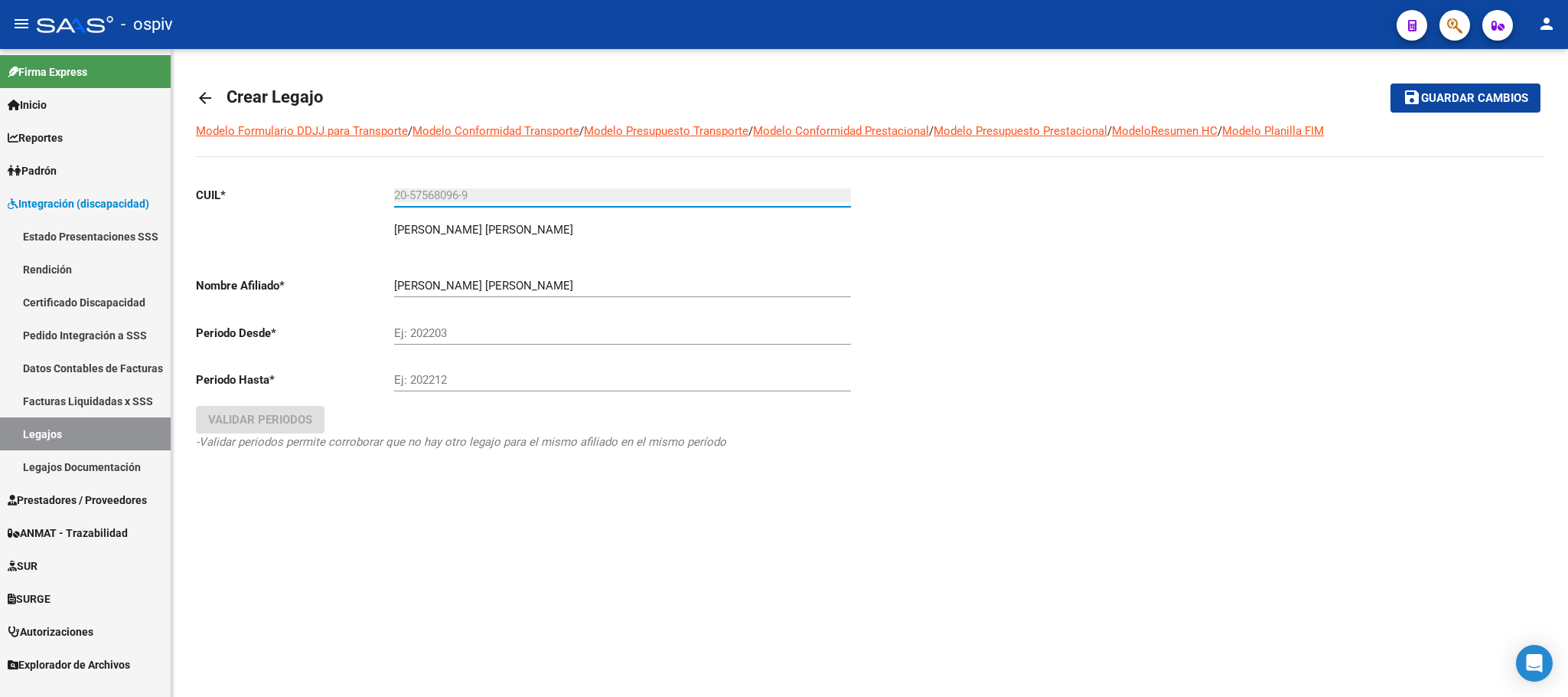
type input "20-57568096-9"
click at [457, 324] on div "Ej: 202203" at bounding box center [622, 327] width 457 height 33
type input "202509"
click at [531, 377] on input "Ej: 202212" at bounding box center [622, 379] width 457 height 13
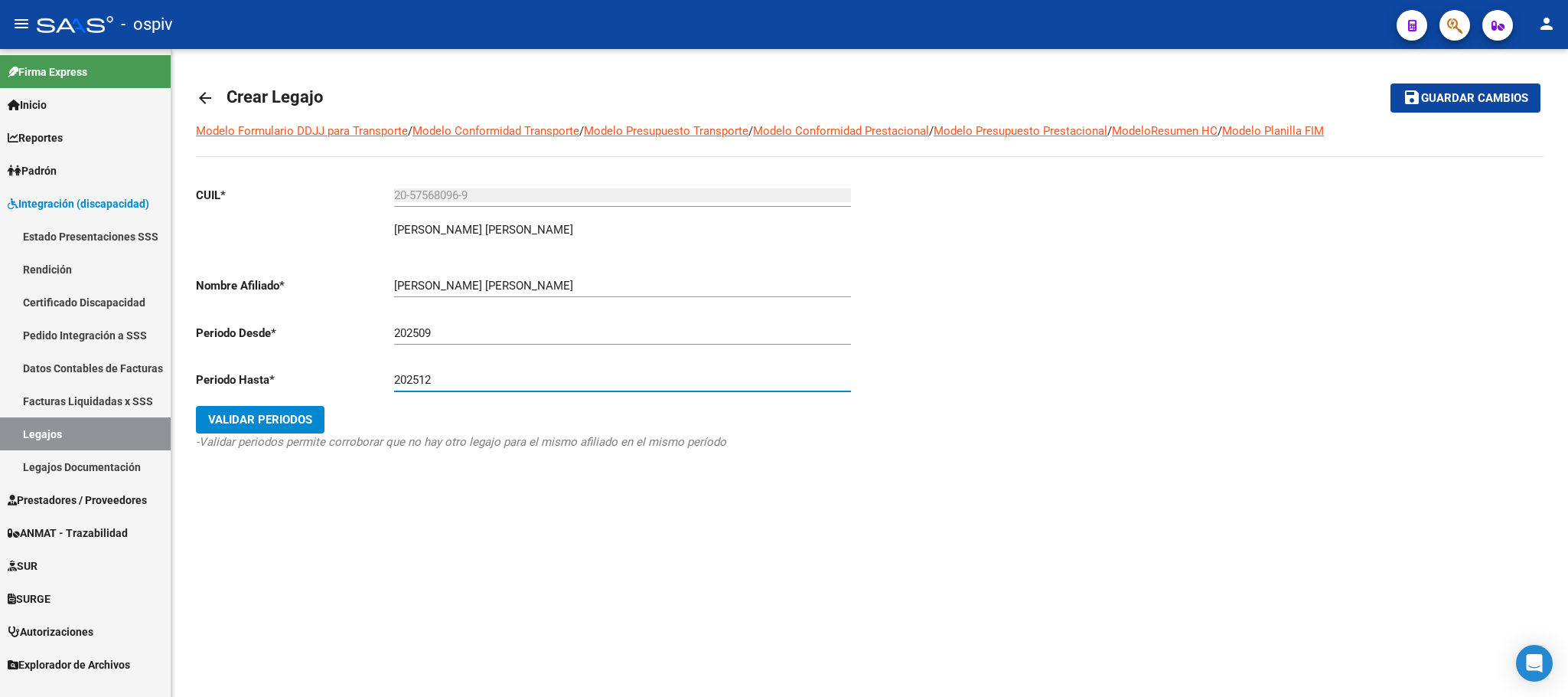
type input "202512"
click at [1440, 101] on span "Guardar cambios" at bounding box center [1475, 99] width 107 height 13
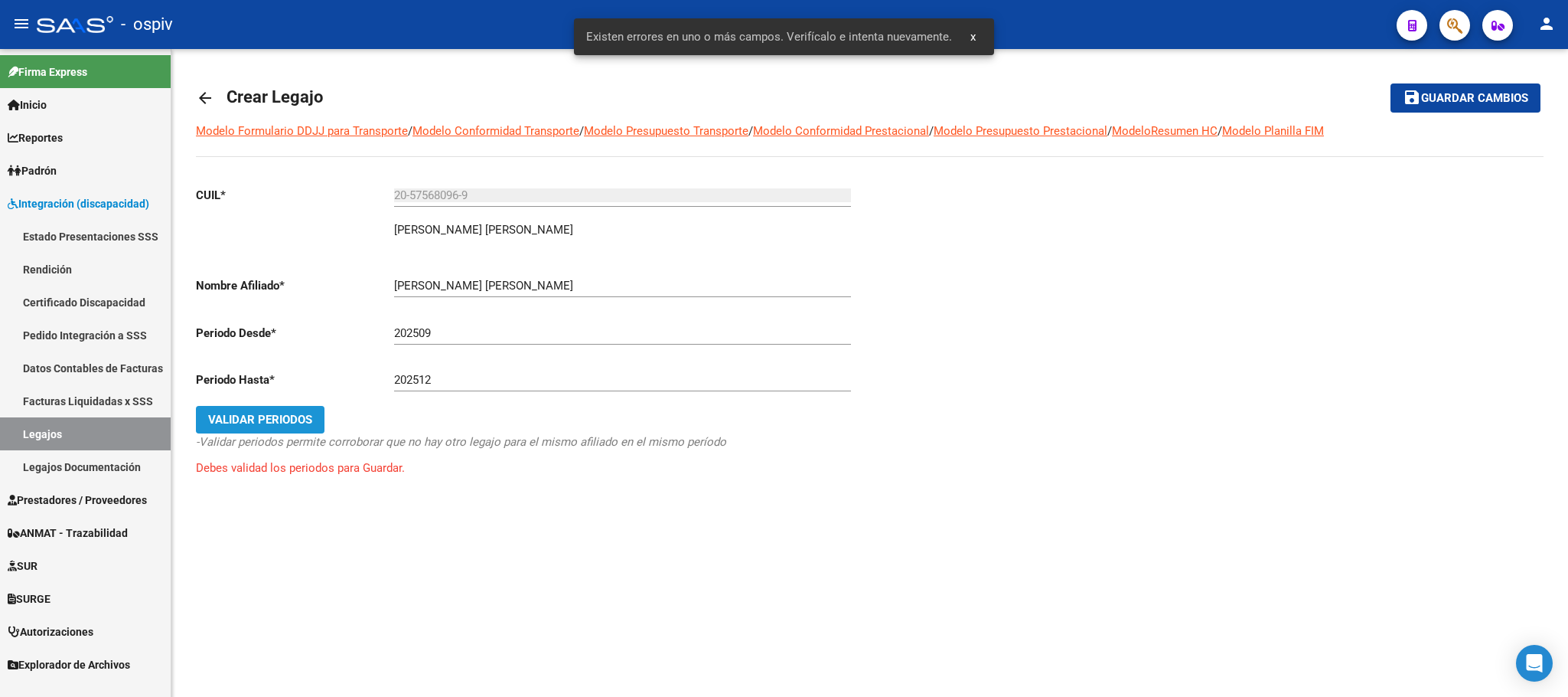
click at [250, 426] on span "Validar Periodos" at bounding box center [259, 419] width 104 height 13
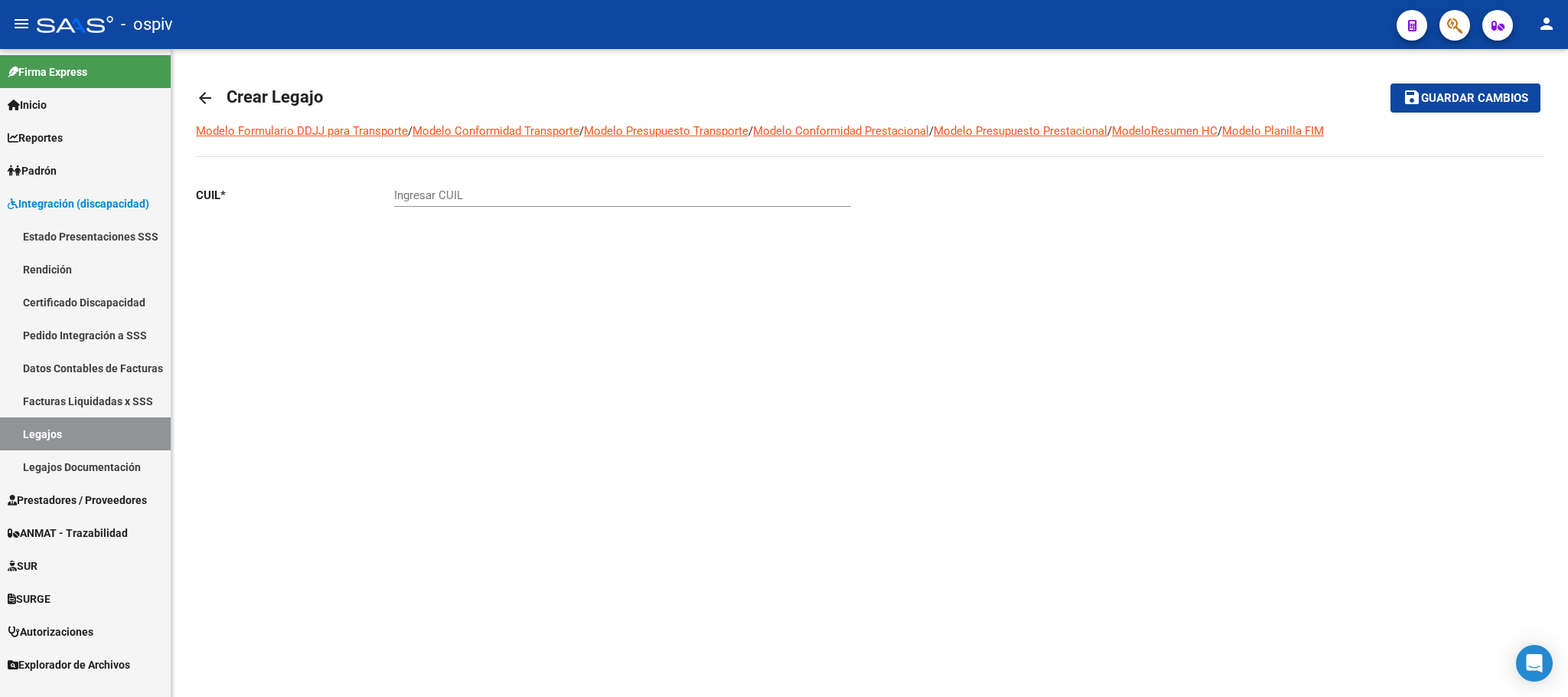
click at [476, 197] on input "Ingresar CUIL" at bounding box center [622, 195] width 457 height 13
paste input "20-57568096-9"
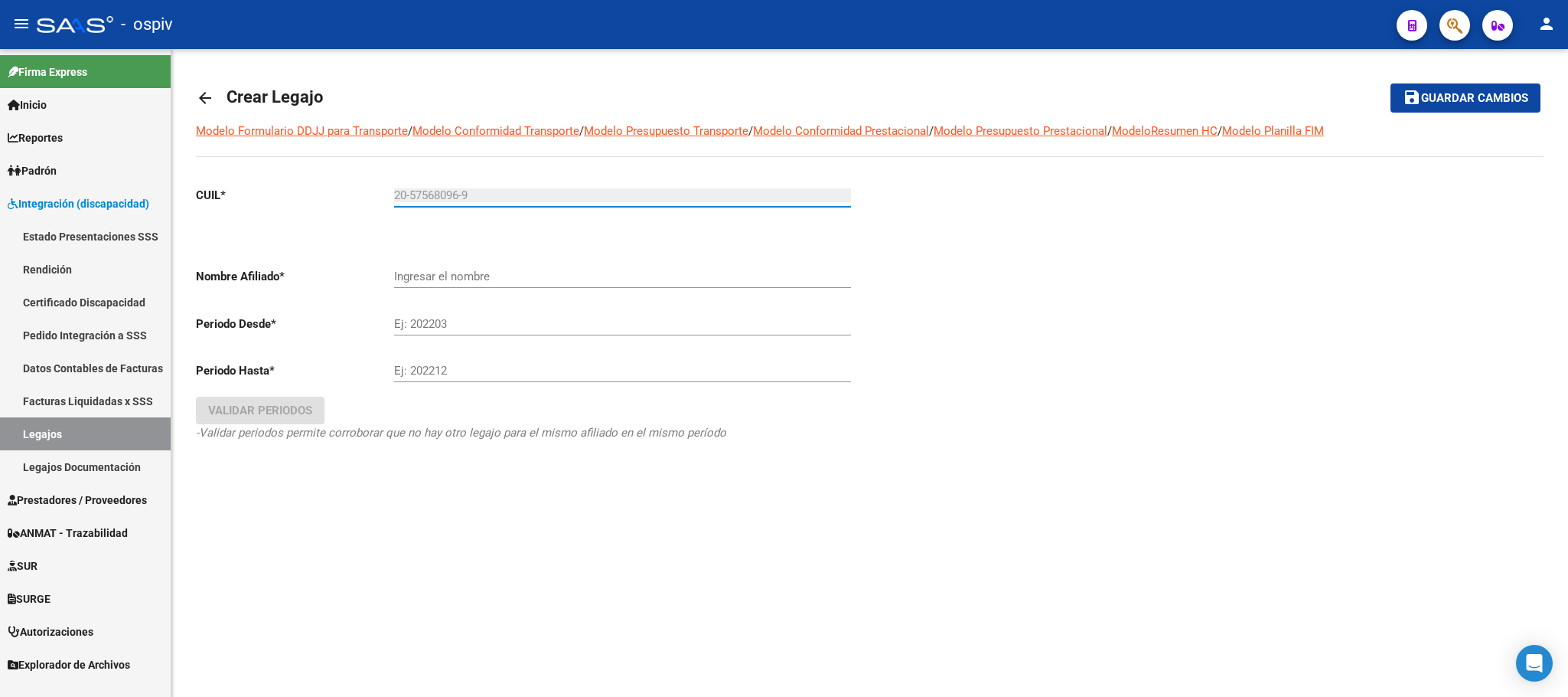
type input "20-57568096-9"
click at [512, 320] on input "Ej: 202203" at bounding box center [622, 324] width 457 height 13
type input "[PERSON_NAME] [PERSON_NAME]"
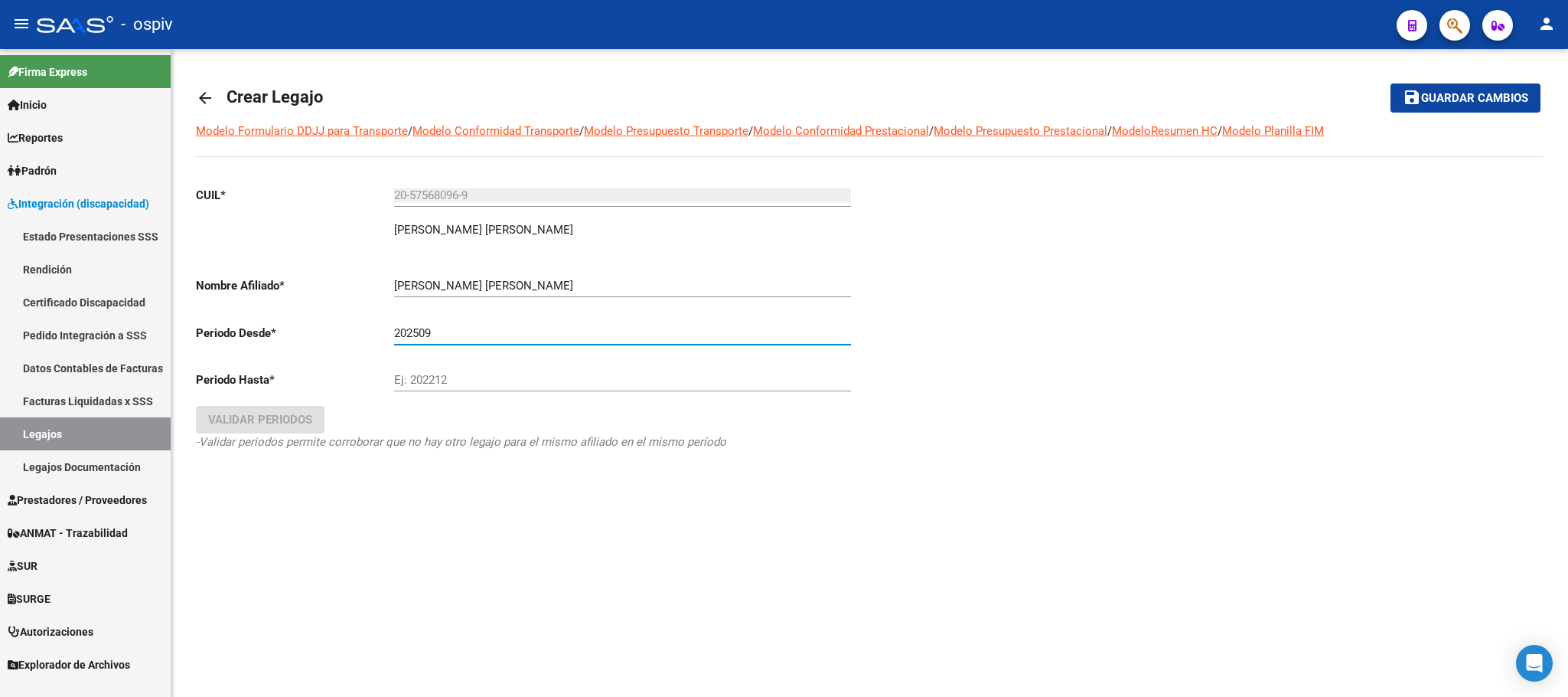
type input "202509"
click at [529, 379] on input "Ej: 202212" at bounding box center [622, 379] width 457 height 13
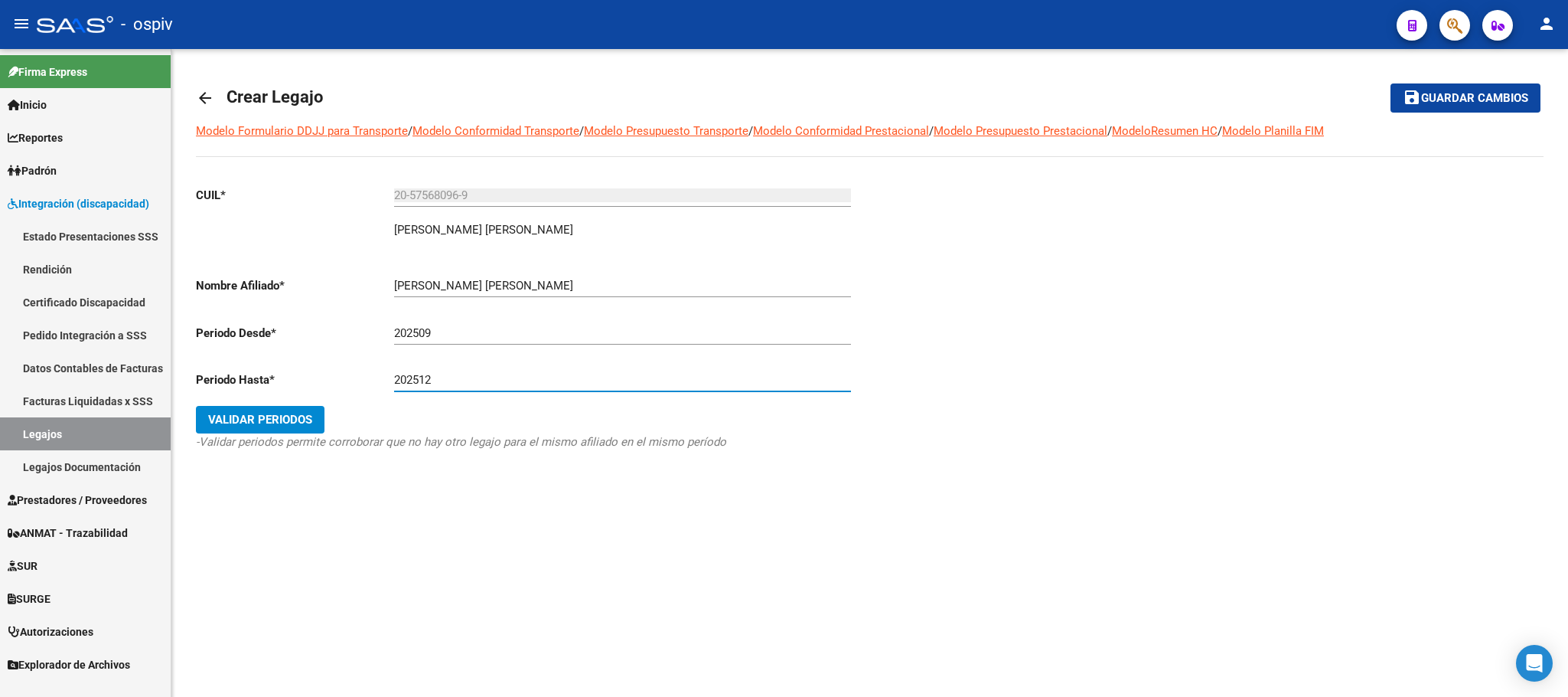
type input "202512"
click at [256, 421] on span "Validar Periodos" at bounding box center [259, 419] width 104 height 13
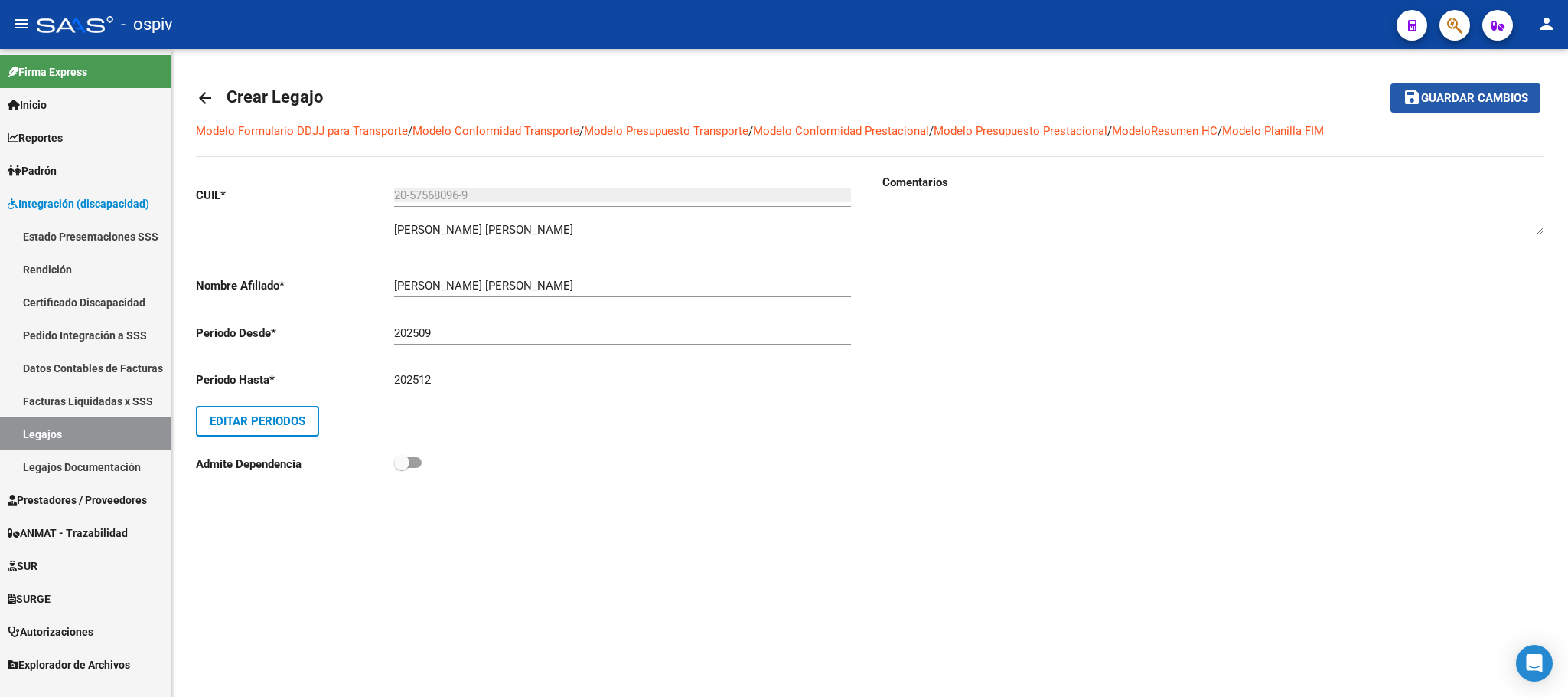
click at [1458, 103] on span "Guardar cambios" at bounding box center [1475, 99] width 107 height 13
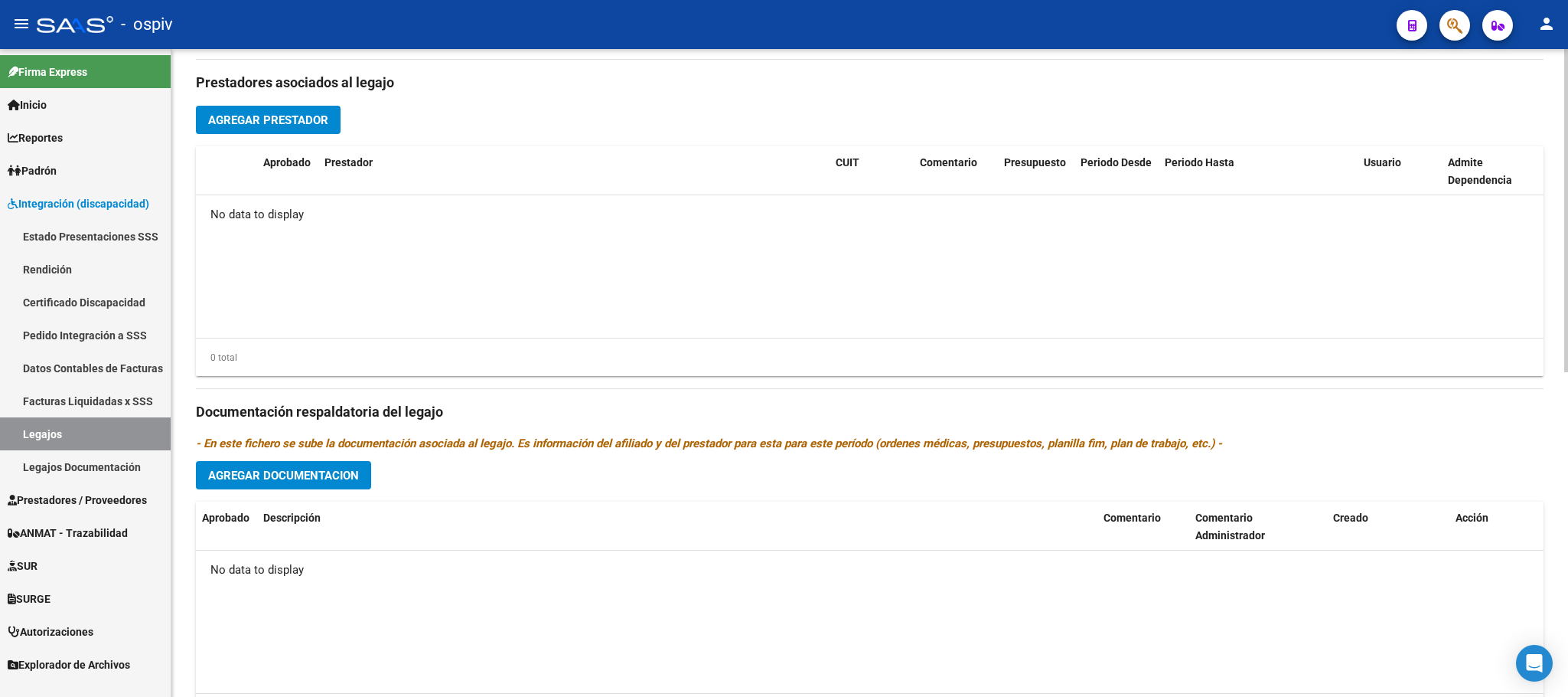
scroll to position [574, 0]
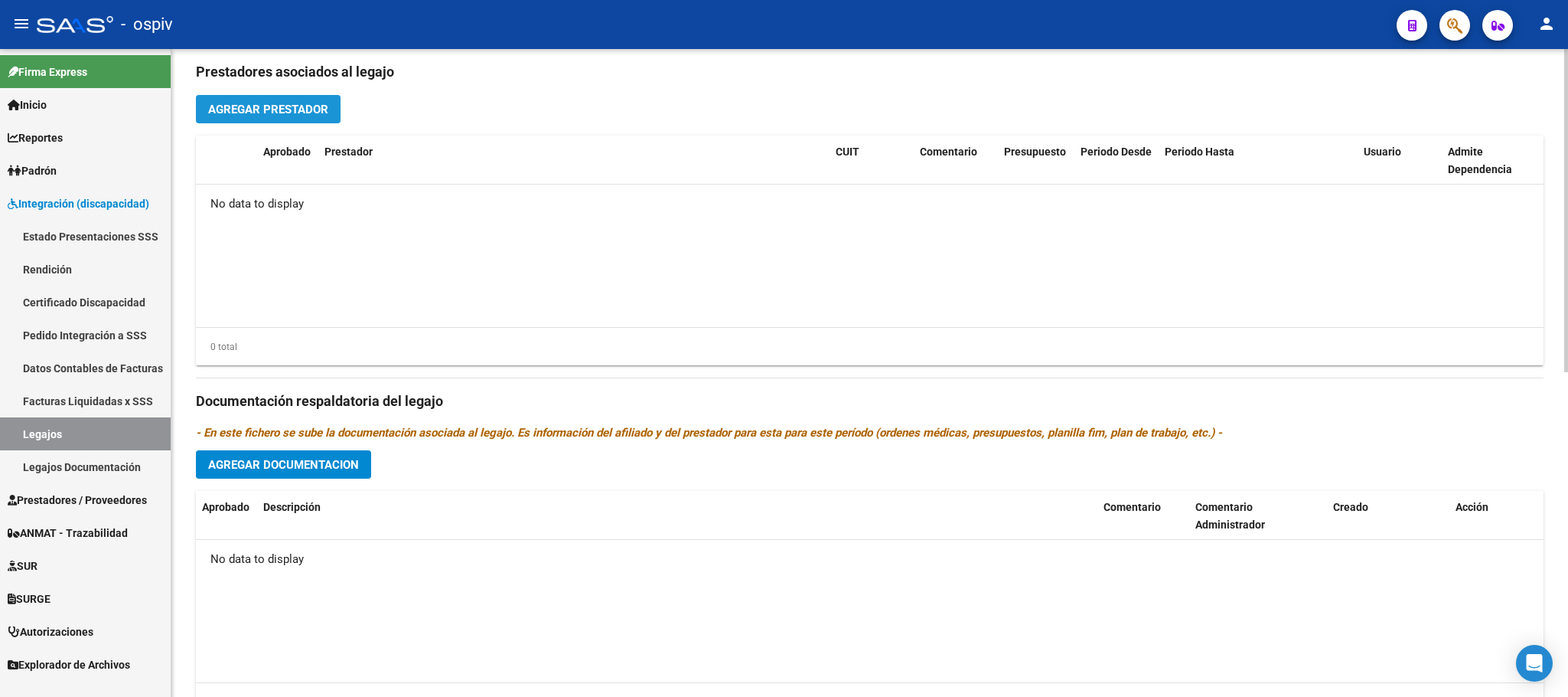
click at [277, 113] on span "Agregar Prestador" at bounding box center [268, 109] width 121 height 13
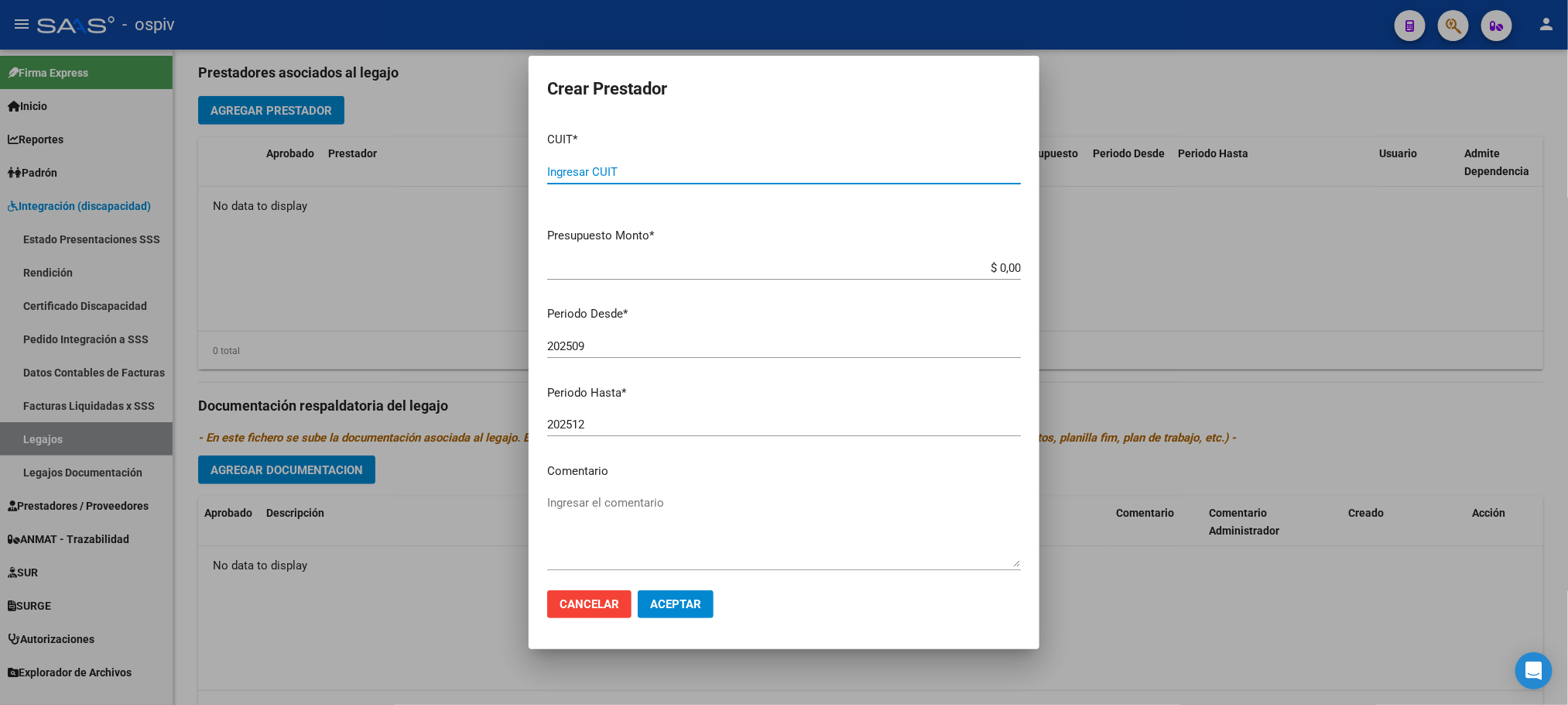
click at [595, 172] on input "Ingresar CUIT" at bounding box center [783, 171] width 473 height 14
type input "27-35637250-1"
click at [729, 560] on textarea "Ingresar el comentario" at bounding box center [783, 530] width 473 height 73
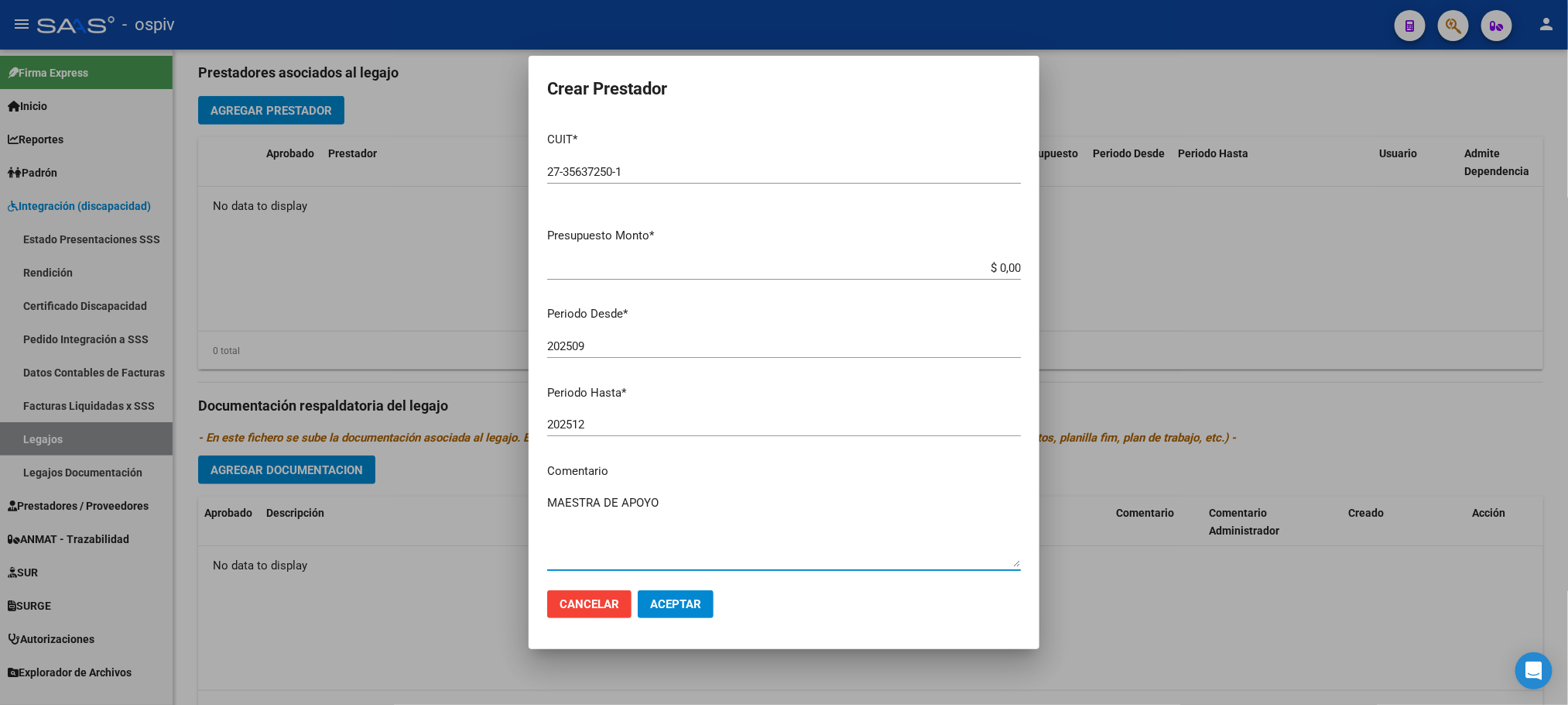
type textarea "MAESTRA DE APOYO"
click at [678, 602] on span "Aceptar" at bounding box center [676, 603] width 51 height 14
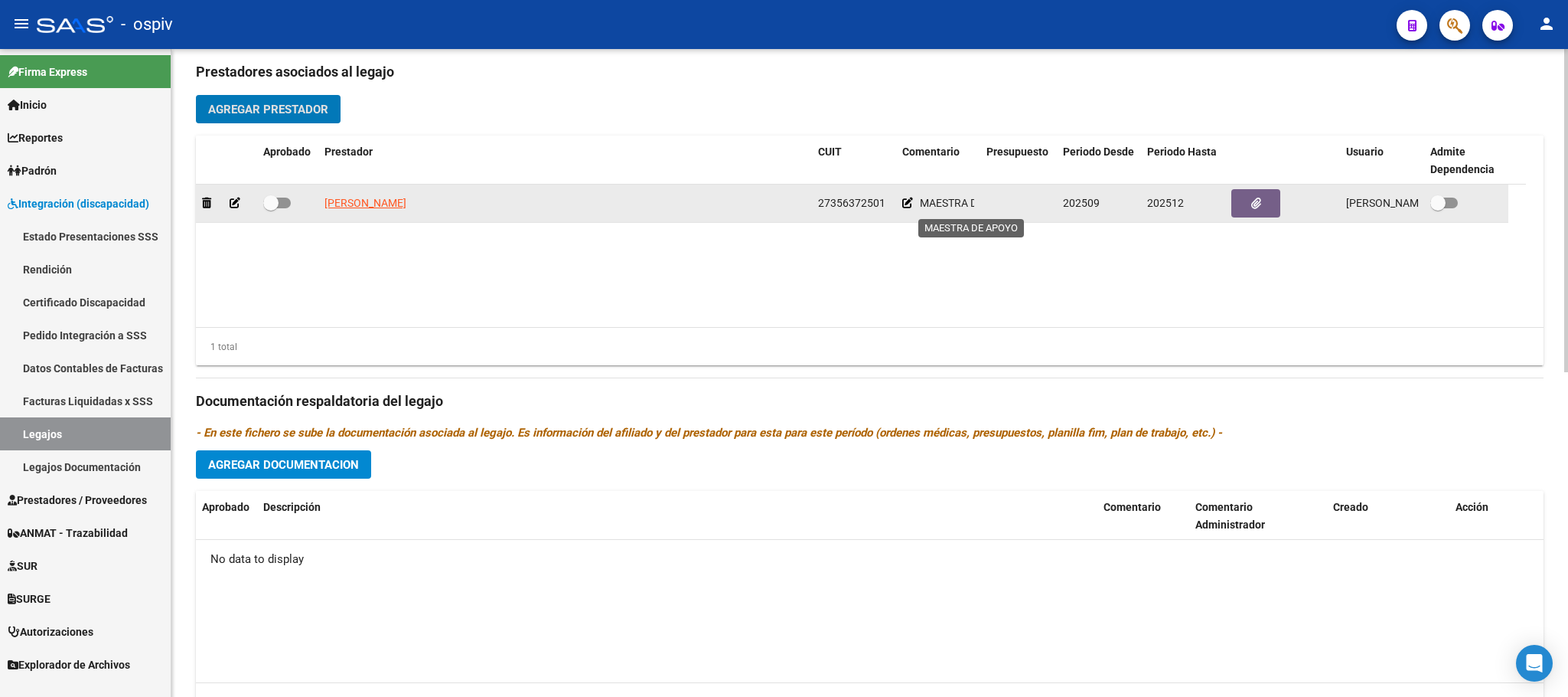
click at [962, 209] on span "MAESTRA DE APOYO" at bounding box center [971, 202] width 101 height 12
click at [952, 203] on span "MAESTRA DE APOYO" at bounding box center [971, 202] width 101 height 12
click at [907, 208] on icon at bounding box center [907, 202] width 11 height 11
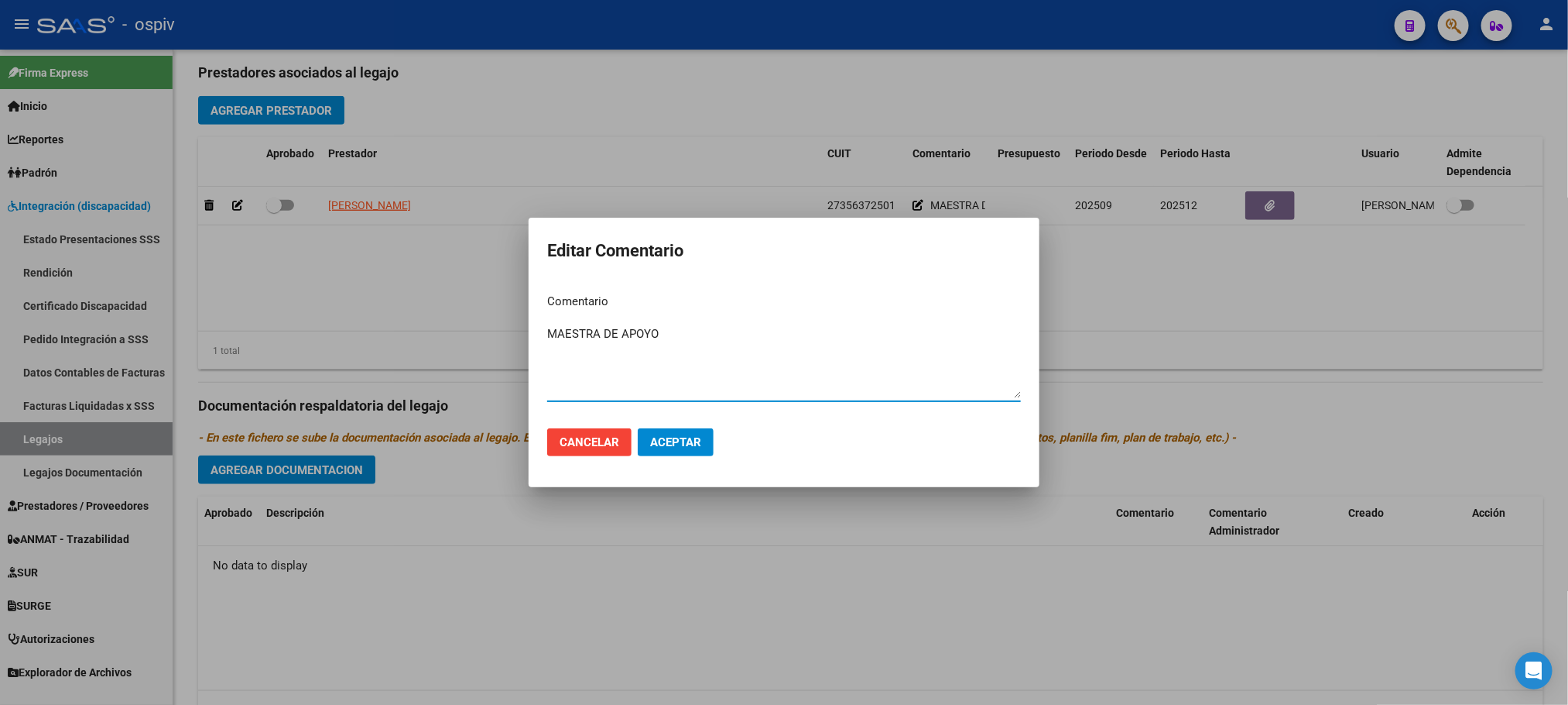
click at [670, 327] on textarea "MAESTRA DE APOYO" at bounding box center [783, 361] width 473 height 73
type textarea "M"
type textarea "FONO"
click at [689, 446] on span "Aceptar" at bounding box center [676, 442] width 51 height 14
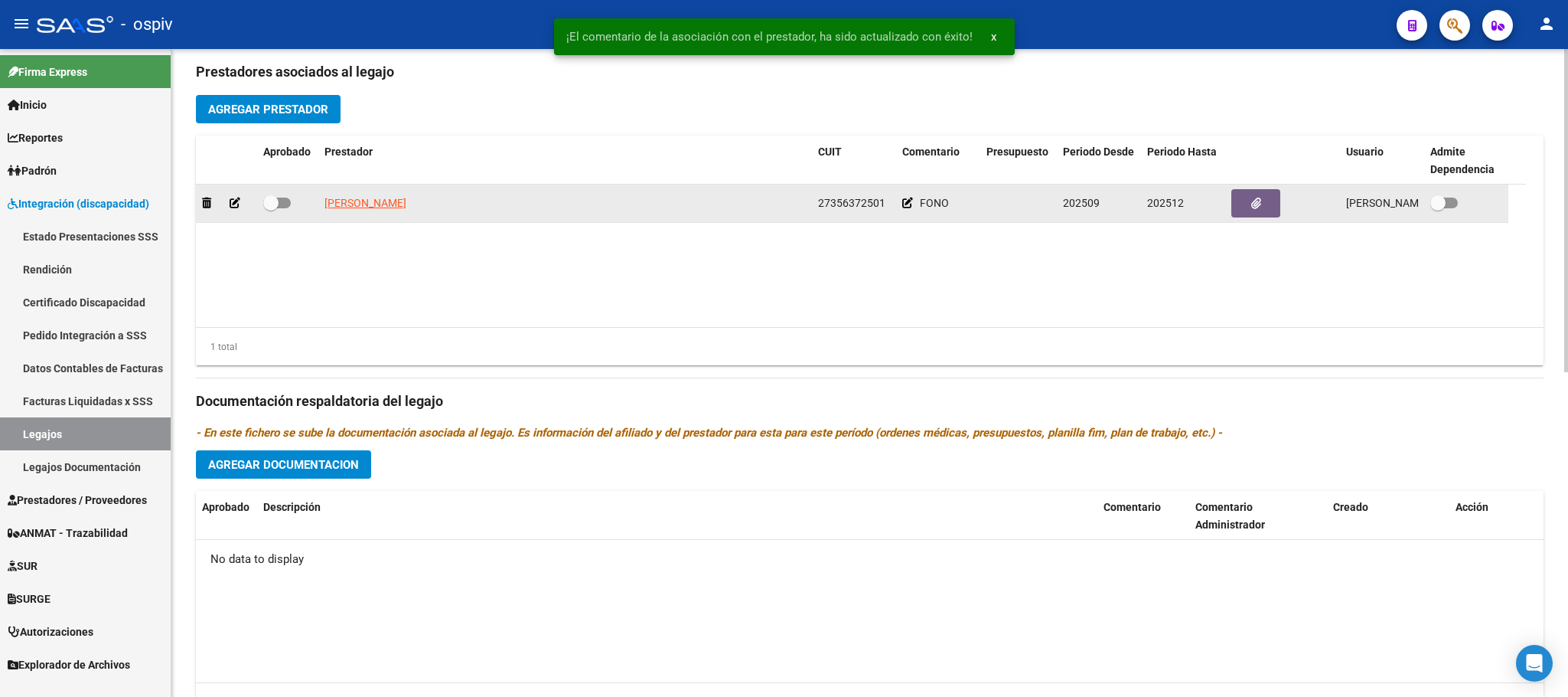
click at [284, 204] on span at bounding box center [277, 202] width 28 height 11
click at [271, 208] on input "checkbox" at bounding box center [270, 208] width 1 height 1
checkbox input "true"
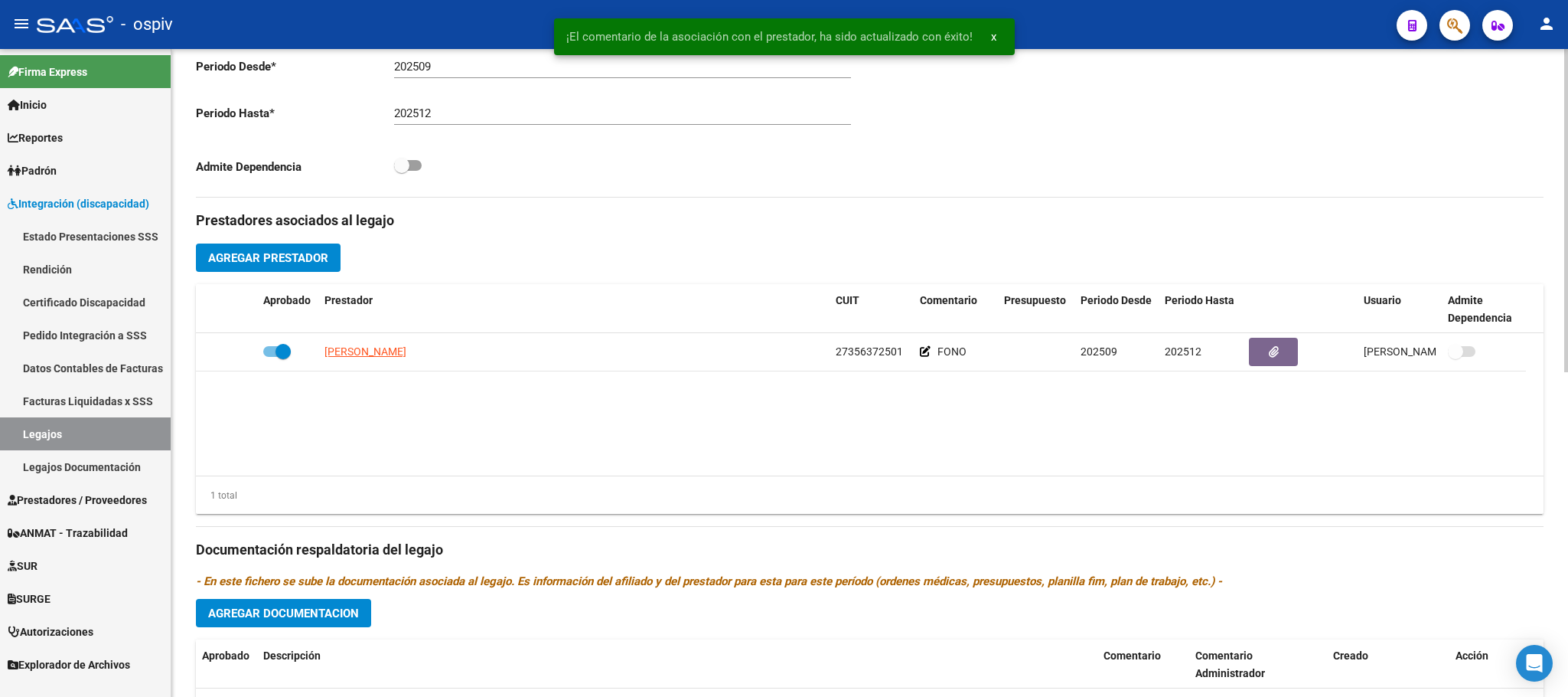
scroll to position [382, 0]
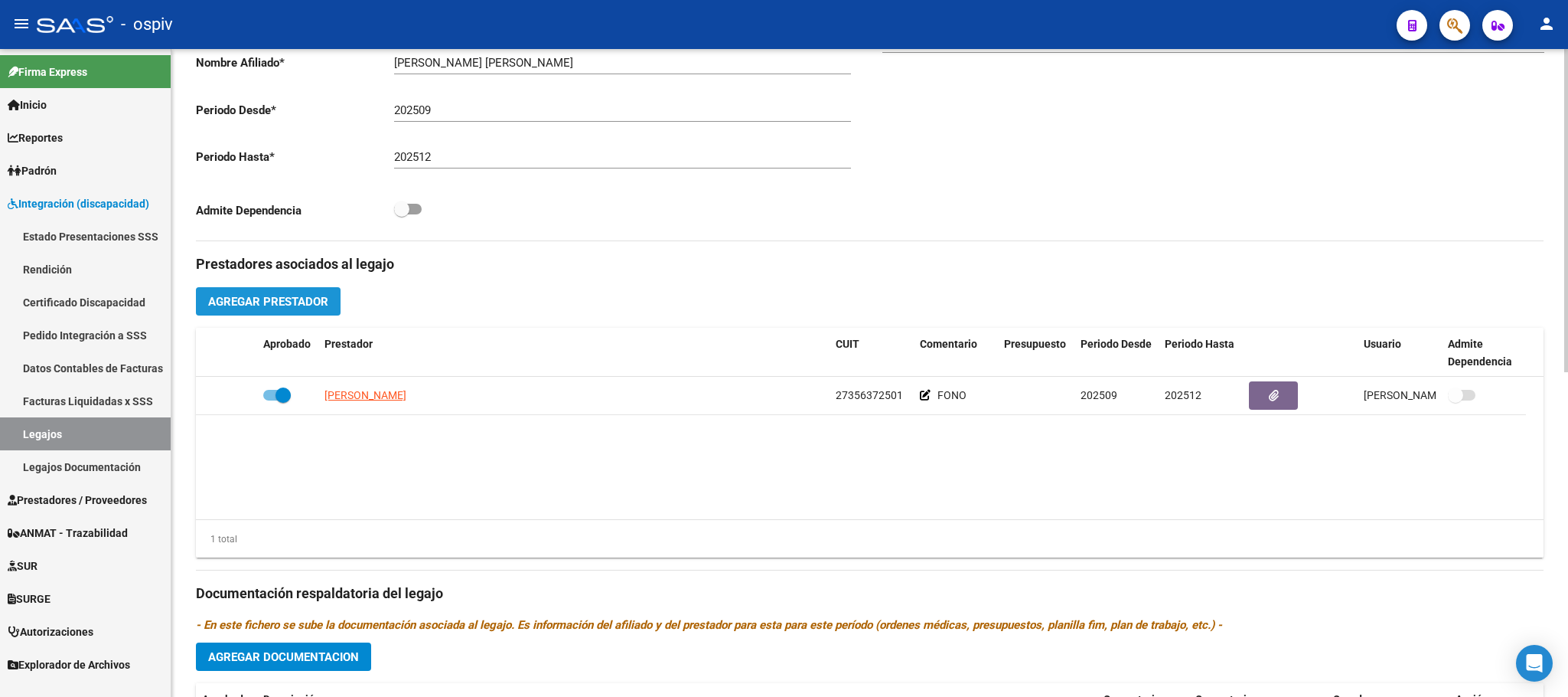
click at [283, 307] on span "Agregar Prestador" at bounding box center [268, 302] width 121 height 13
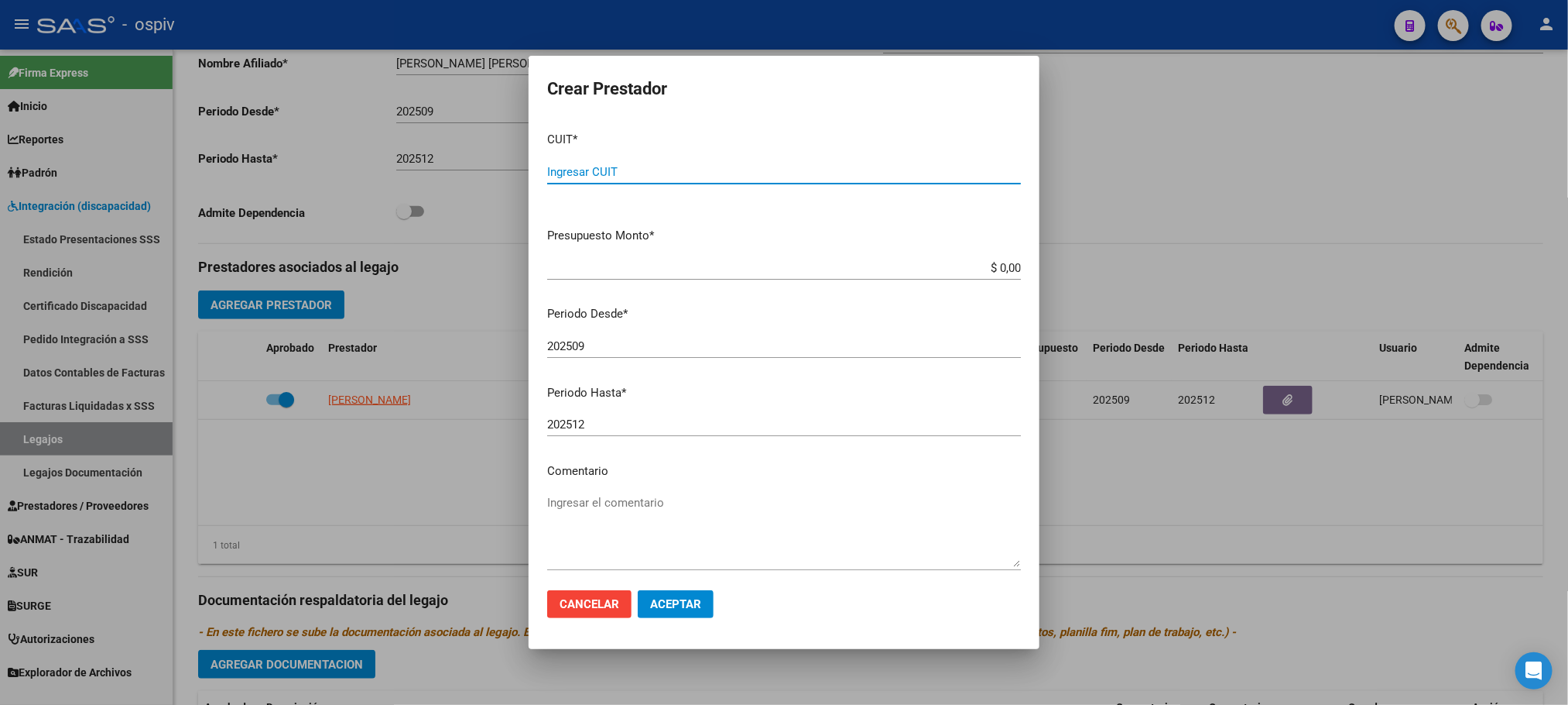
click at [623, 174] on input "Ingresar CUIT" at bounding box center [783, 171] width 473 height 14
paste input "text"
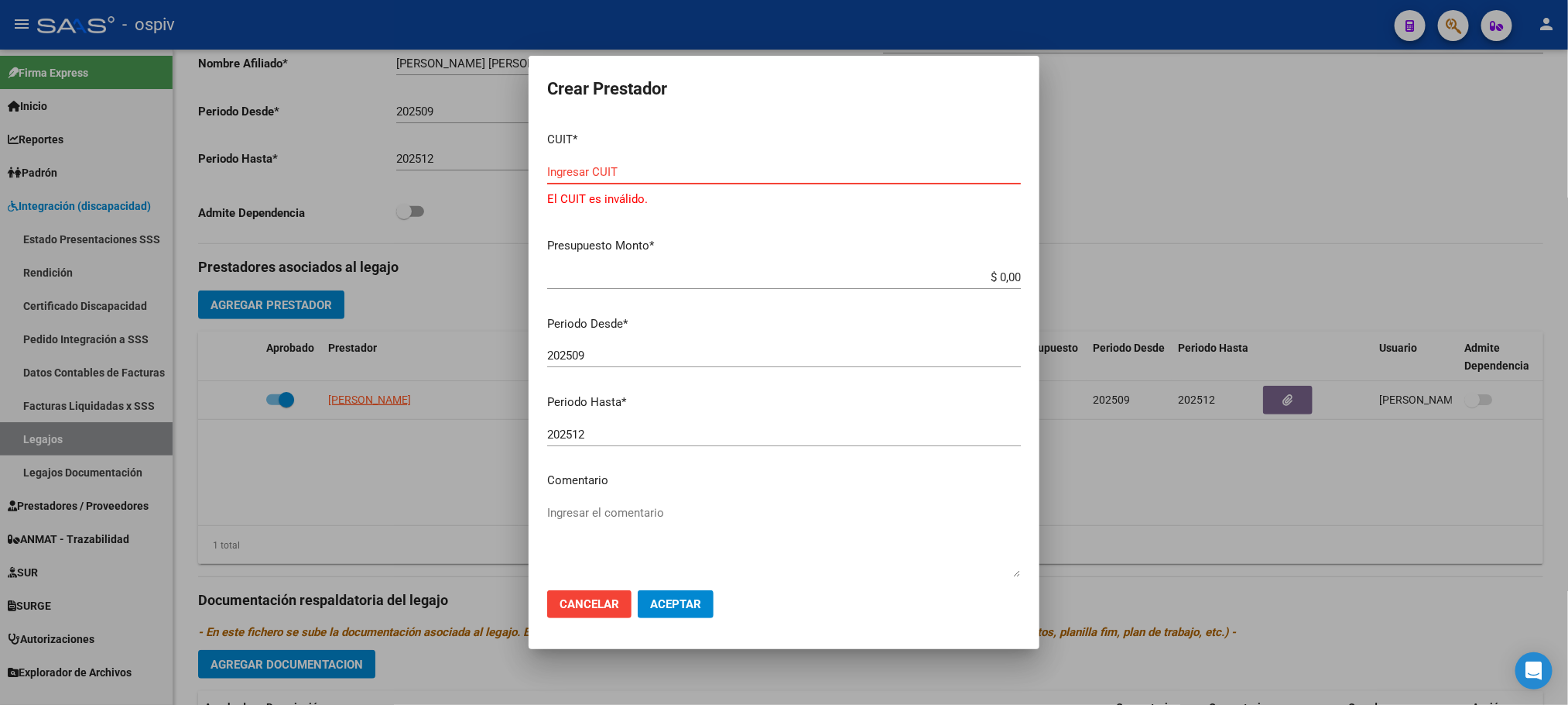
click at [644, 172] on input "Ingresar CUIT" at bounding box center [783, 171] width 473 height 14
paste input "27-34669170-6"
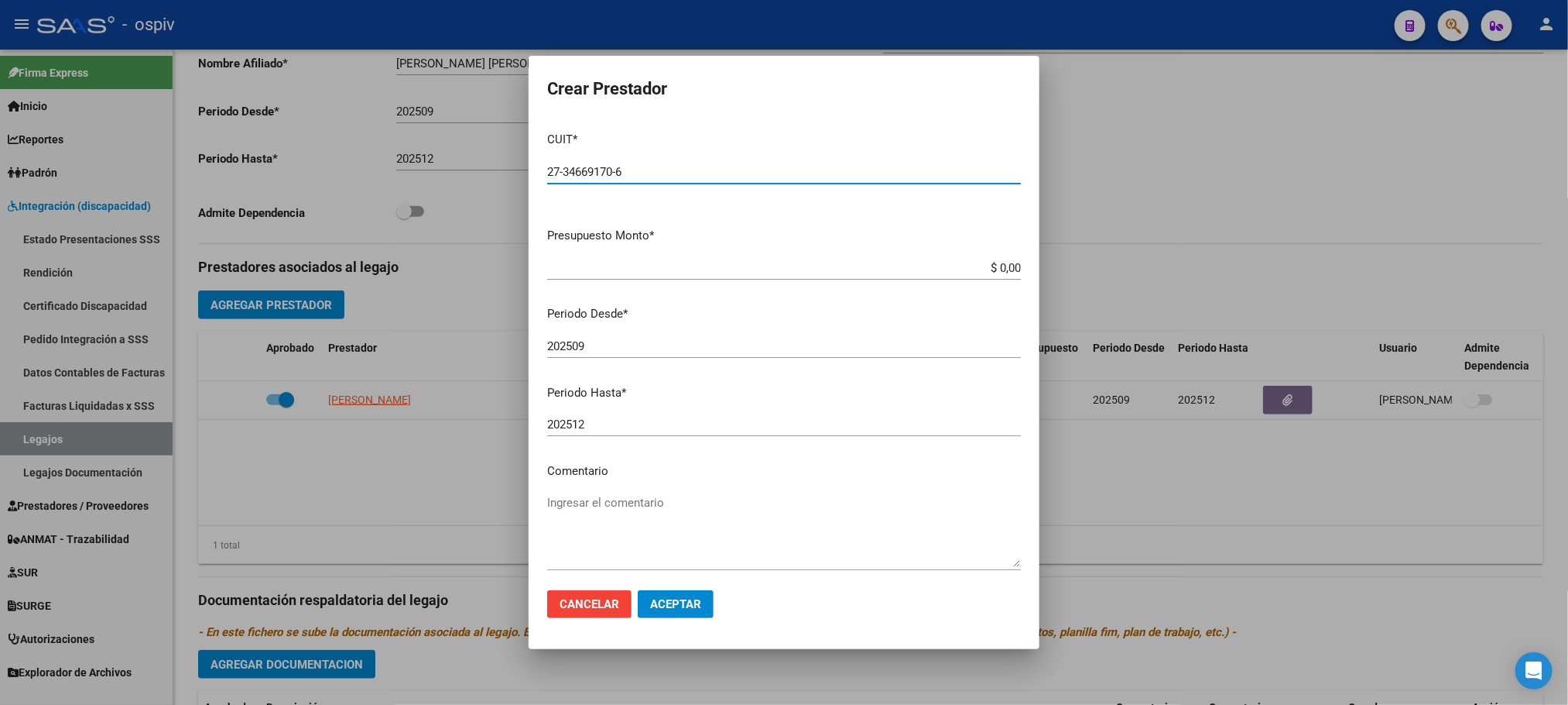
type input "27-34669170-6"
click at [638, 590] on button "Aceptar" at bounding box center [676, 603] width 75 height 28
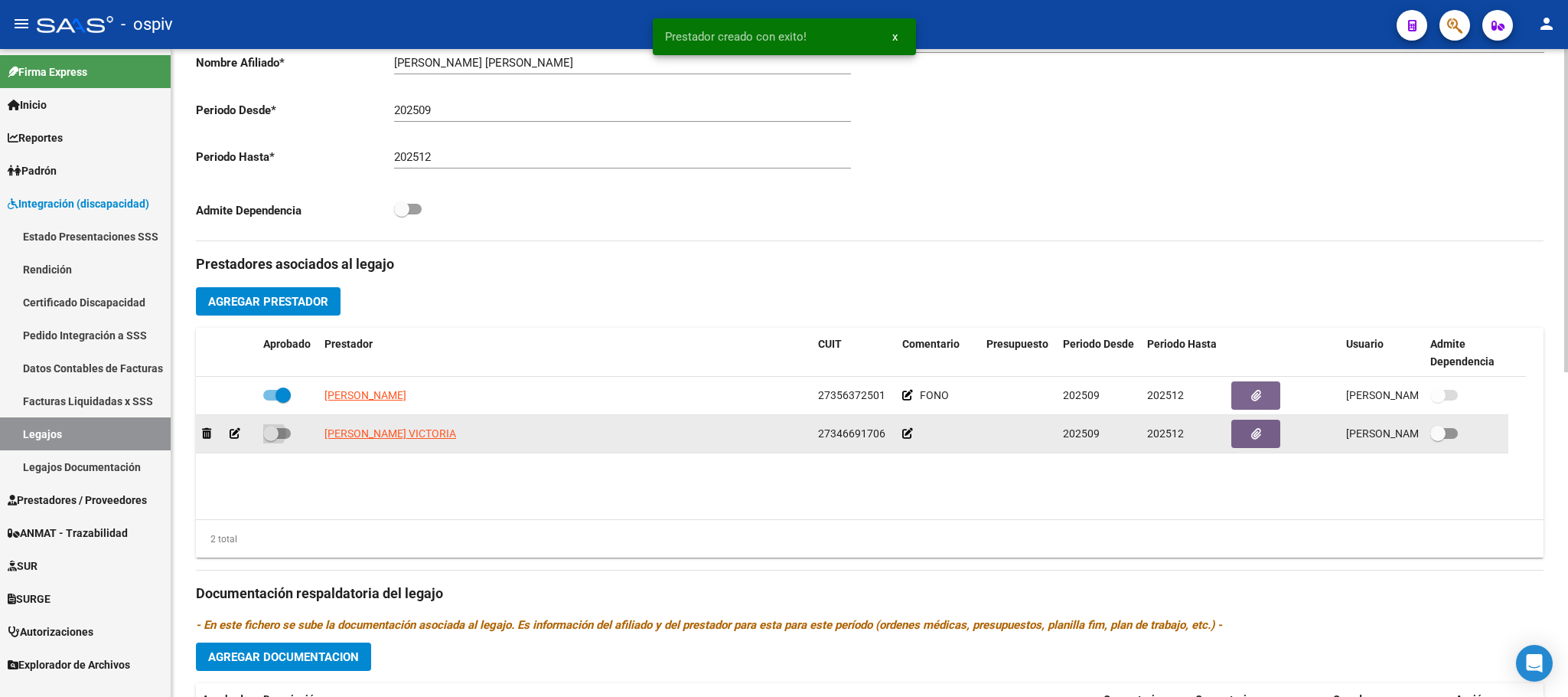
click at [282, 434] on span at bounding box center [277, 433] width 28 height 11
click at [271, 438] on input "checkbox" at bounding box center [270, 438] width 1 height 1
checkbox input "true"
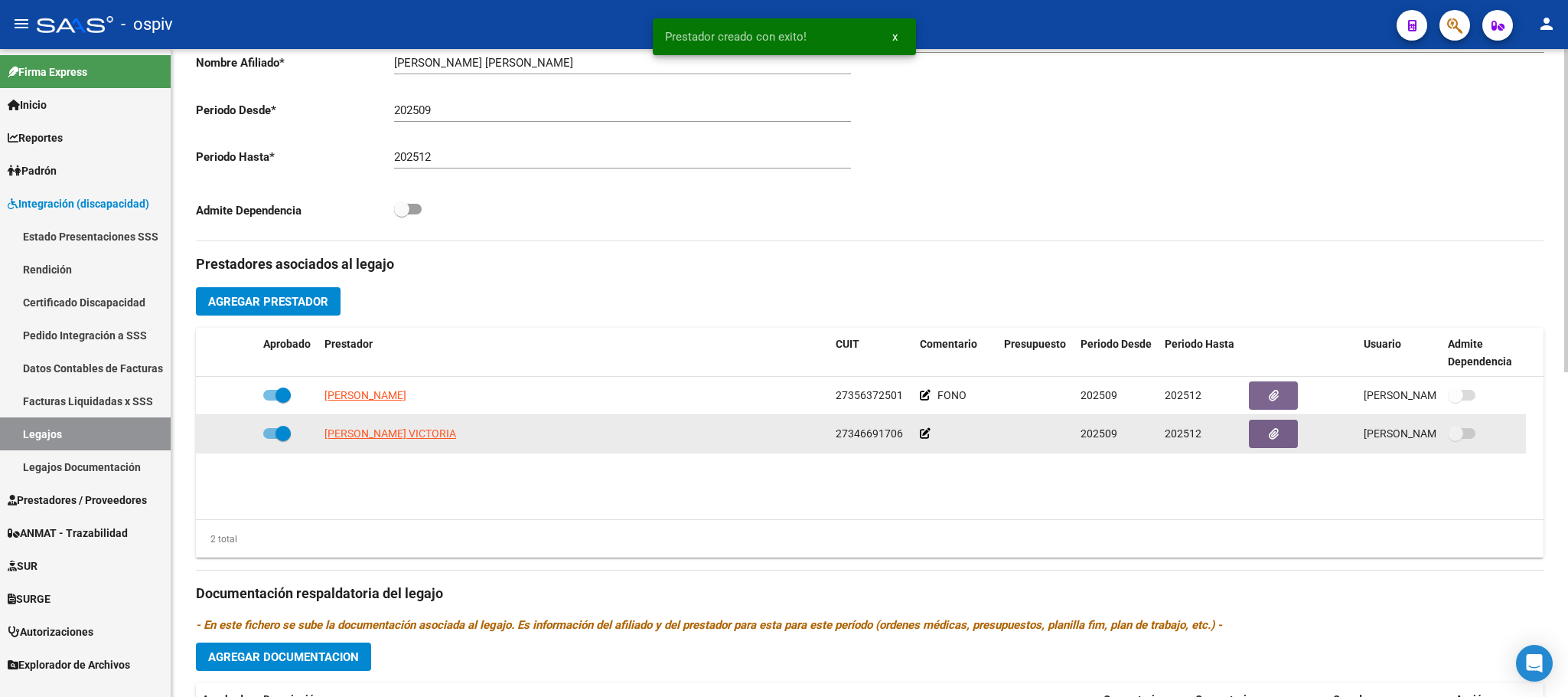
click at [927, 438] on icon at bounding box center [925, 433] width 11 height 11
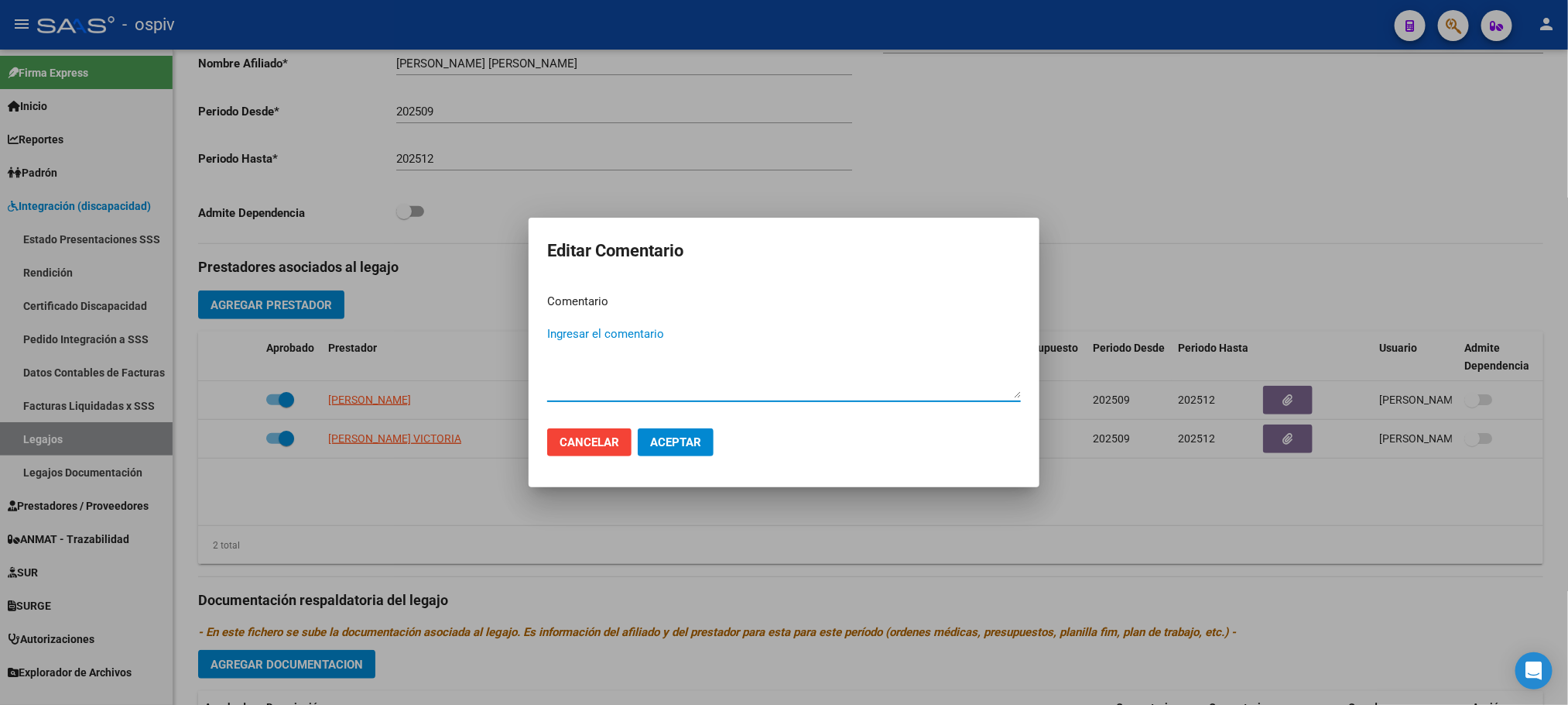
click at [771, 386] on textarea "Ingresar el comentario" at bounding box center [783, 361] width 473 height 73
click at [596, 330] on textarea "MAESTRADE APOYO" at bounding box center [783, 361] width 473 height 73
type textarea "MAESTRA DE APOYO"
click at [680, 442] on span "Aceptar" at bounding box center [676, 442] width 51 height 14
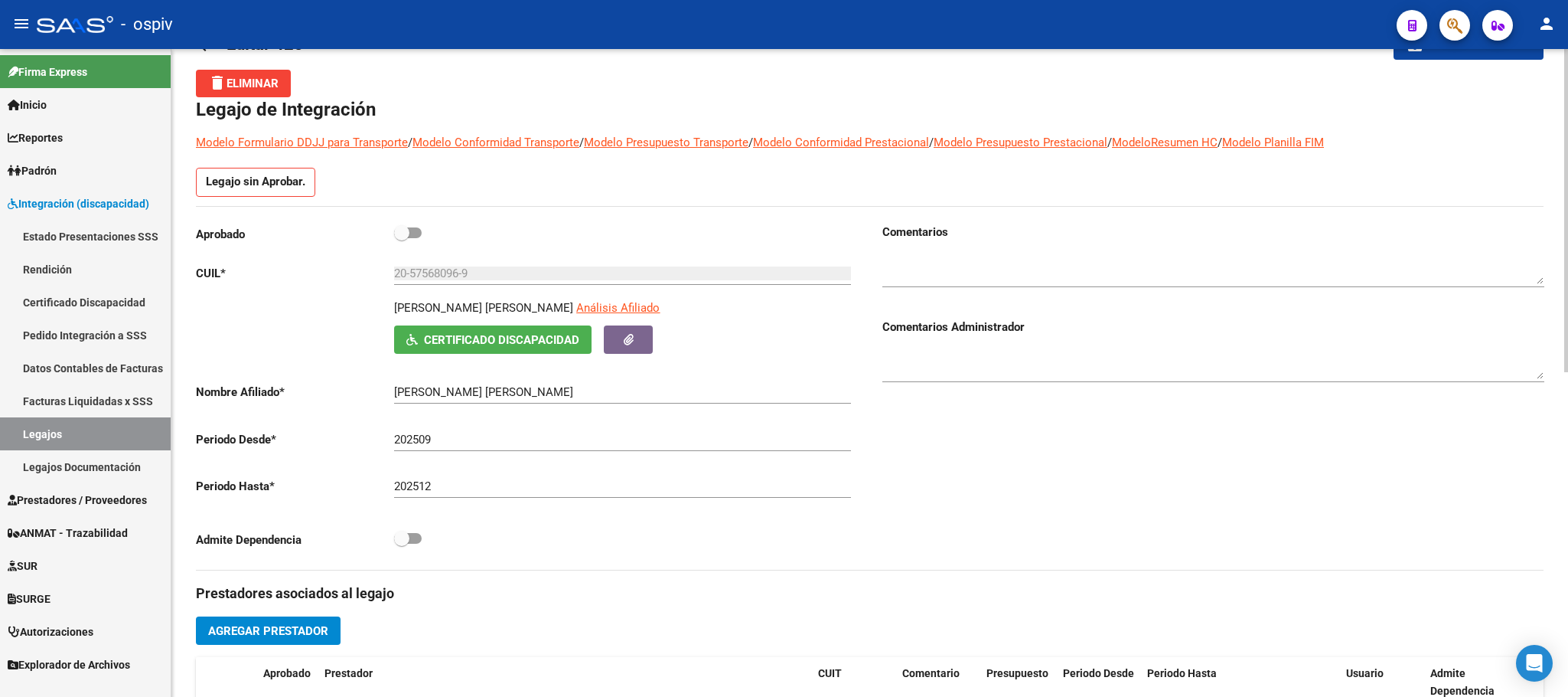
scroll to position [0, 0]
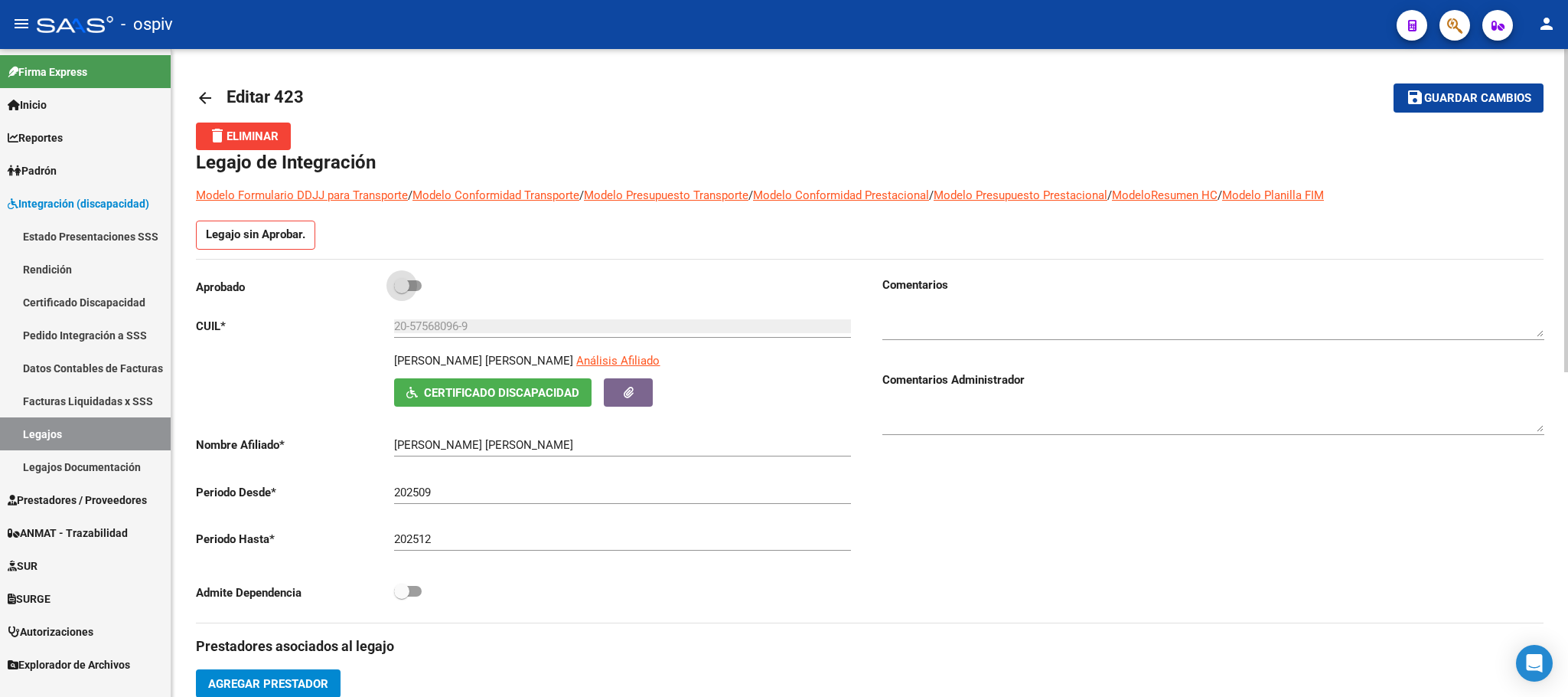
click at [405, 290] on span at bounding box center [402, 285] width 15 height 15
click at [402, 291] on input "checkbox" at bounding box center [401, 291] width 1 height 1
checkbox input "true"
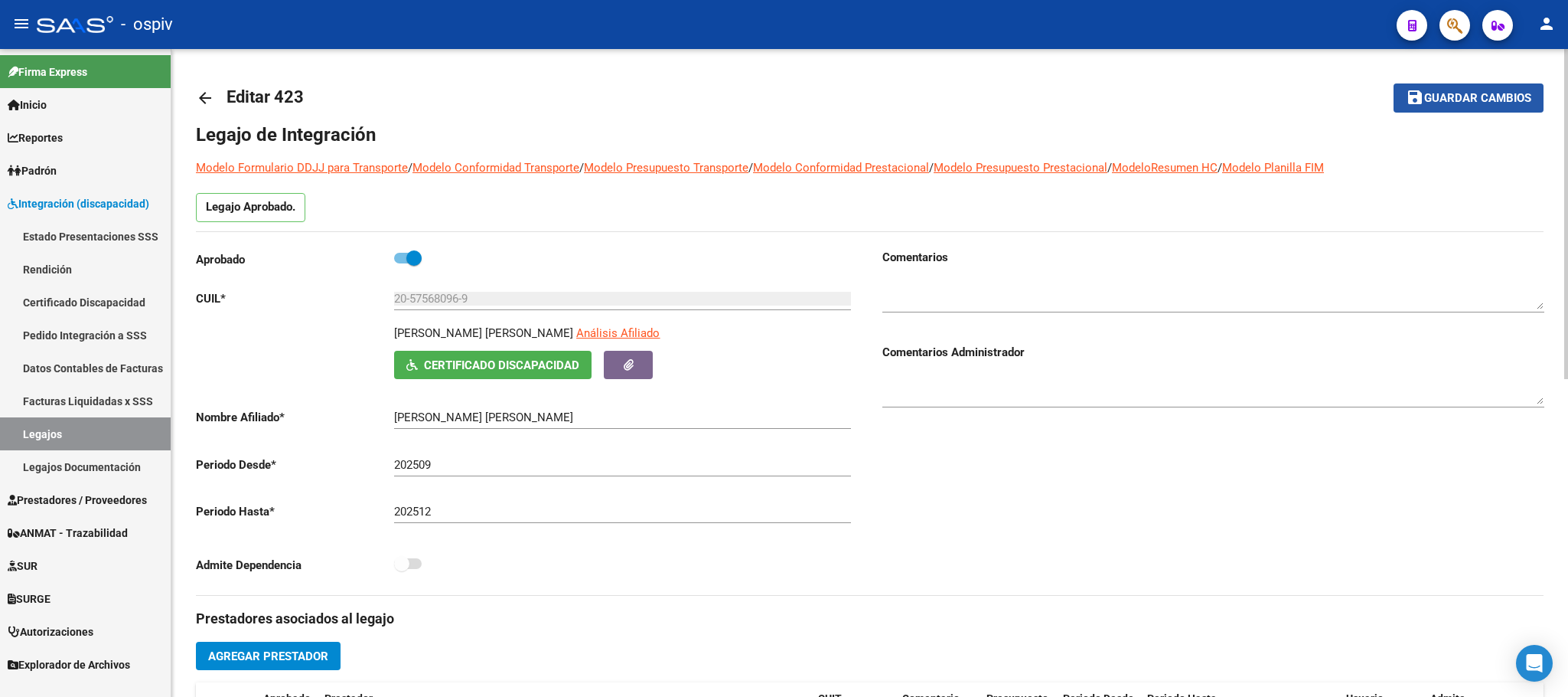
drag, startPoint x: 1466, startPoint y: 87, endPoint x: 1384, endPoint y: 120, distance: 88.4
click at [1466, 90] on button "save Guardar cambios" at bounding box center [1468, 98] width 150 height 29
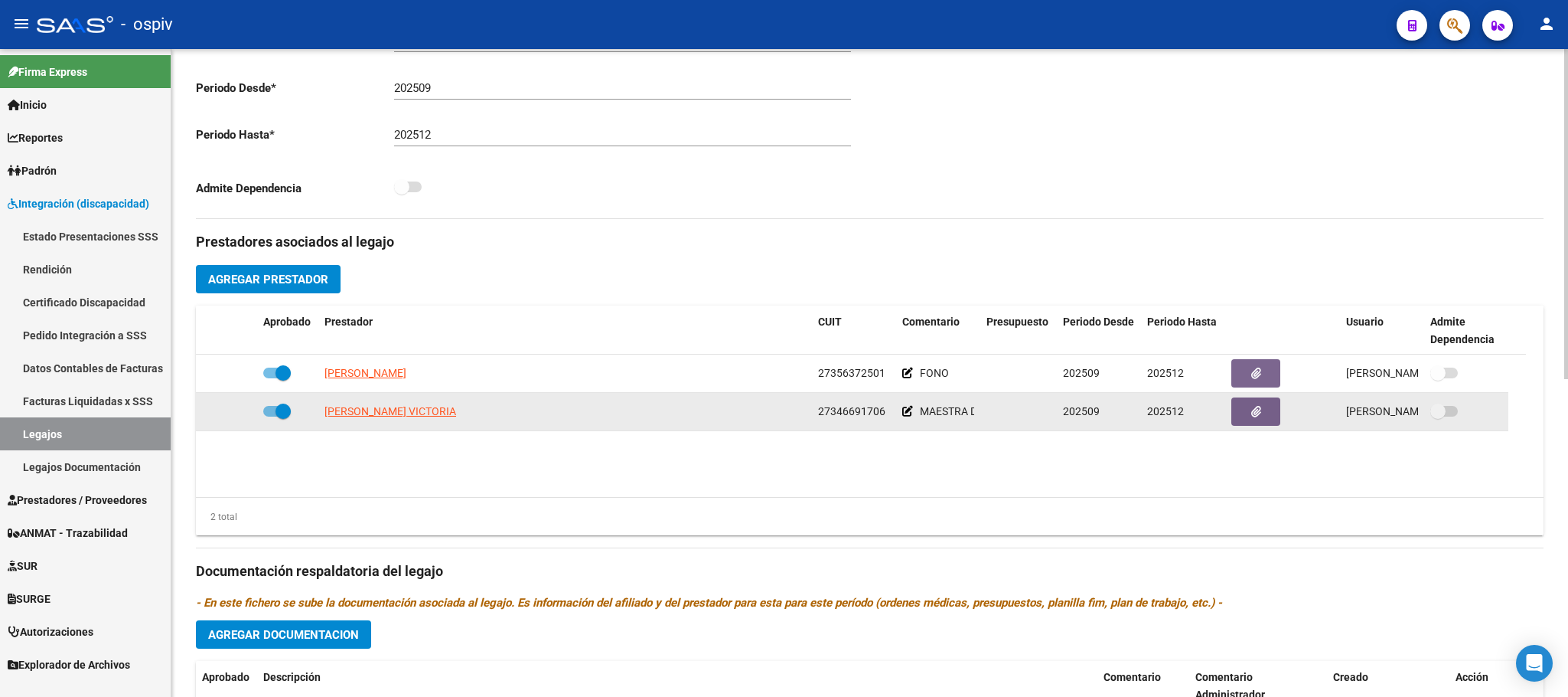
scroll to position [382, 0]
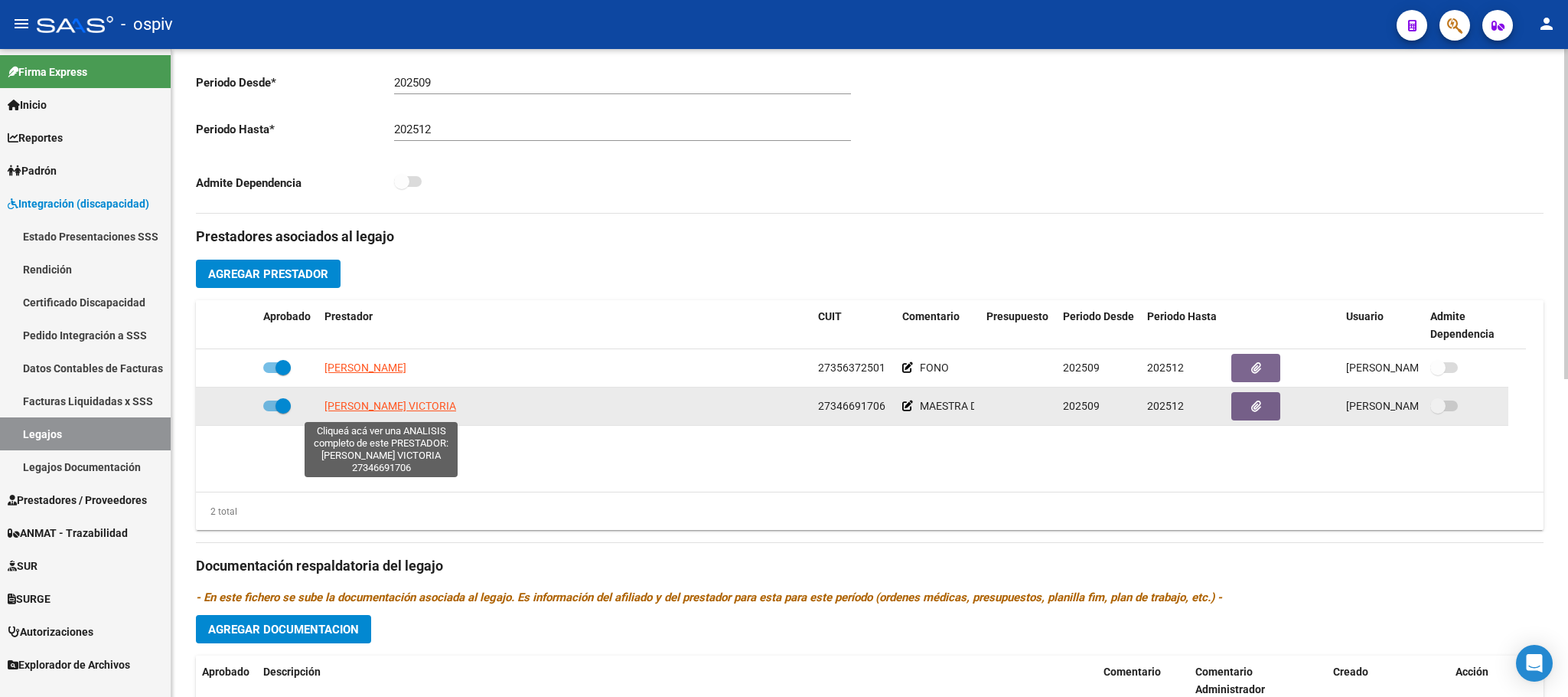
click at [368, 412] on span "PRIOTTI LIDA VICTORIA" at bounding box center [391, 405] width 132 height 12
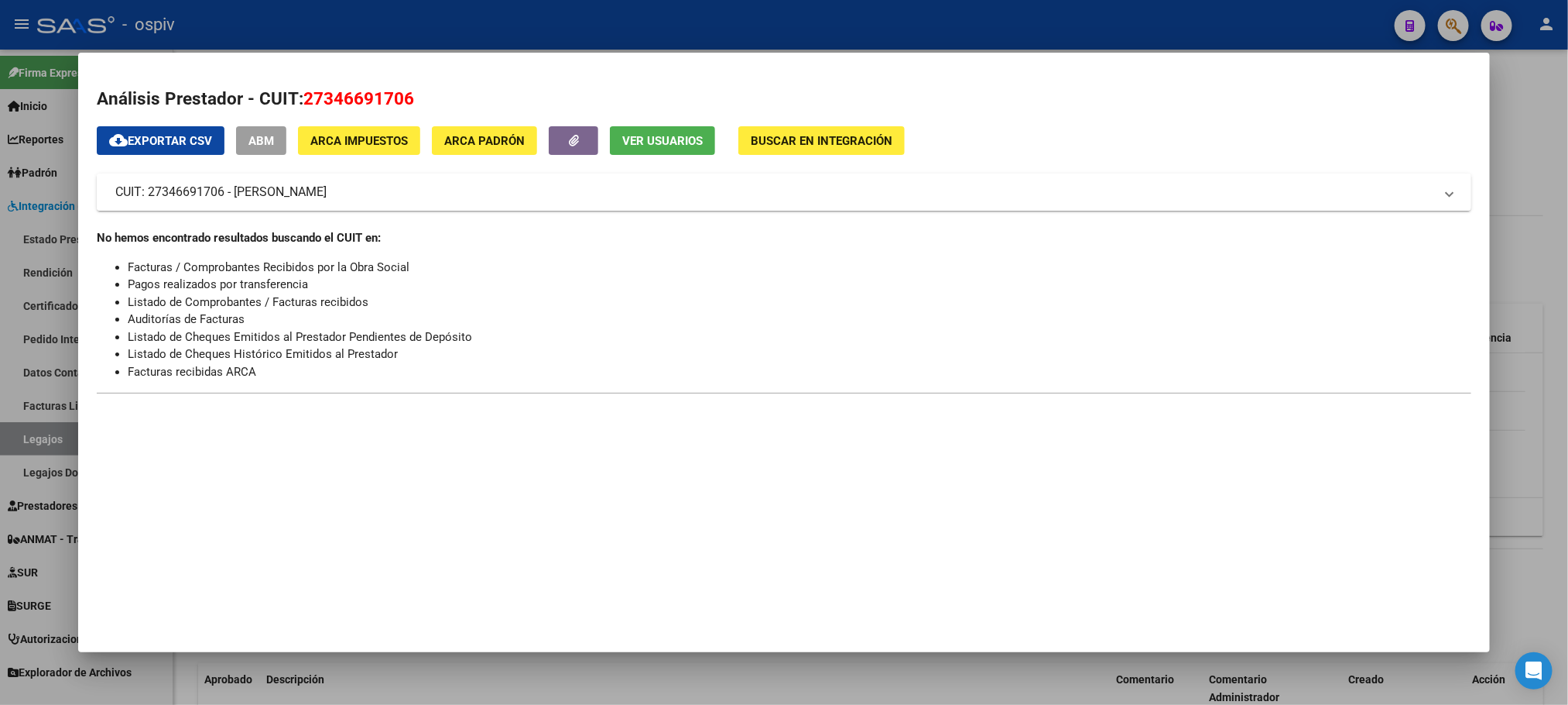
drag, startPoint x: 373, startPoint y: 191, endPoint x: 227, endPoint y: 191, distance: 146.0
click at [227, 191] on mat-panel-title "CUIT: 27346691706 - PRIOTTI LIDA VICTORIA" at bounding box center [774, 192] width 1318 height 18
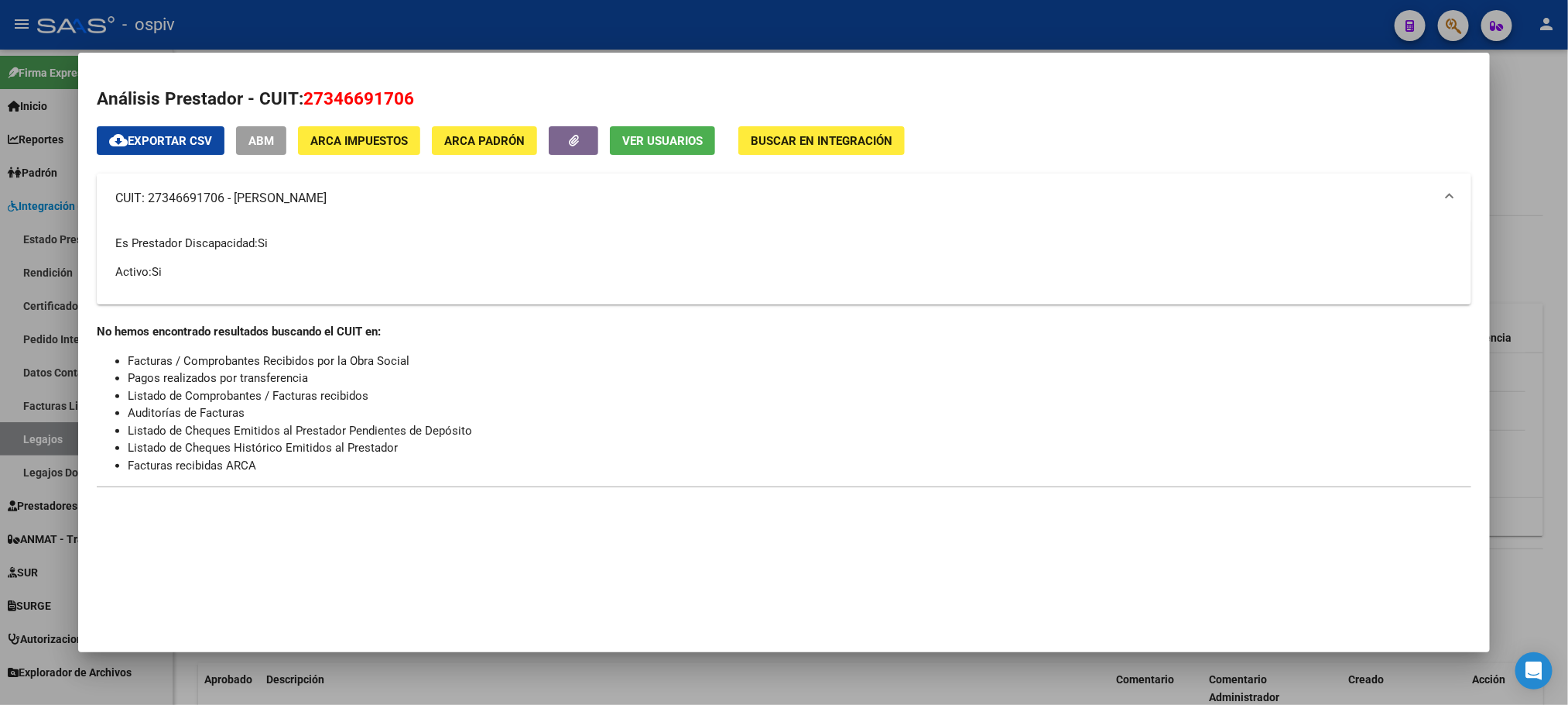
copy mat-panel-title "PRIOTTI LIDA VICTORIA"
drag, startPoint x: 407, startPoint y: 96, endPoint x: 297, endPoint y: 100, distance: 110.1
click at [297, 100] on h2 "Análisis Prestador - CUIT: 27346691706" at bounding box center [783, 99] width 1373 height 26
copy span "27346691706"
click at [253, 140] on span "ABM" at bounding box center [261, 140] width 25 height 14
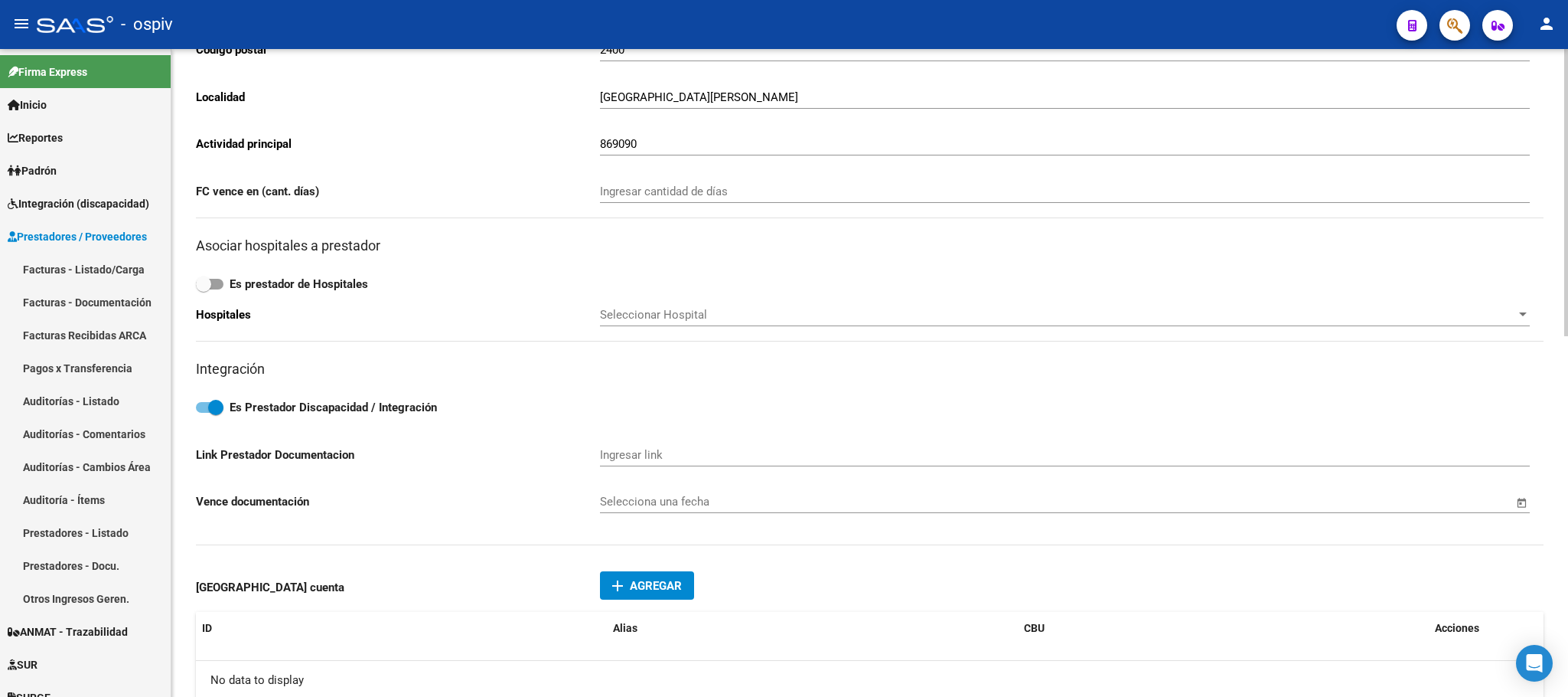
scroll to position [766, 0]
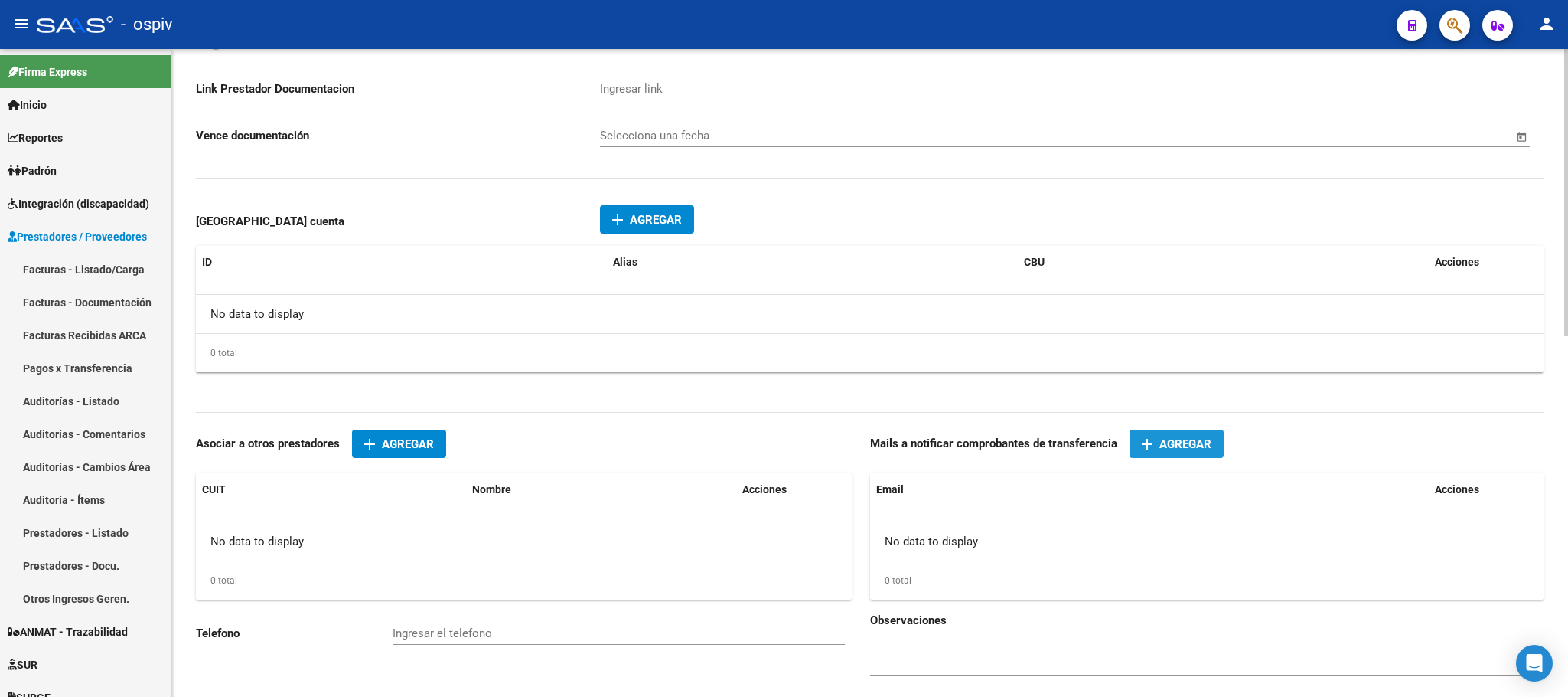
click at [1180, 450] on span "Agregar" at bounding box center [1185, 444] width 52 height 13
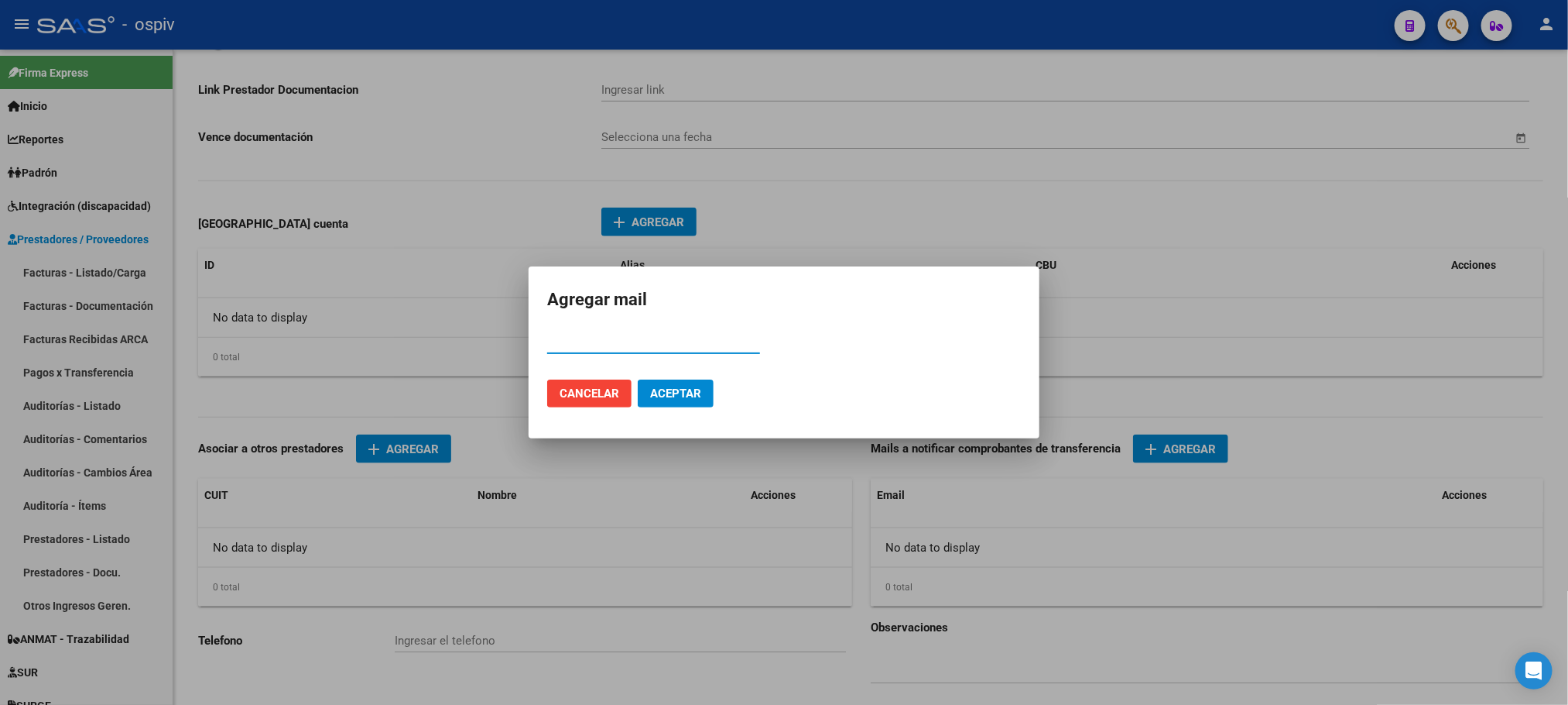
click at [607, 339] on input "Email" at bounding box center [653, 341] width 213 height 14
type input "psp.lida.priotti@gmail.com"
click at [685, 397] on span "Aceptar" at bounding box center [676, 393] width 51 height 14
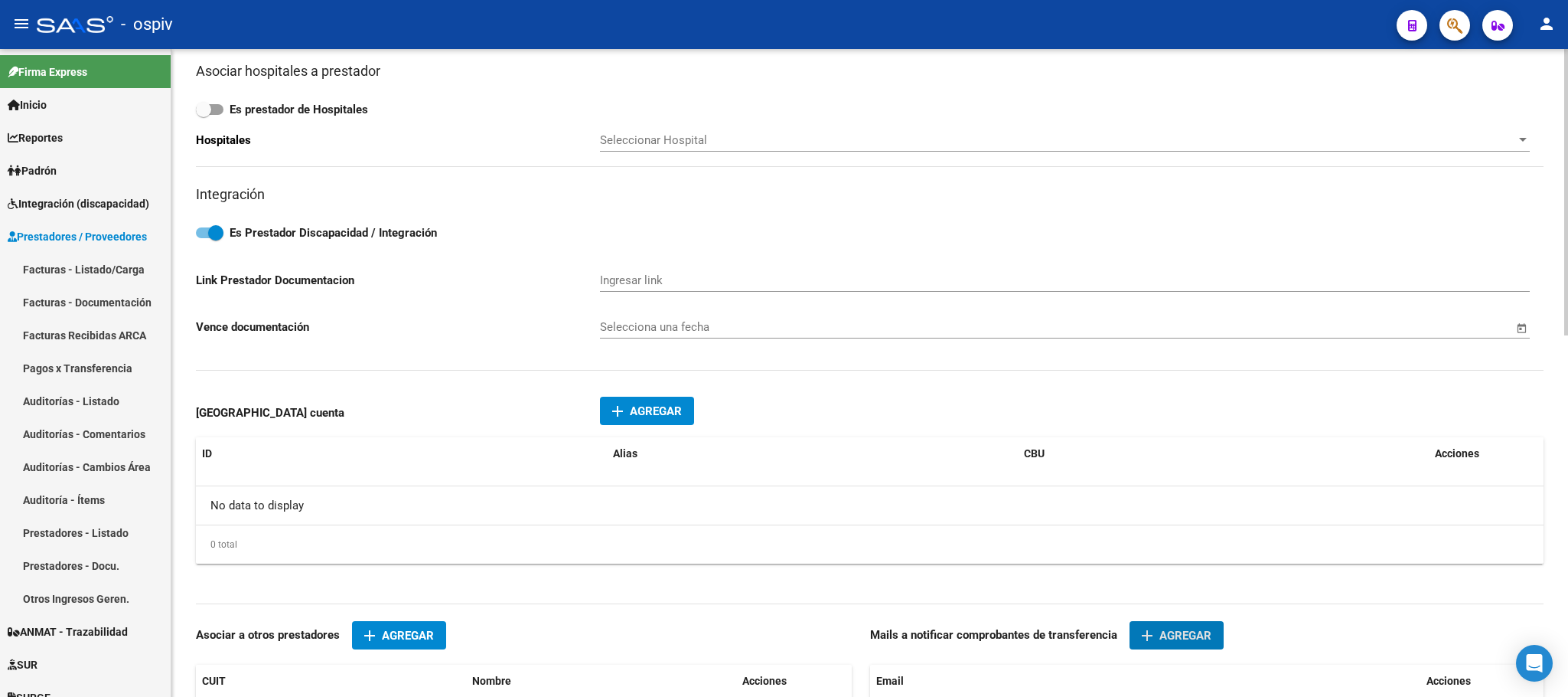
scroll to position [0, 0]
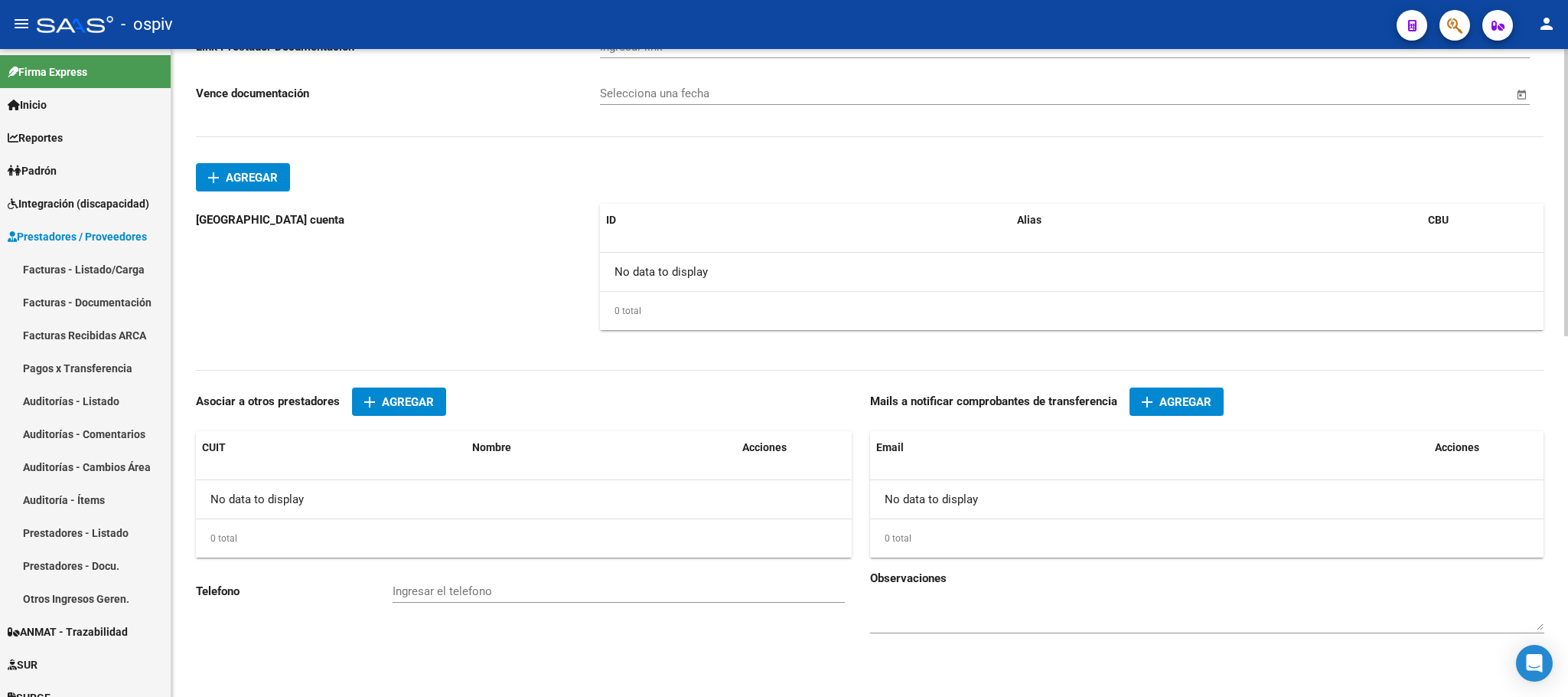
scroll to position [814, 0]
click at [1199, 395] on span "Agregar" at bounding box center [1185, 402] width 52 height 13
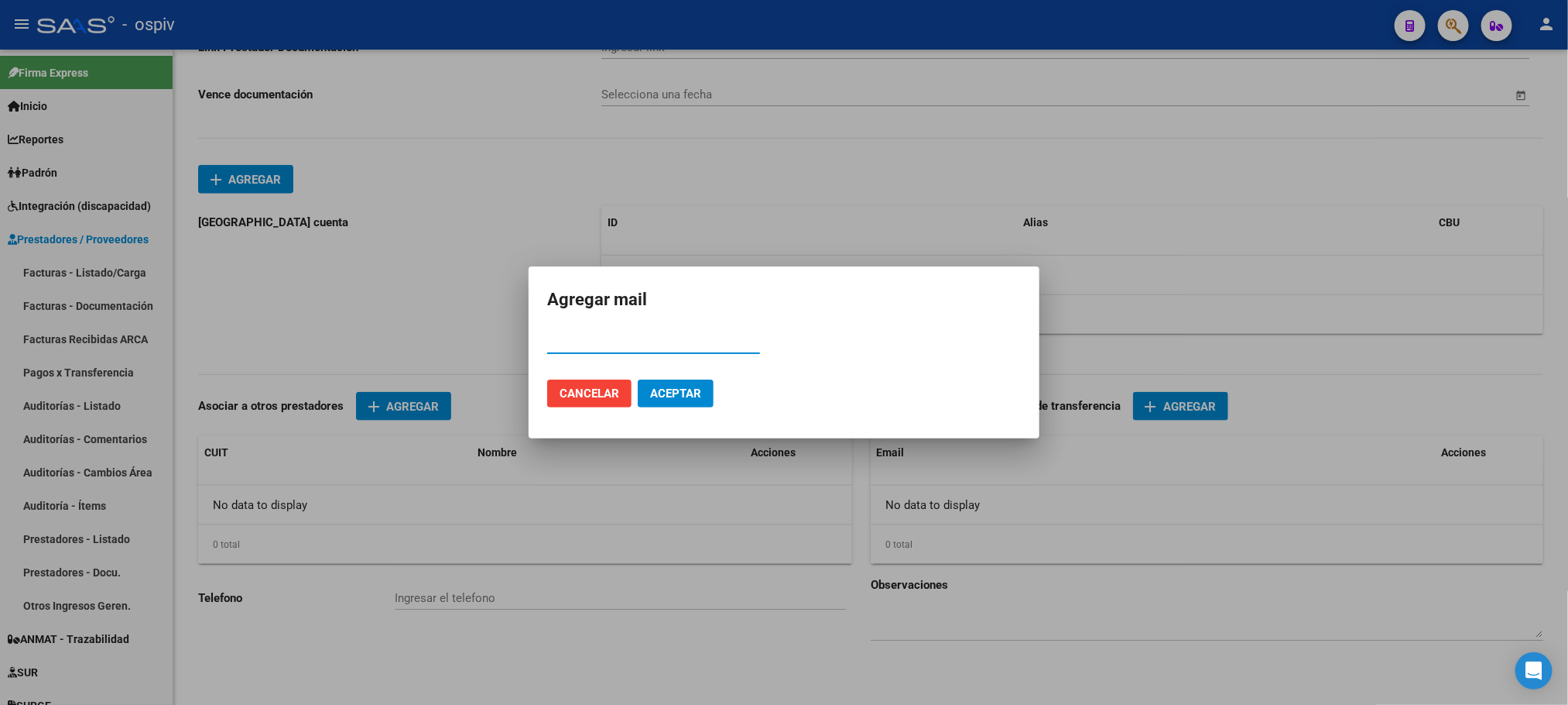
click at [588, 340] on input "Email" at bounding box center [653, 341] width 213 height 14
paste input "[EMAIL_ADDRESS][DOMAIN_NAME]"
type input "[EMAIL_ADDRESS][DOMAIN_NAME]"
click at [680, 388] on span "Aceptar" at bounding box center [676, 393] width 51 height 14
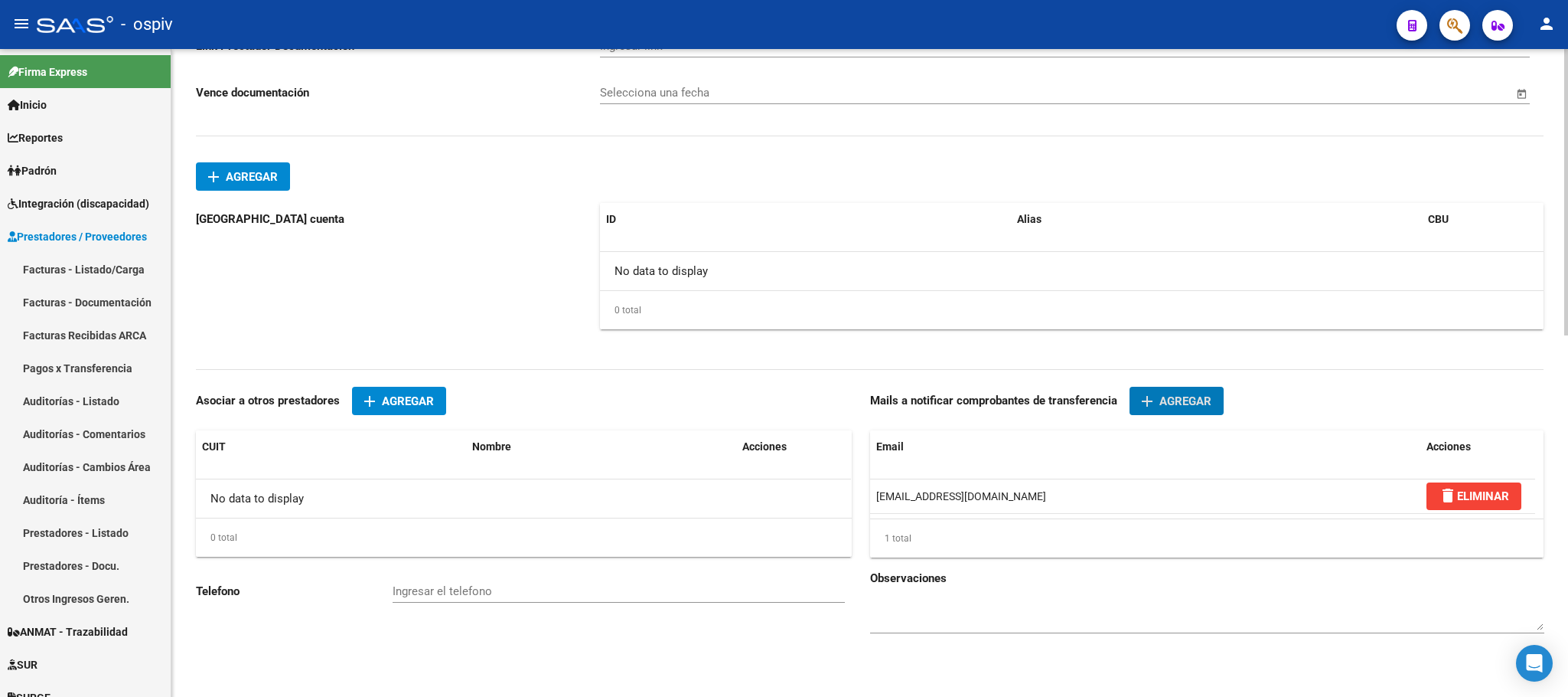
click at [1193, 402] on span "Agregar" at bounding box center [1185, 401] width 52 height 13
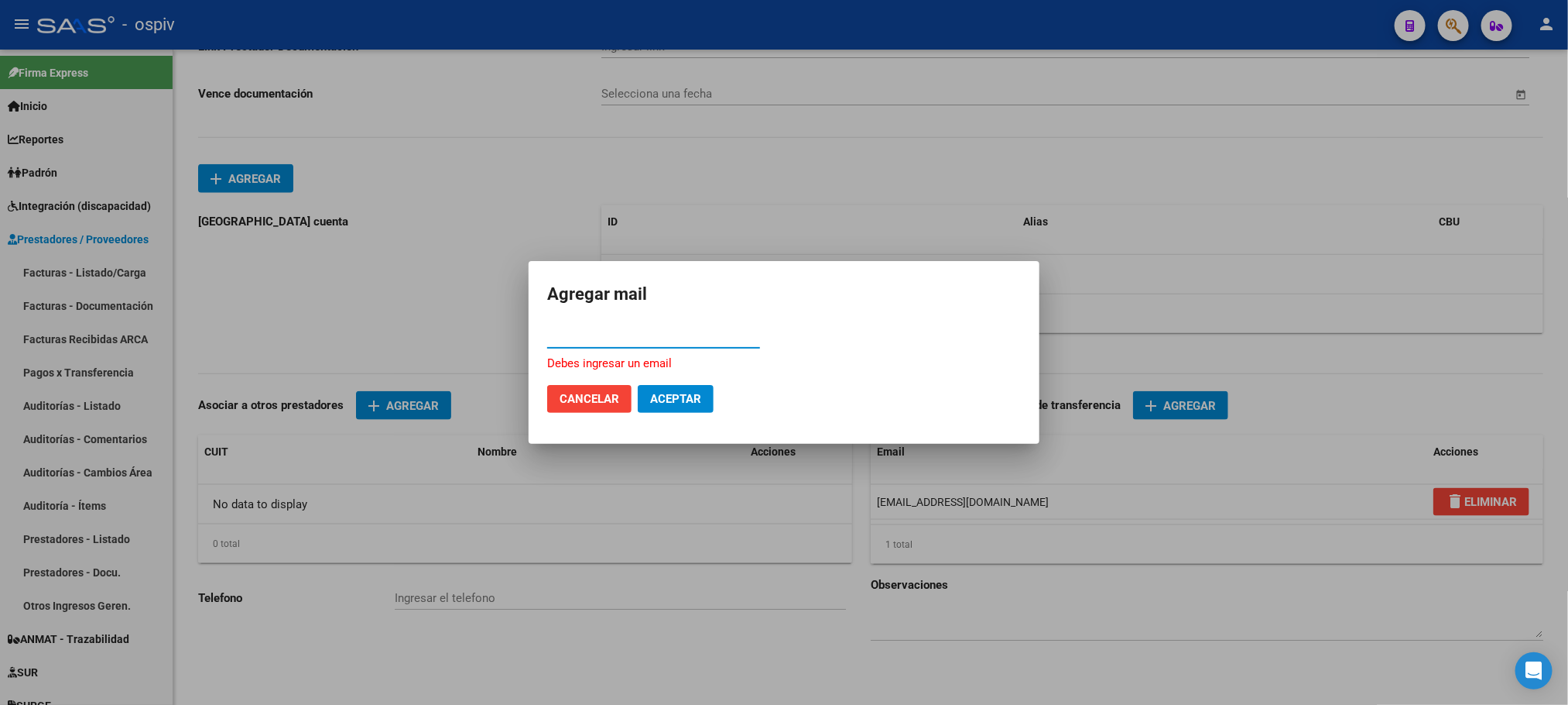
click at [625, 342] on input "Email" at bounding box center [653, 336] width 213 height 14
paste input "[EMAIL_ADDRESS][DOMAIN_NAME]"
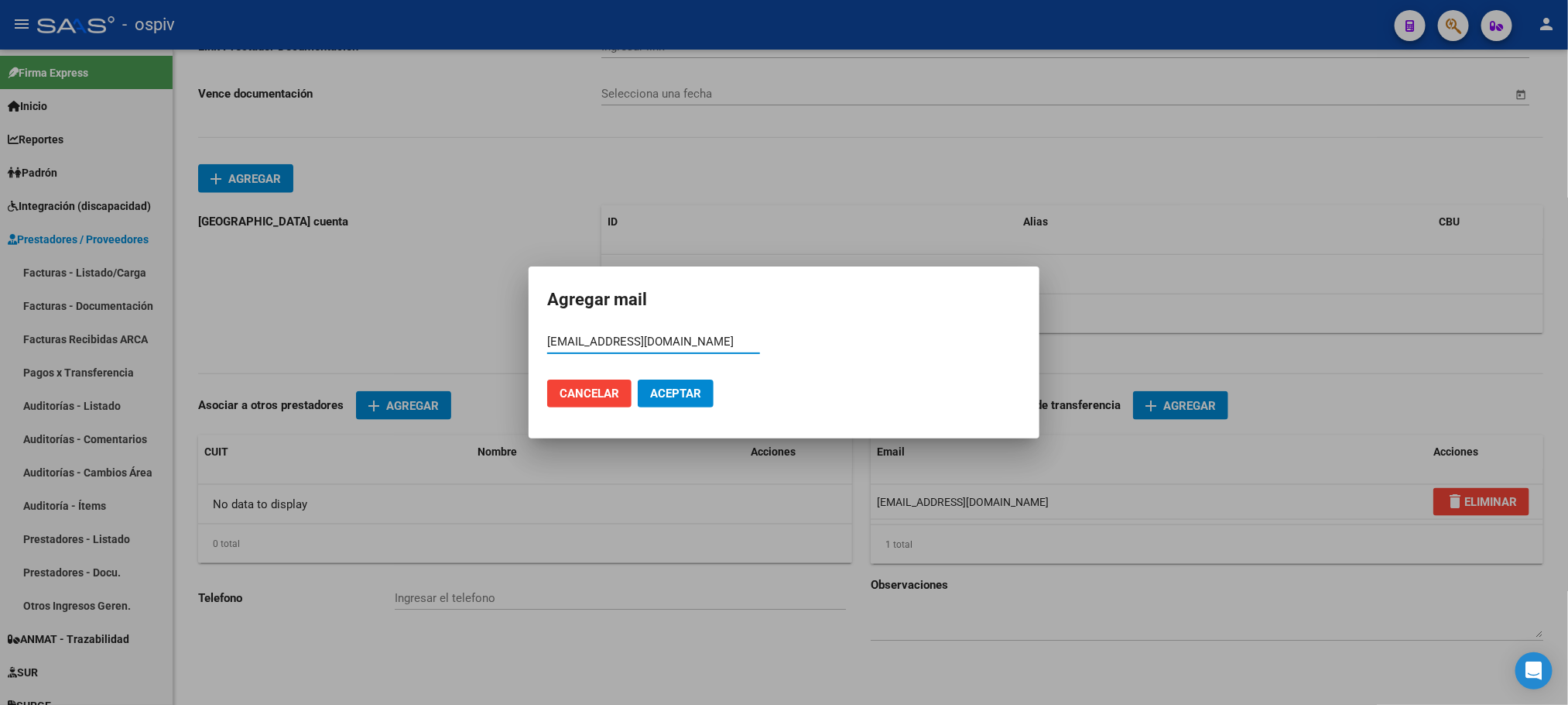
type input "[EMAIL_ADDRESS][DOMAIN_NAME]"
click at [678, 388] on span "Aceptar" at bounding box center [676, 393] width 51 height 14
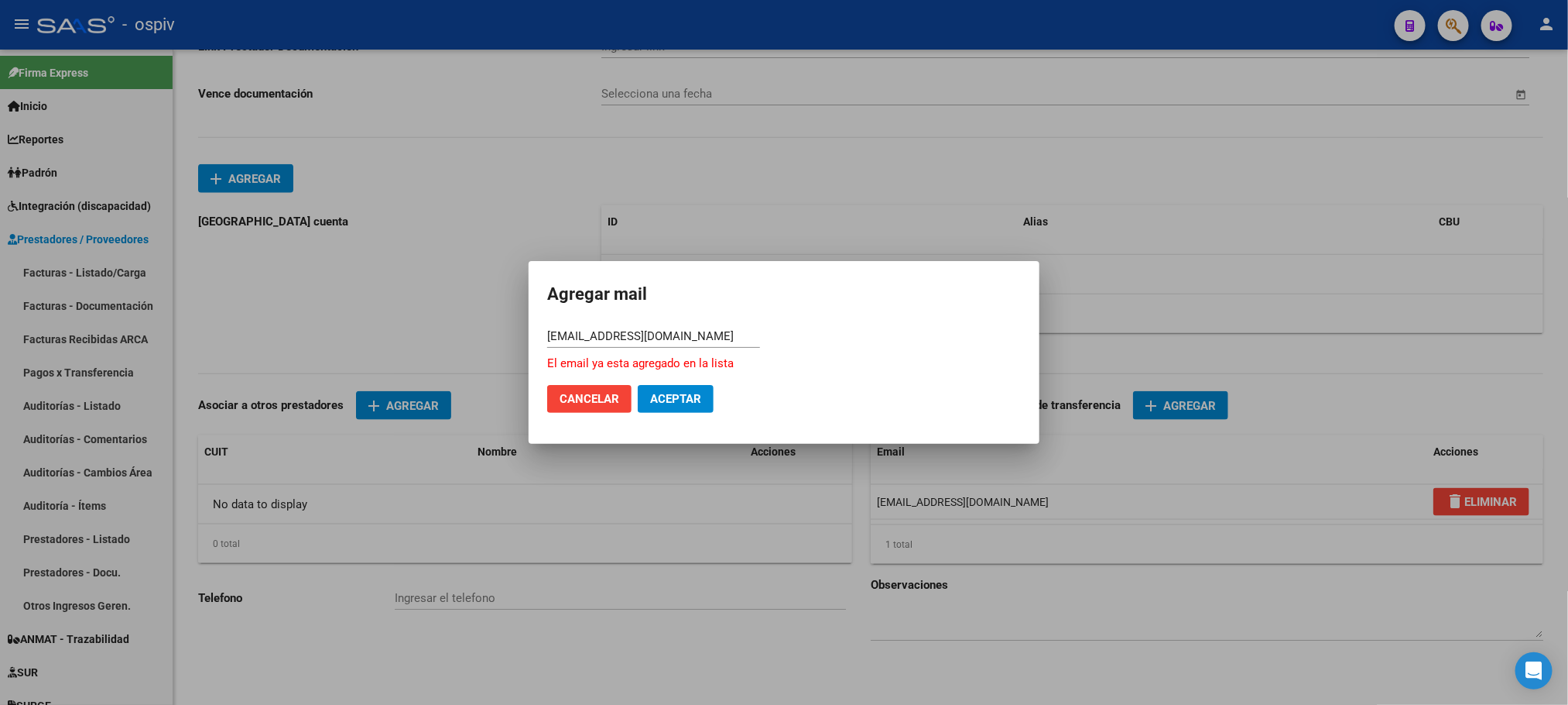
click at [1275, 204] on div at bounding box center [784, 352] width 1568 height 705
